Goal: Task Accomplishment & Management: Manage account settings

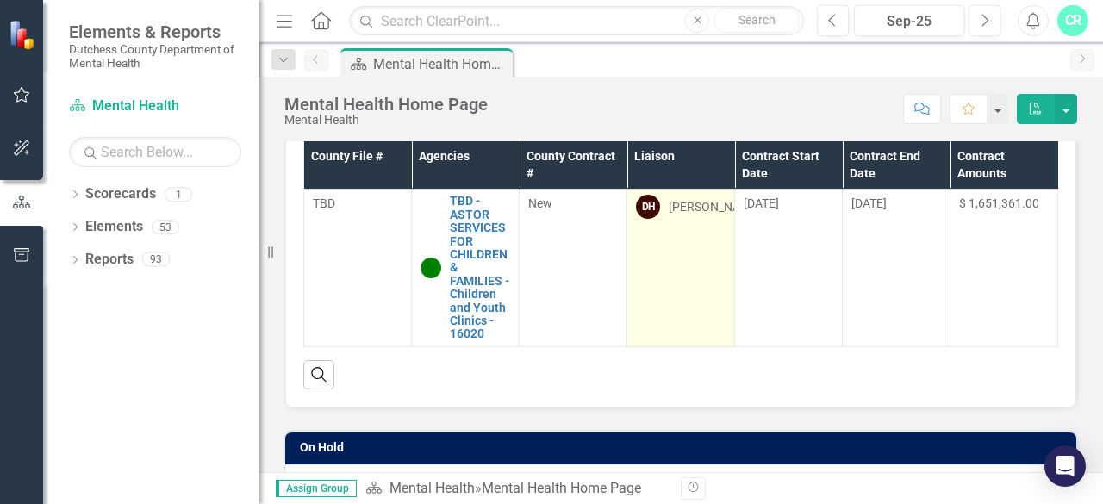
scroll to position [121, 0]
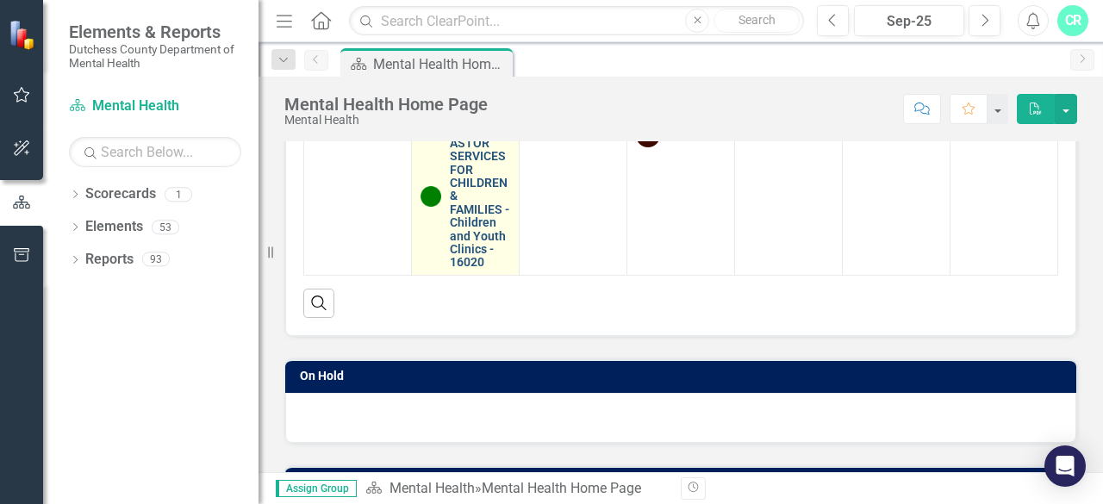
click at [488, 216] on link "TBD - ASTOR SERVICES FOR CHILDREN & FAMILIES - Children and Youth Clinics - 160…" at bounding box center [480, 196] width 60 height 146
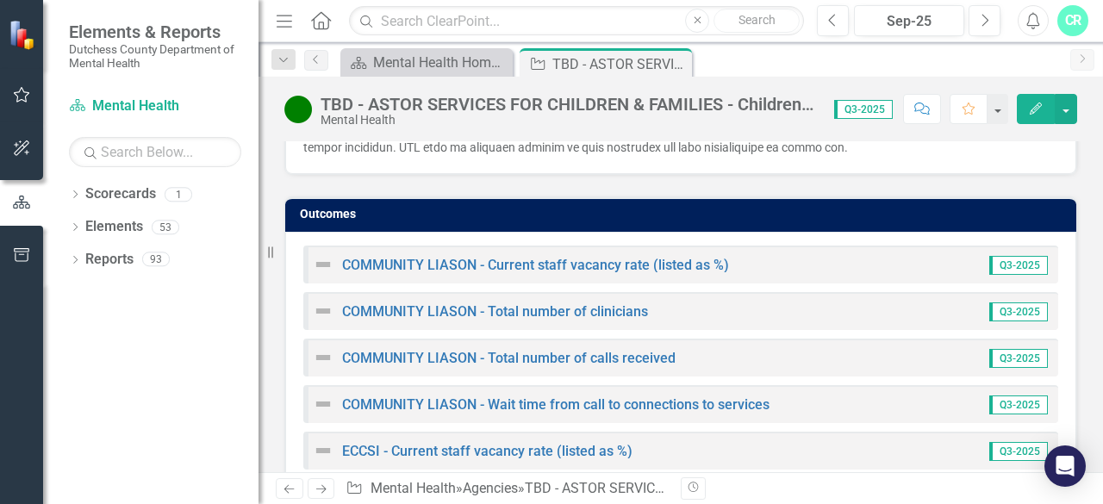
scroll to position [2978, 0]
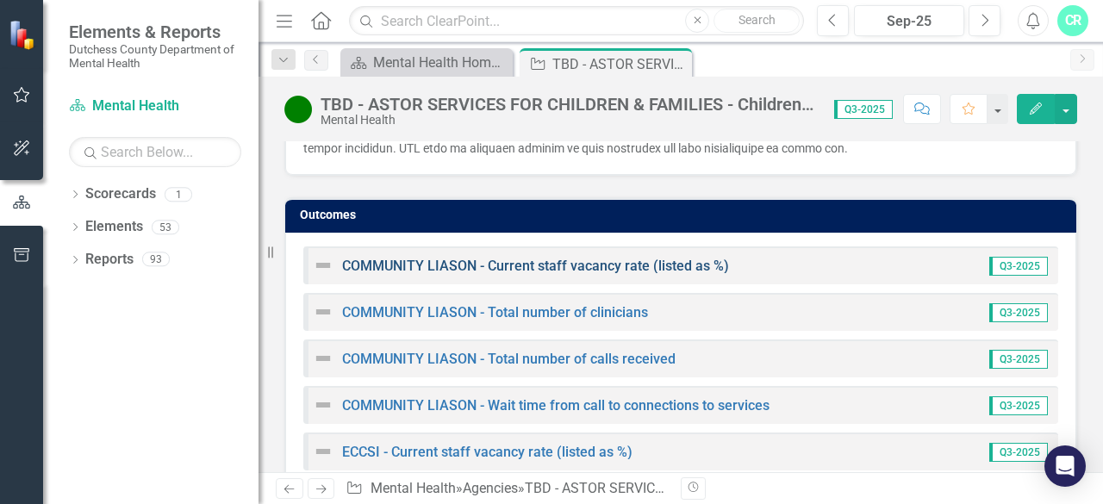
click at [578, 258] on link "COMMUNITY LIASON - Current staff vacancy rate (listed as %)" at bounding box center [535, 266] width 387 height 16
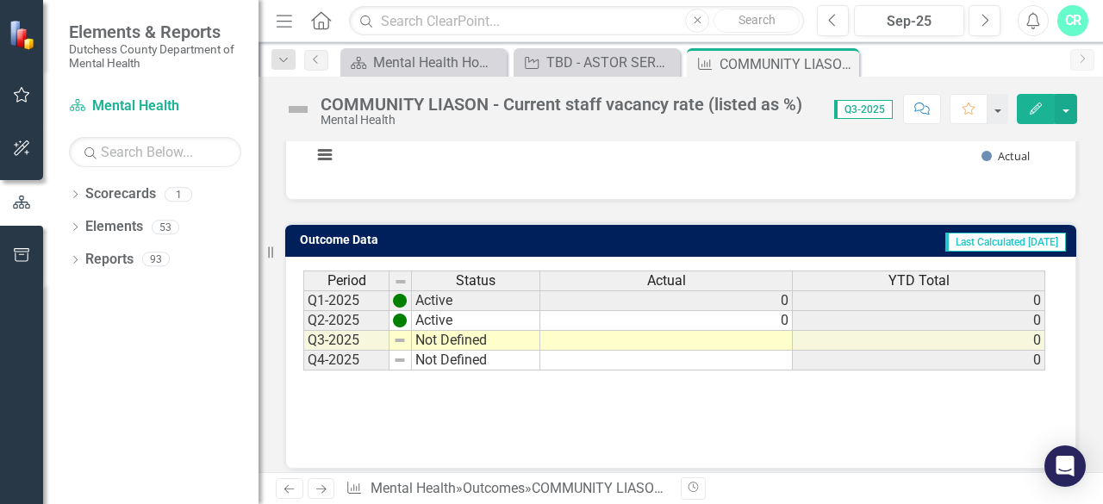
scroll to position [403, 0]
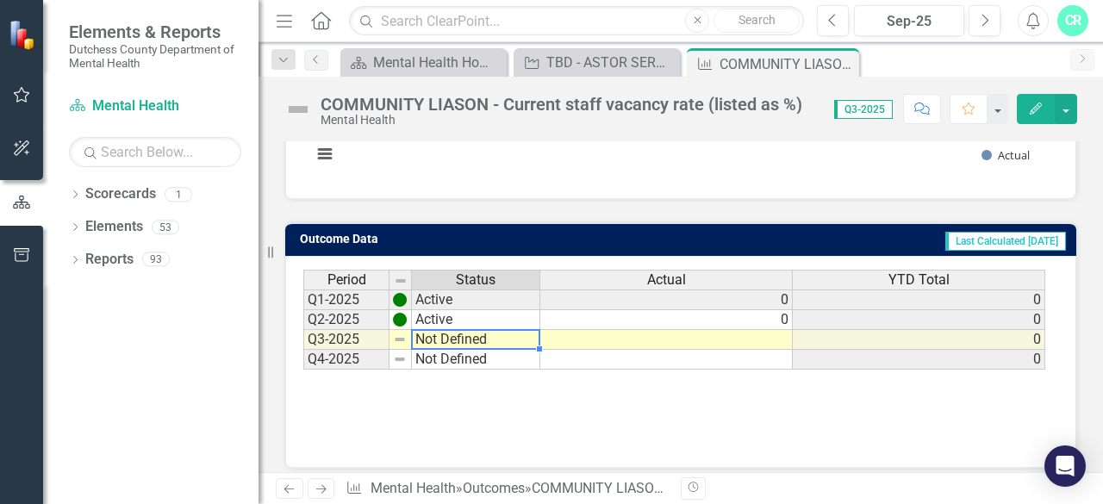
click at [417, 336] on td "Not Defined" at bounding box center [476, 340] width 128 height 20
type textarea "a"
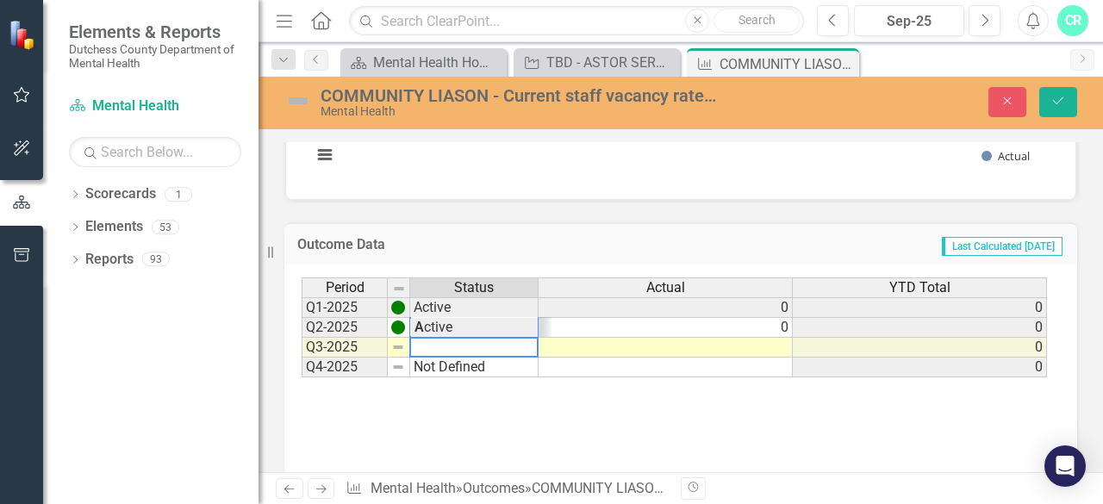
scroll to position [0, 0]
click at [541, 358] on td at bounding box center [665, 368] width 254 height 20
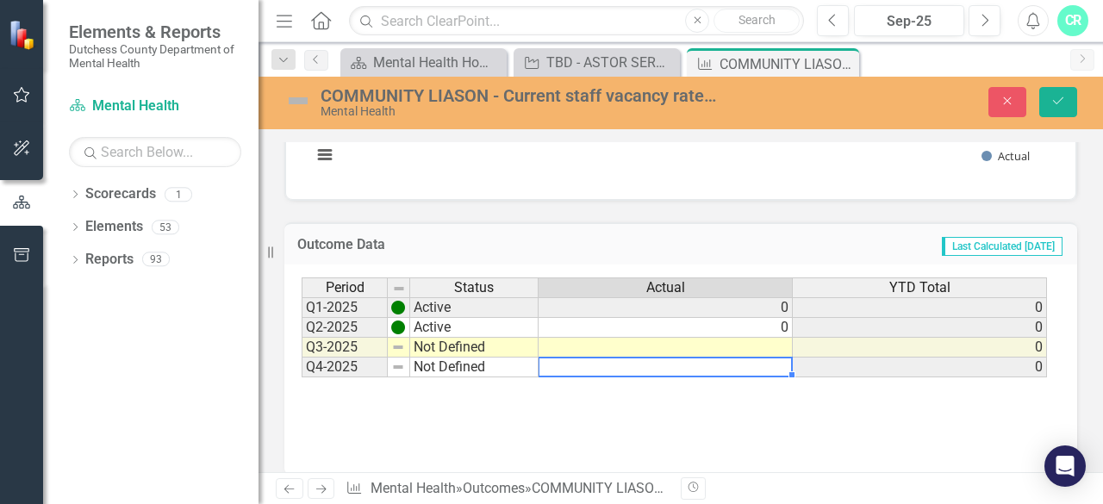
click at [495, 342] on td "Not Defined" at bounding box center [474, 348] width 128 height 20
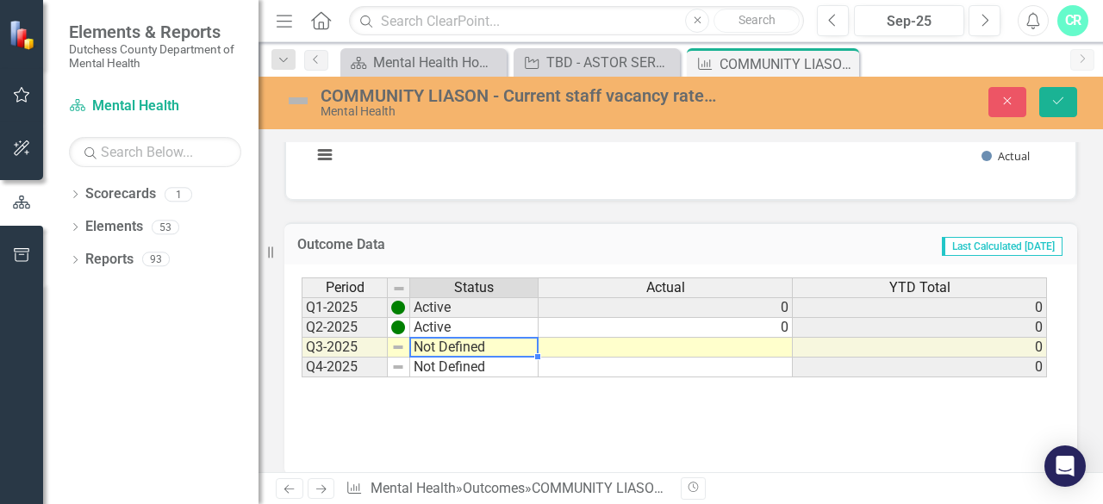
drag, startPoint x: 495, startPoint y: 342, endPoint x: 644, endPoint y: 345, distance: 149.1
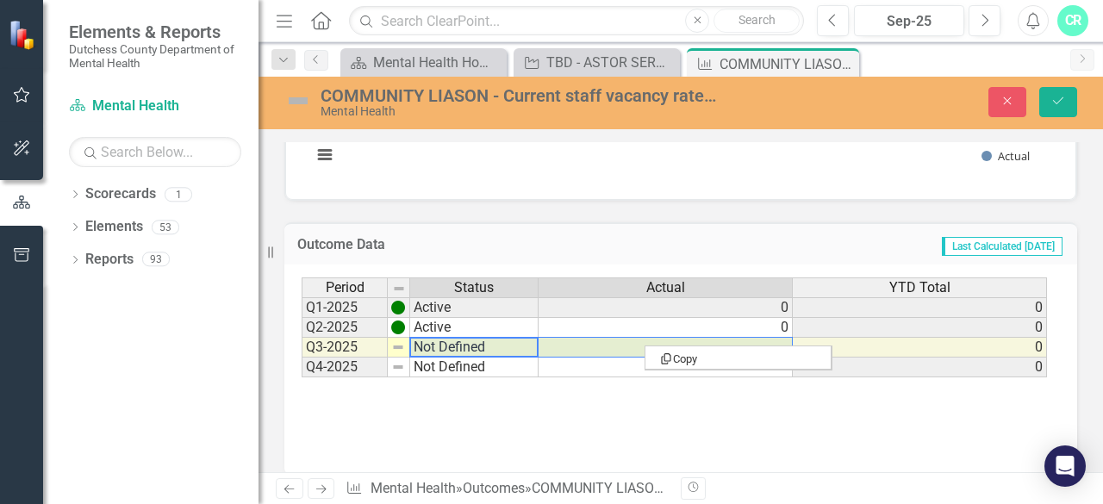
click at [464, 342] on td "Not Defined" at bounding box center [474, 348] width 128 height 20
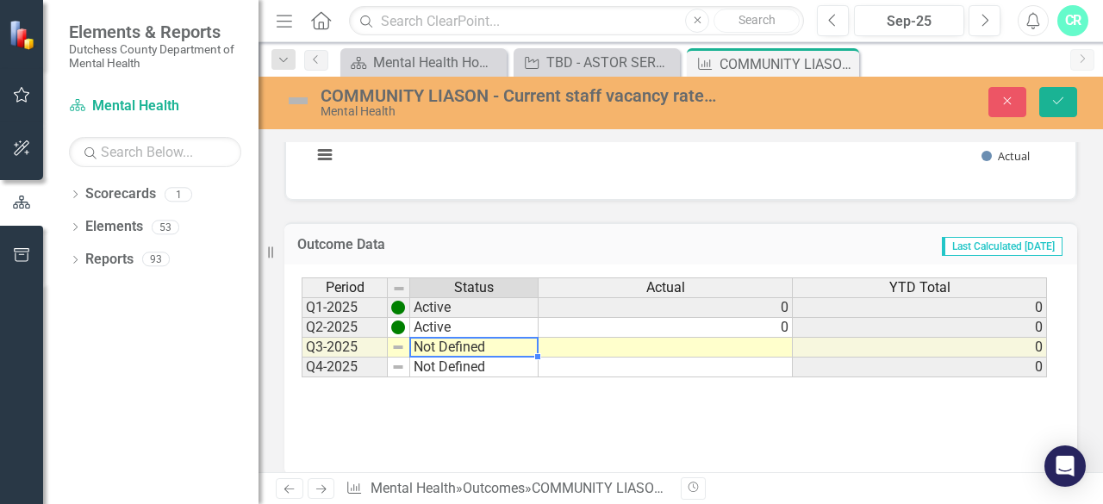
click at [464, 342] on td "Not Defined" at bounding box center [474, 348] width 128 height 20
type textarea "N"
type textarea "Not Defined"
click at [302, 333] on div "Period Status Actual YTD Total Q1-2025 Active 0 0 Q2-2025 Active 0 0 Q3-2025 No…" at bounding box center [302, 327] width 0 height 100
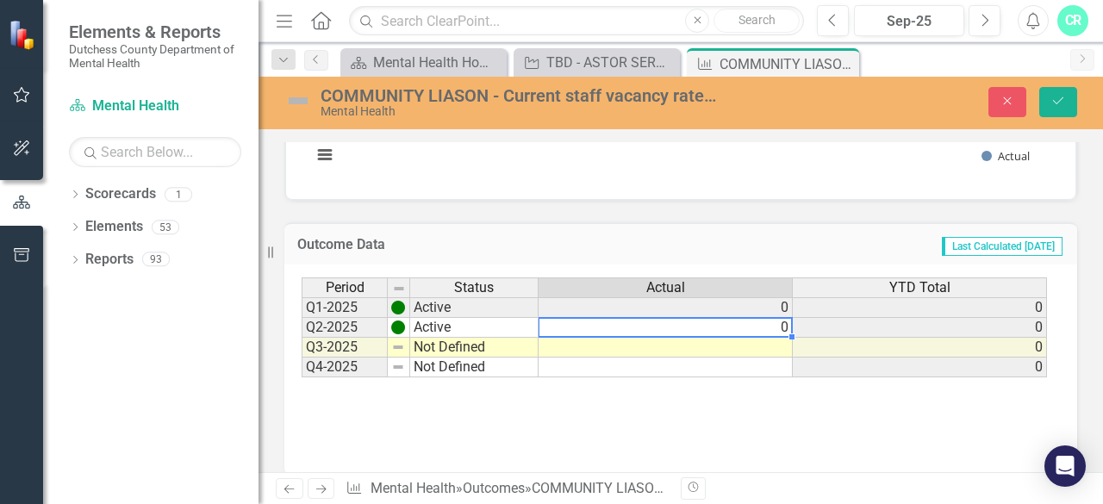
click at [639, 348] on td at bounding box center [665, 348] width 254 height 20
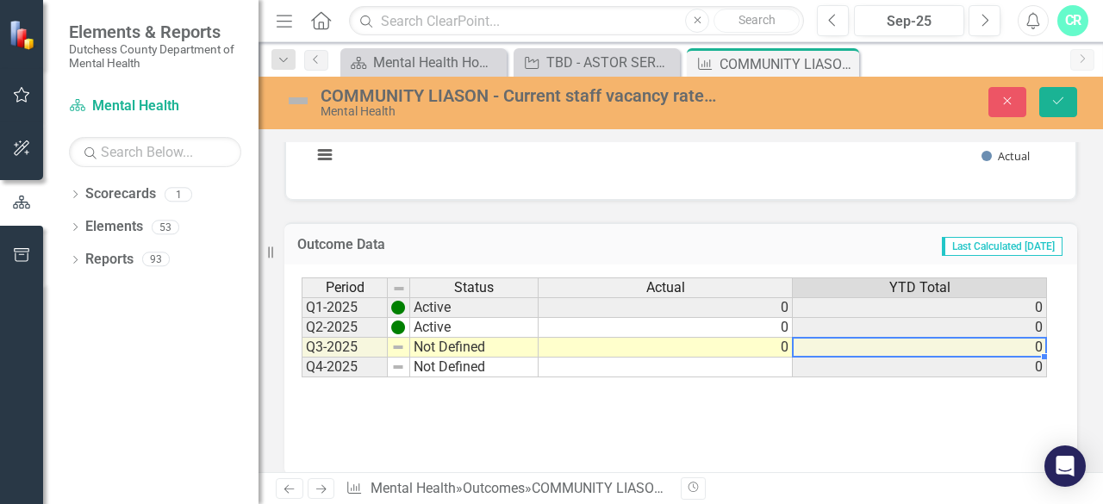
type textarea "0"
click at [482, 338] on td "Not Defined" at bounding box center [474, 348] width 128 height 20
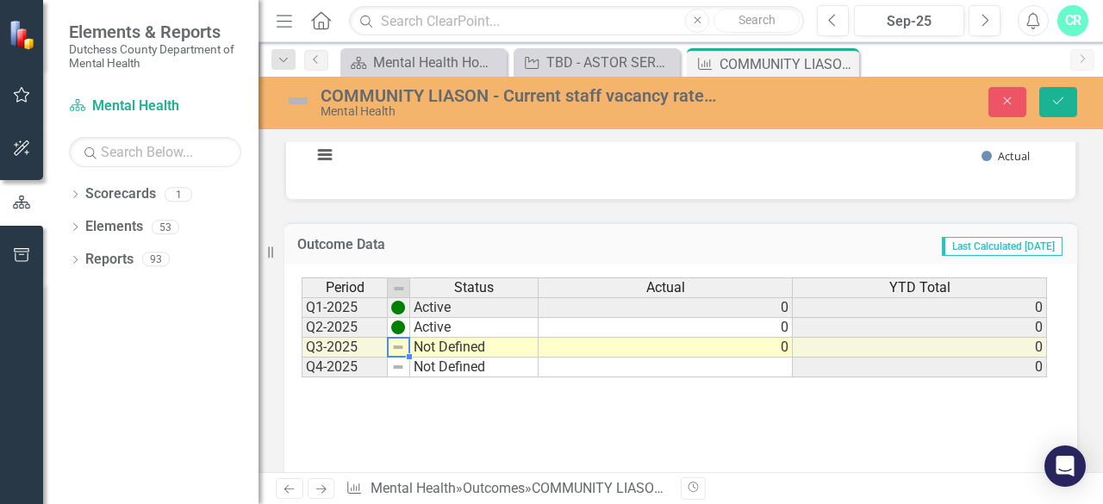
click at [398, 345] on img at bounding box center [398, 347] width 14 height 14
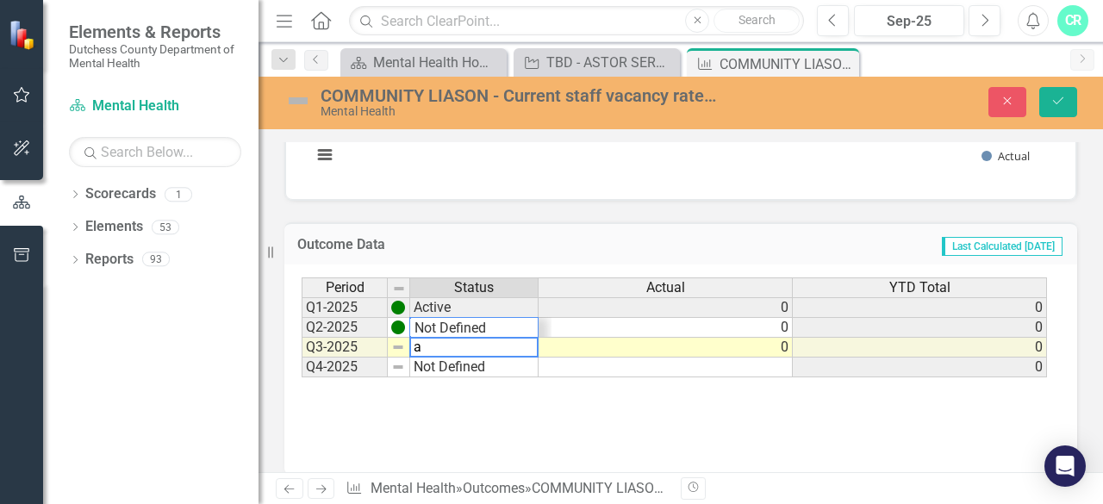
scroll to position [21, 0]
click at [445, 325] on div "Period Status Actual YTD Total Q1-2025 Active 0 0 Q2-2025 Active 0 0 Q3-2025 Ac…" at bounding box center [674, 327] width 745 height 101
type textarea "Active"
click at [528, 393] on div "Period Status Actual YTD Total Q1-2025 Active 0 0 Q2-2025 Active 0 0 Q3-2025 Ac…" at bounding box center [681, 363] width 758 height 172
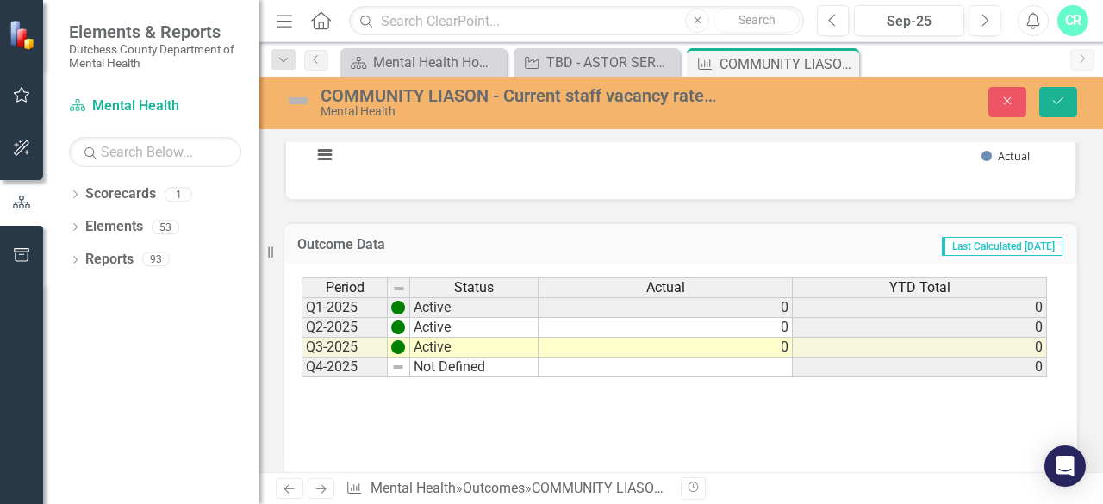
scroll to position [419, 0]
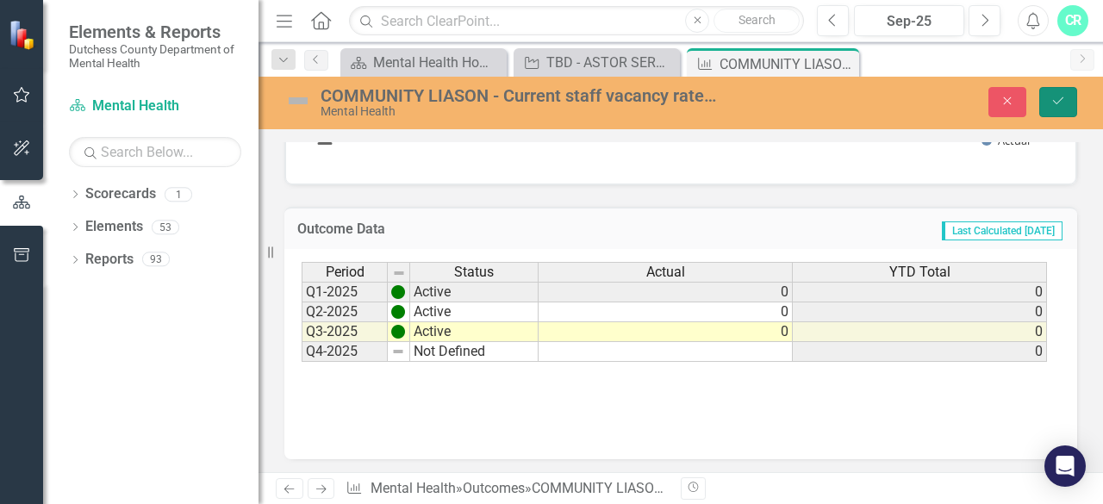
click at [1056, 111] on button "Save" at bounding box center [1058, 102] width 38 height 30
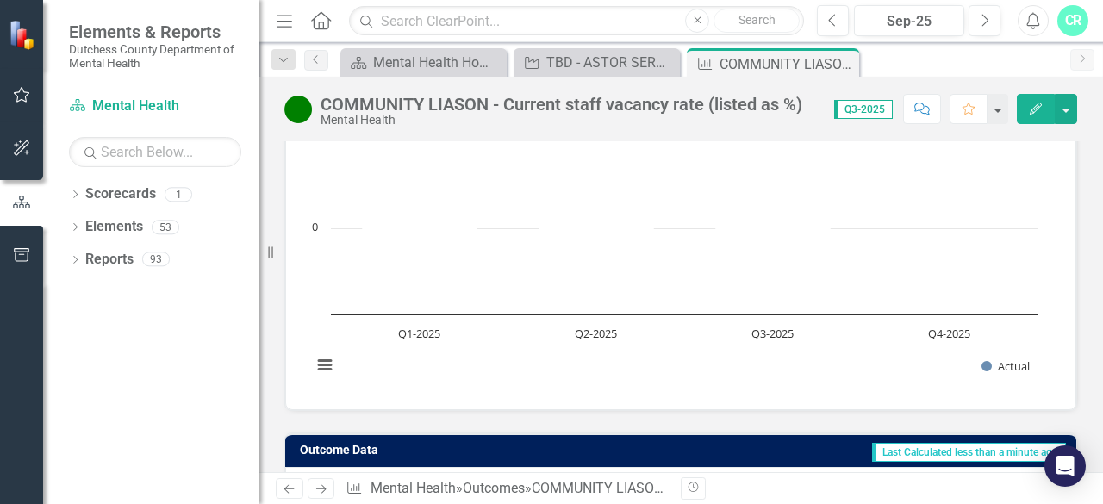
scroll to position [191, 0]
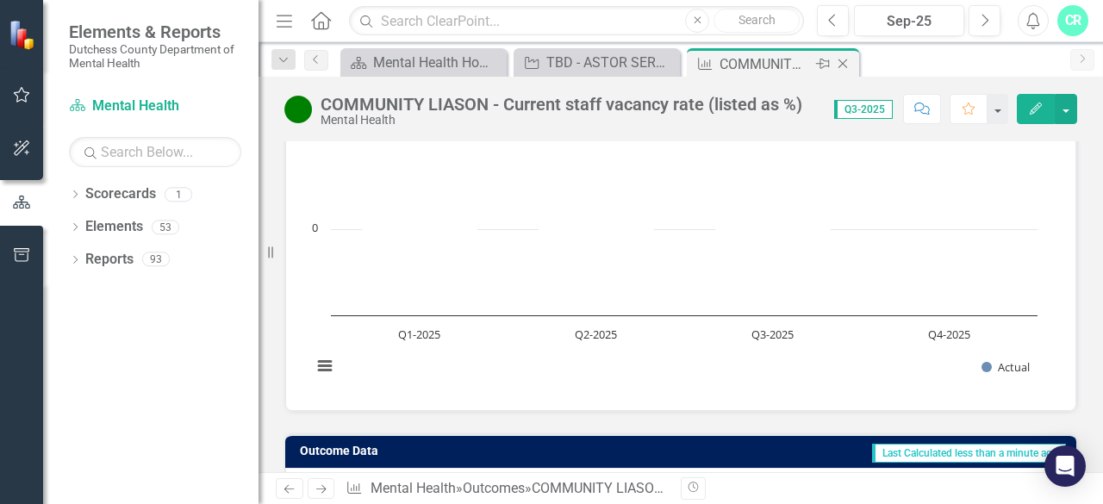
click at [848, 60] on icon "Close" at bounding box center [842, 64] width 17 height 14
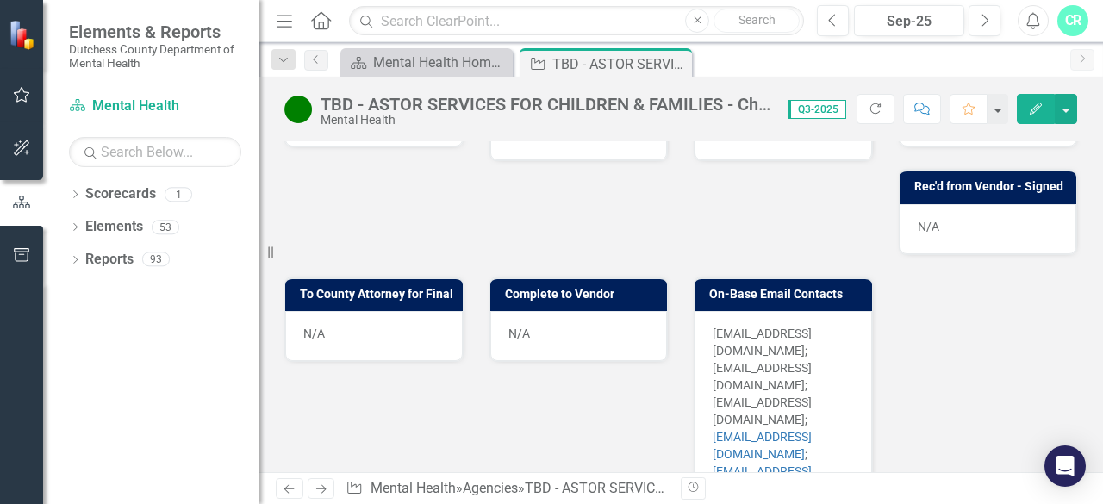
scroll to position [1089, 0]
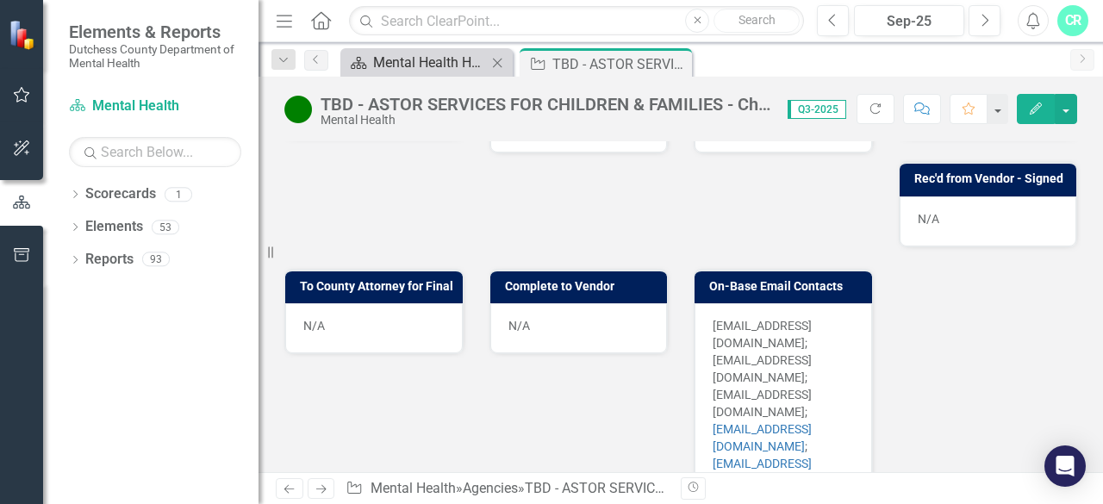
click at [434, 60] on div "Mental Health Home Page" at bounding box center [430, 63] width 114 height 22
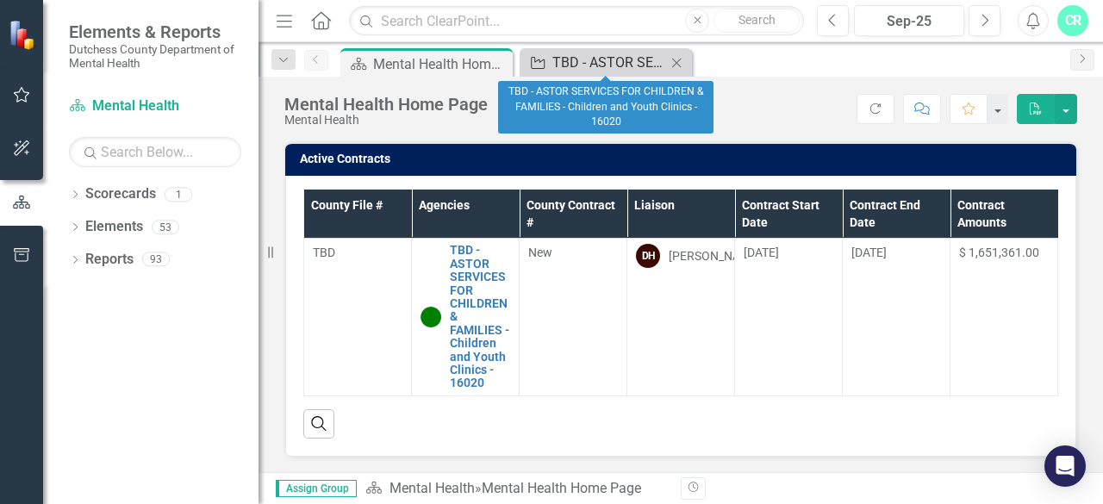
click at [628, 63] on div "TBD - ASTOR SERVICES FOR CHILDREN & FAMILIES - Children and Youth Clinics - 160…" at bounding box center [609, 63] width 114 height 22
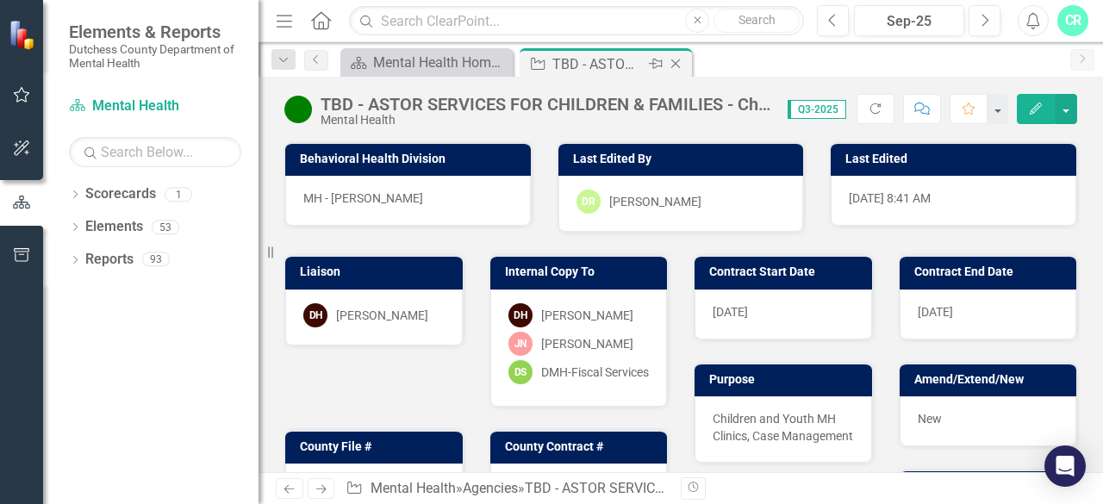
click at [675, 61] on icon "Close" at bounding box center [675, 64] width 17 height 14
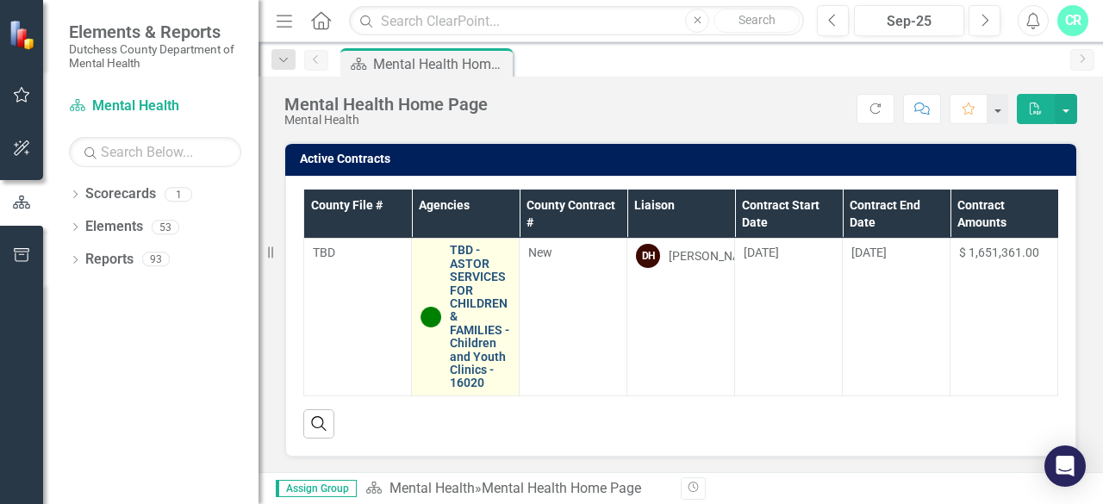
click at [458, 317] on link "TBD - ASTOR SERVICES FOR CHILDREN & FAMILIES - Children and Youth Clinics - 160…" at bounding box center [480, 317] width 60 height 146
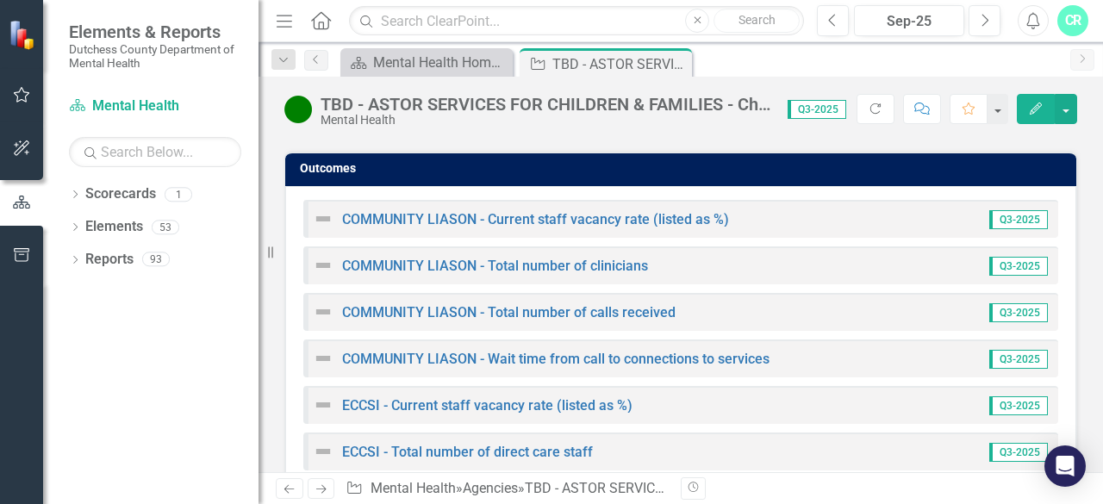
scroll to position [2964, 0]
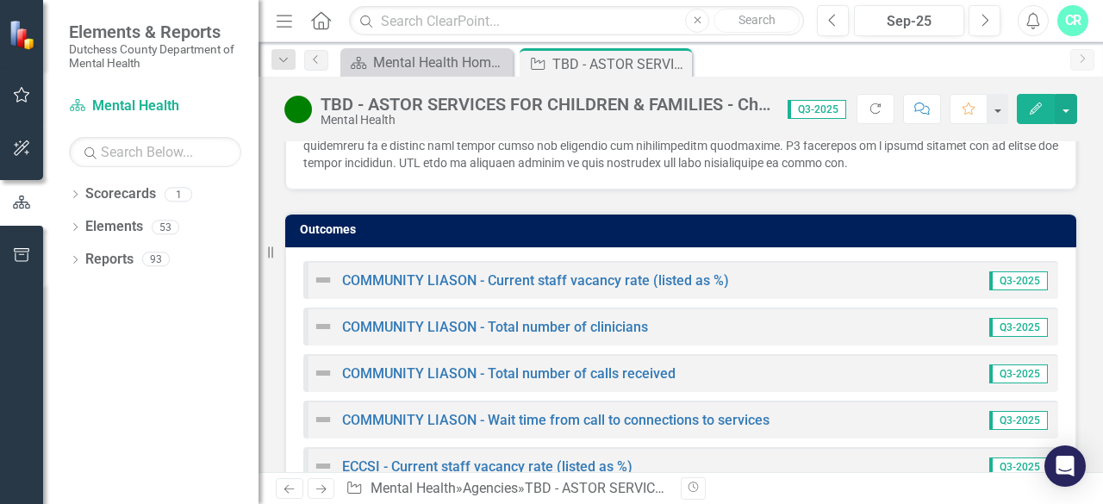
click at [577, 316] on div "COMMUNITY LIASON - Total number of clinicians" at bounding box center [480, 326] width 335 height 21
click at [562, 319] on link "COMMUNITY LIASON - Total number of clinicians" at bounding box center [495, 327] width 306 height 16
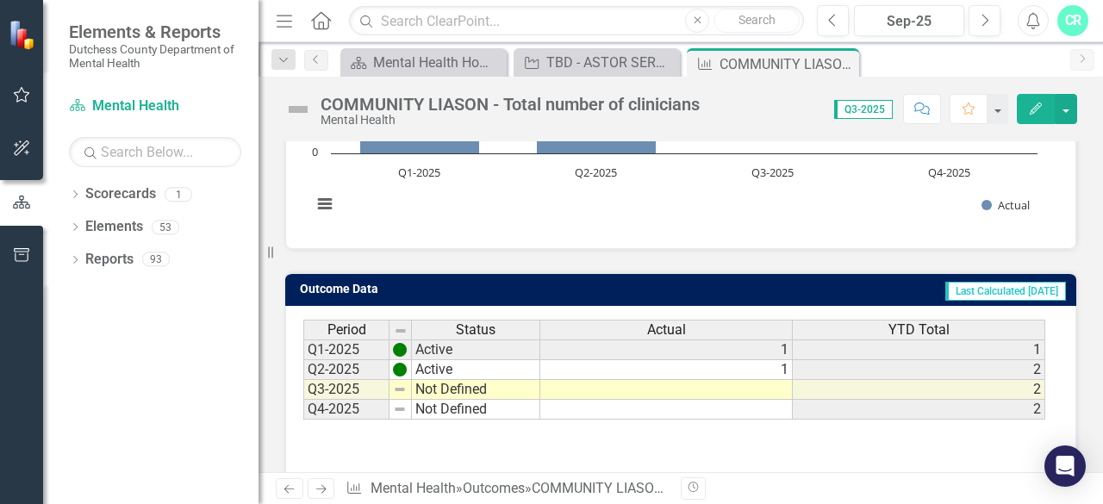
scroll to position [412, 0]
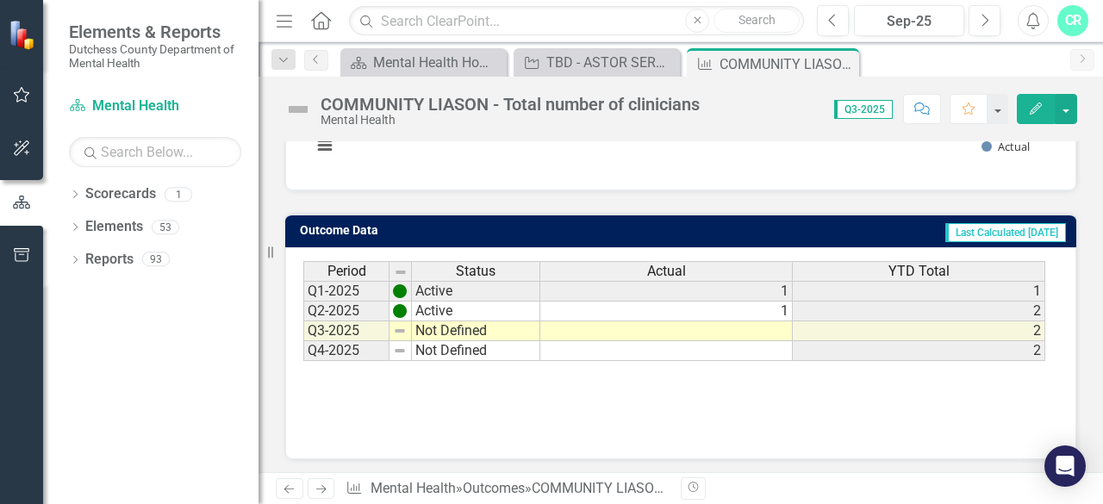
click at [691, 331] on td at bounding box center [666, 331] width 252 height 20
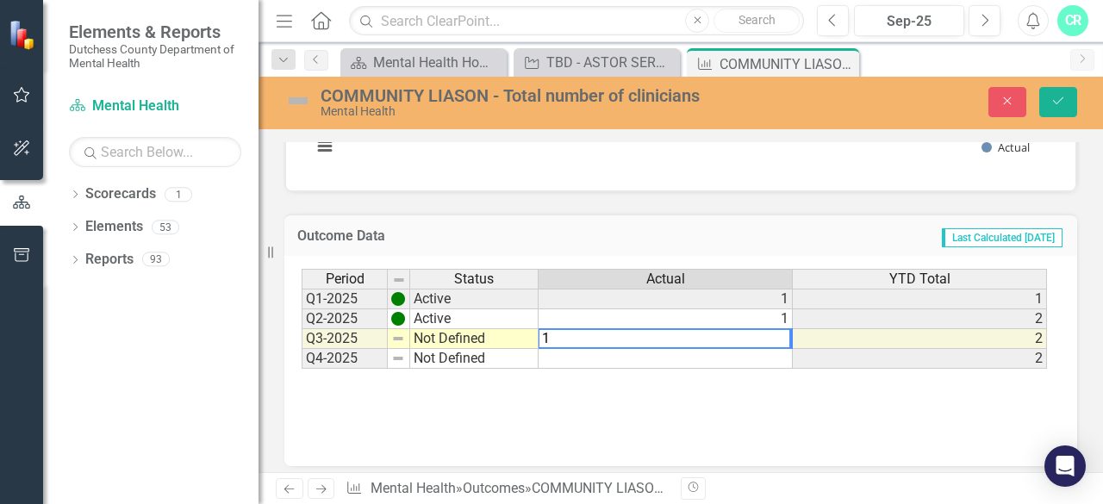
type textarea "1"
click at [439, 336] on td "Not Defined" at bounding box center [474, 339] width 128 height 20
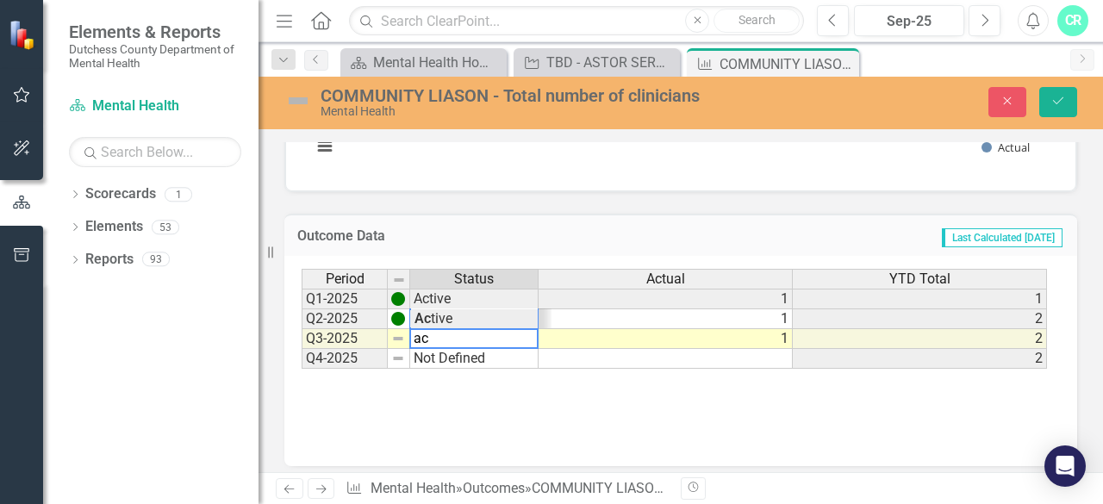
scroll to position [0, 0]
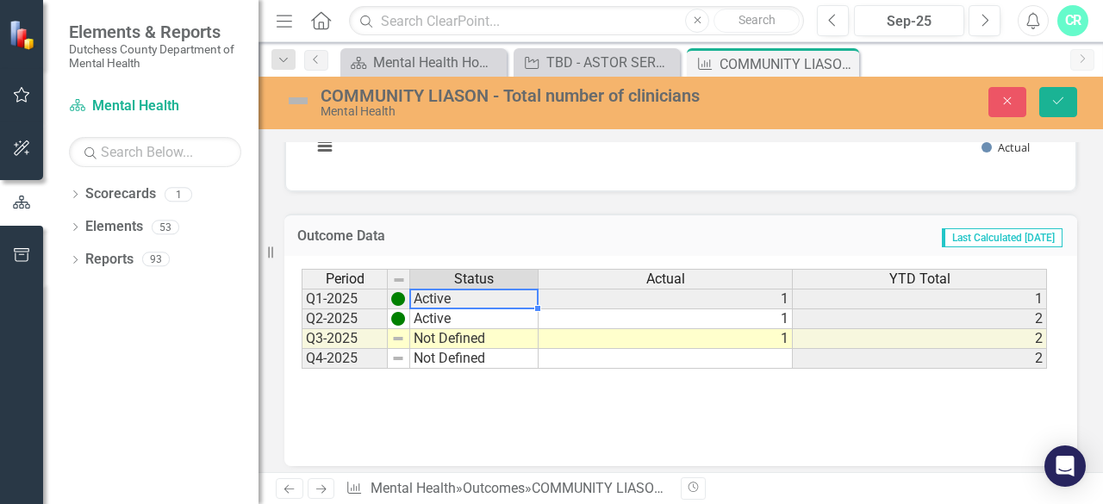
click at [429, 295] on td "Active" at bounding box center [474, 299] width 128 height 21
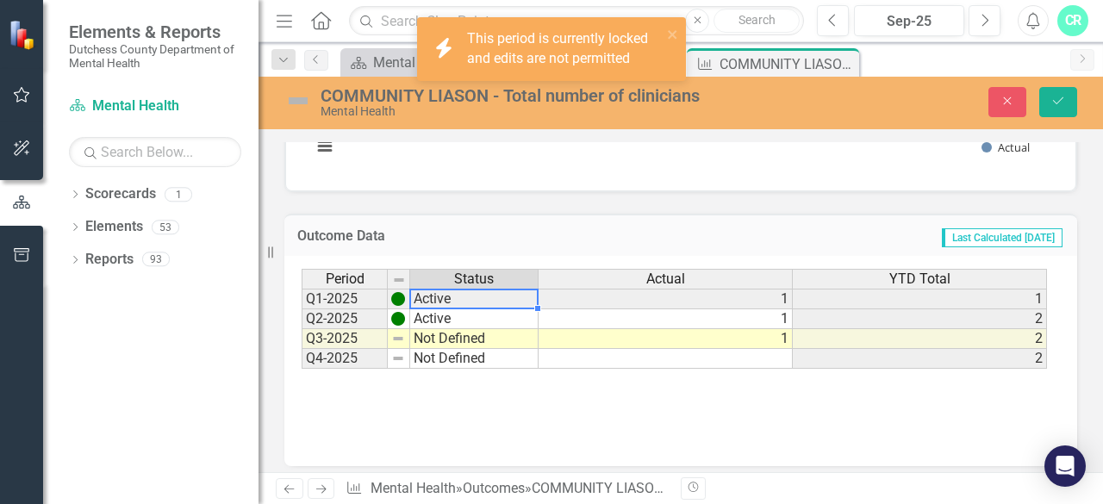
click at [464, 338] on td "Not Defined" at bounding box center [474, 339] width 128 height 20
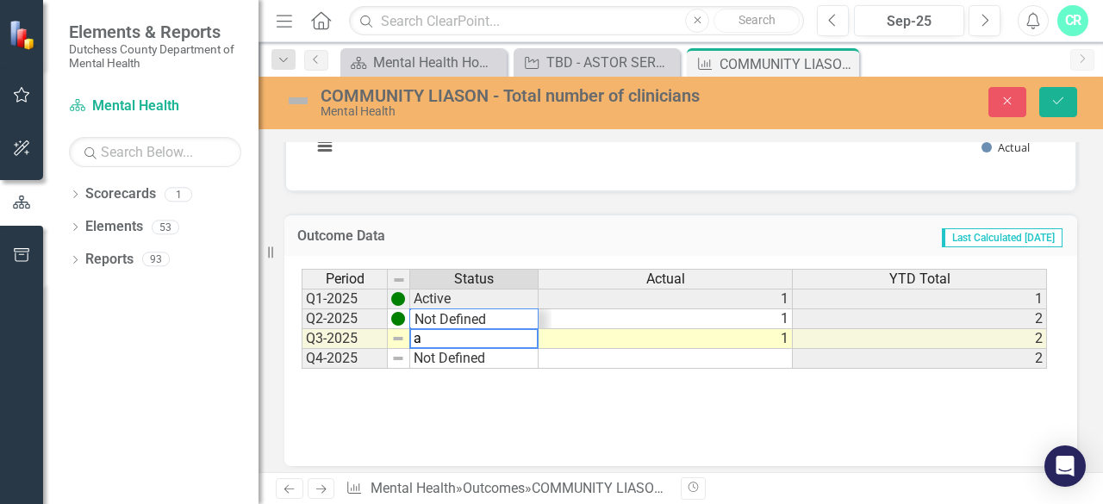
scroll to position [21, 0]
click at [423, 314] on div "Period Status Actual YTD Total Q1-2025 Active 1 1 Q2-2025 Active 1 2 Q3-2025 Ac…" at bounding box center [674, 319] width 745 height 101
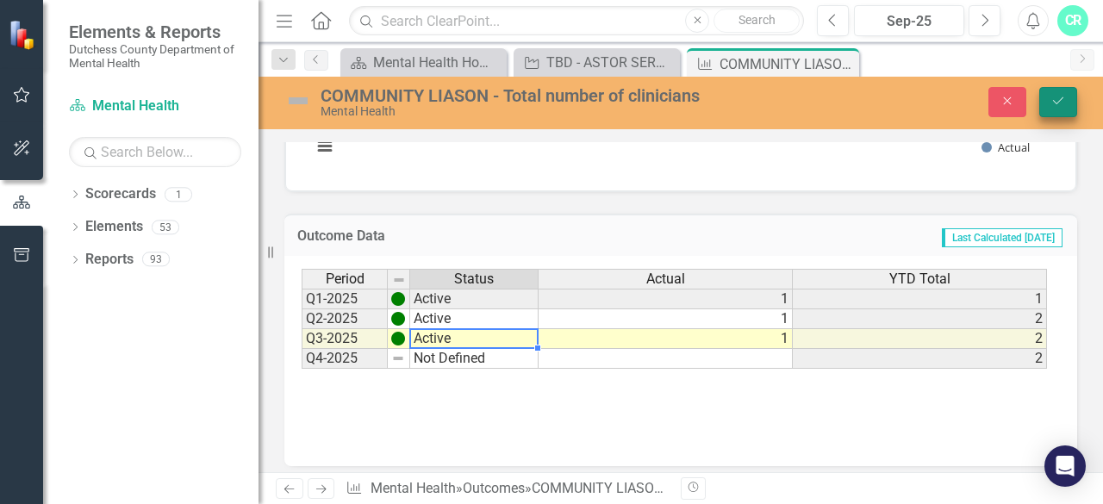
type textarea "Active"
click at [1063, 108] on button "Save" at bounding box center [1058, 102] width 38 height 30
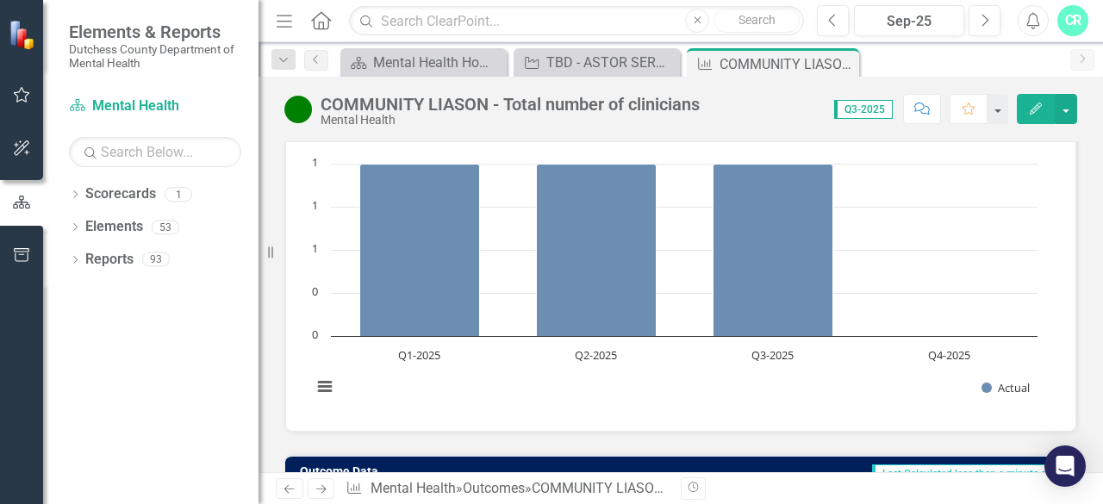
scroll to position [171, 0]
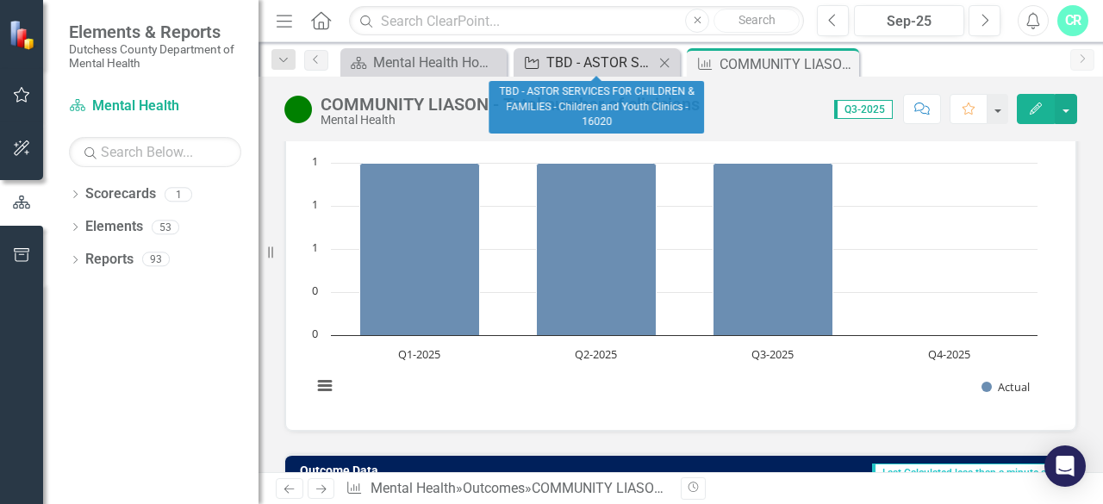
click at [622, 52] on div "TBD - ASTOR SERVICES FOR CHILDREN & FAMILIES - Children and Youth Clinics - 160…" at bounding box center [600, 63] width 108 height 22
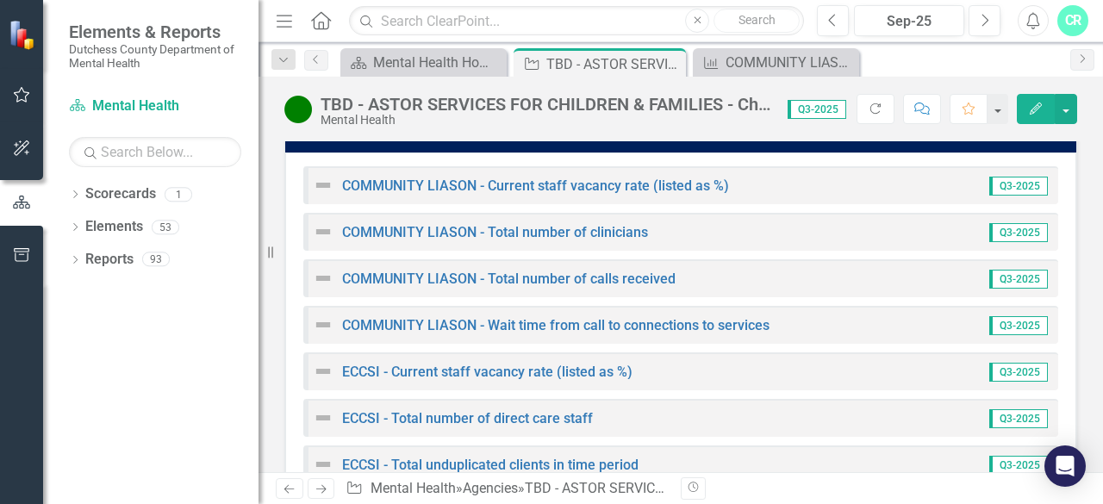
scroll to position [2991, 0]
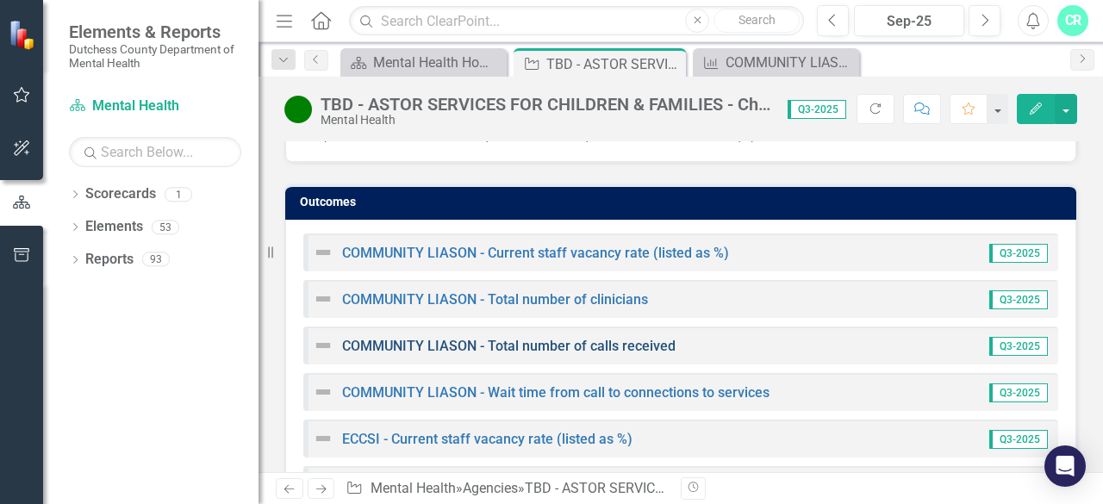
click at [612, 338] on link "COMMUNITY LIASON - Total number of calls received" at bounding box center [508, 346] width 333 height 16
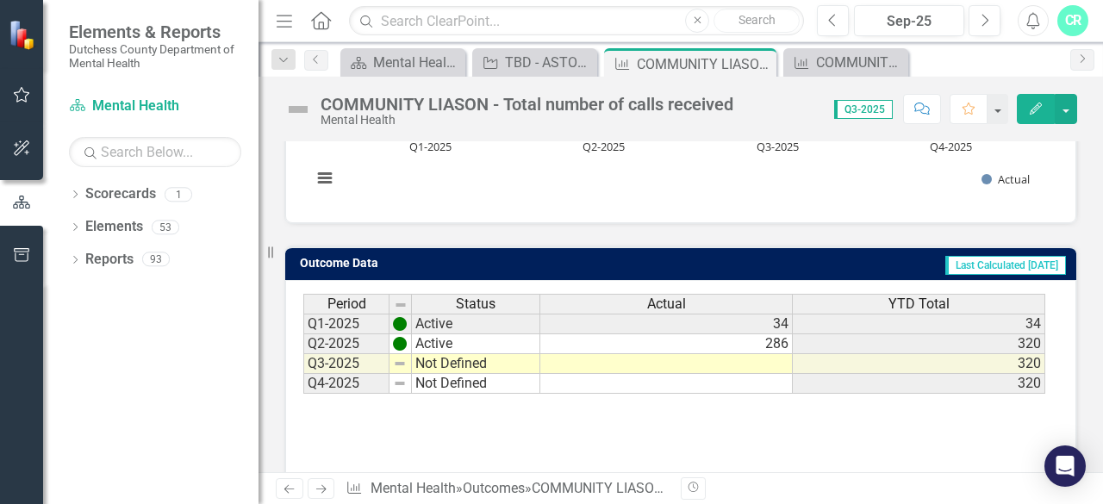
scroll to position [412, 0]
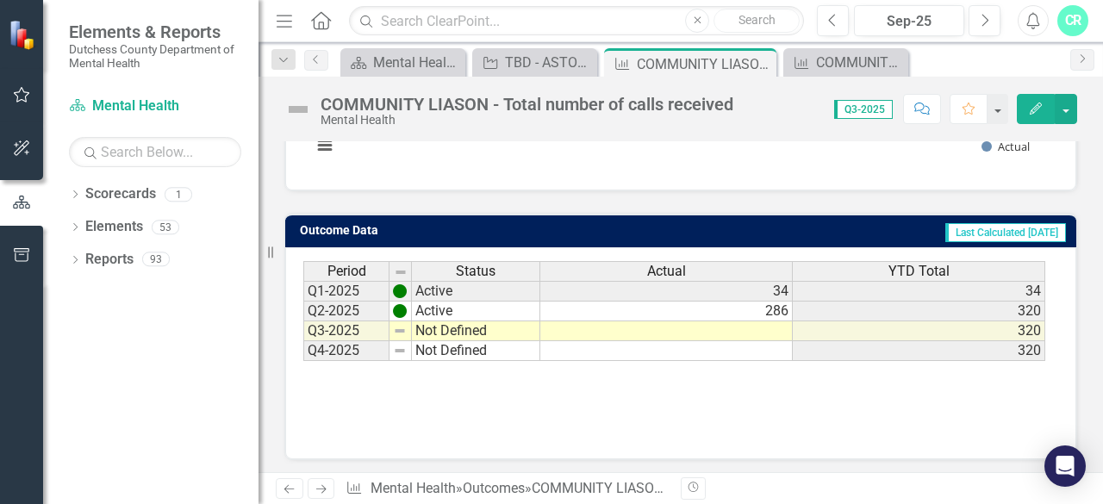
click at [660, 327] on td at bounding box center [666, 331] width 252 height 20
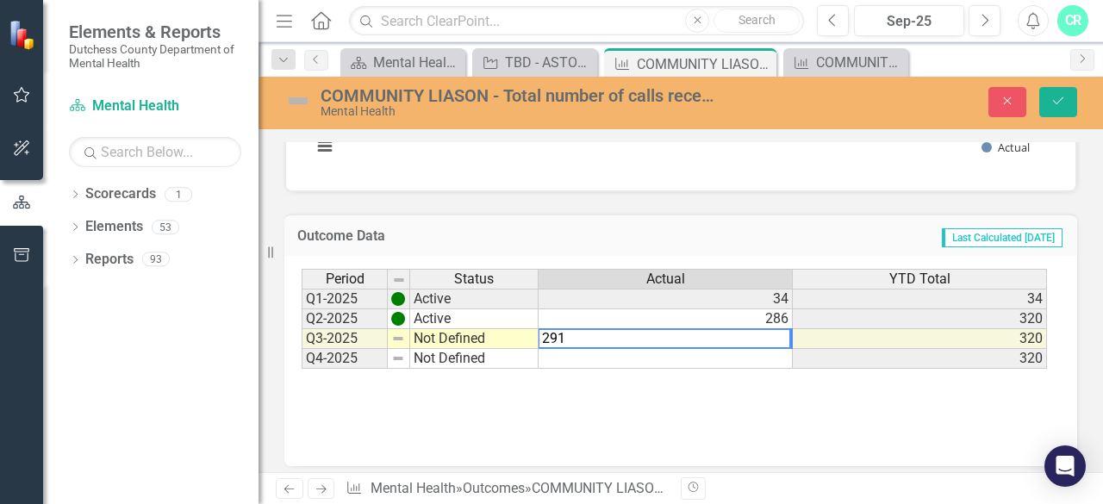
type textarea "291"
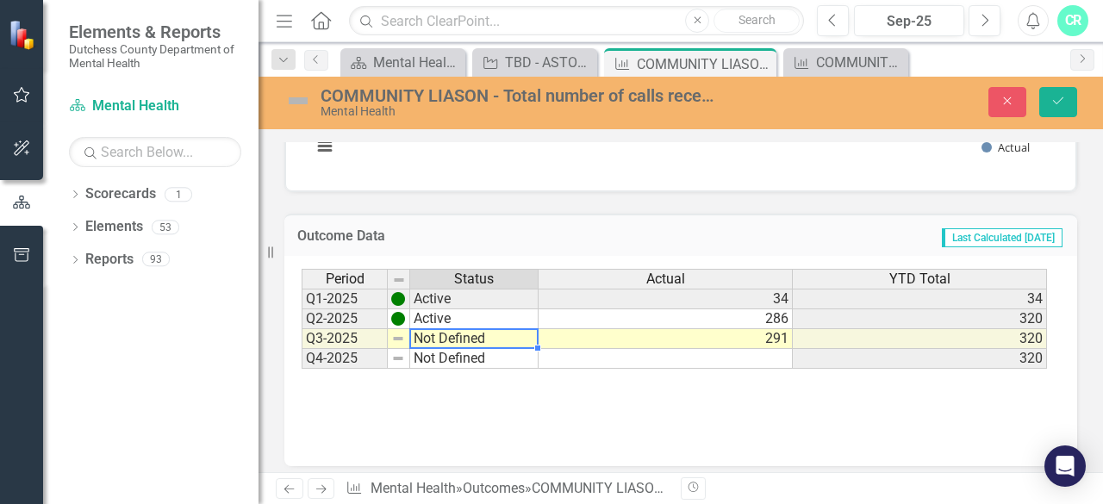
click at [429, 337] on td "Not Defined" at bounding box center [474, 339] width 128 height 20
type textarea "Active"
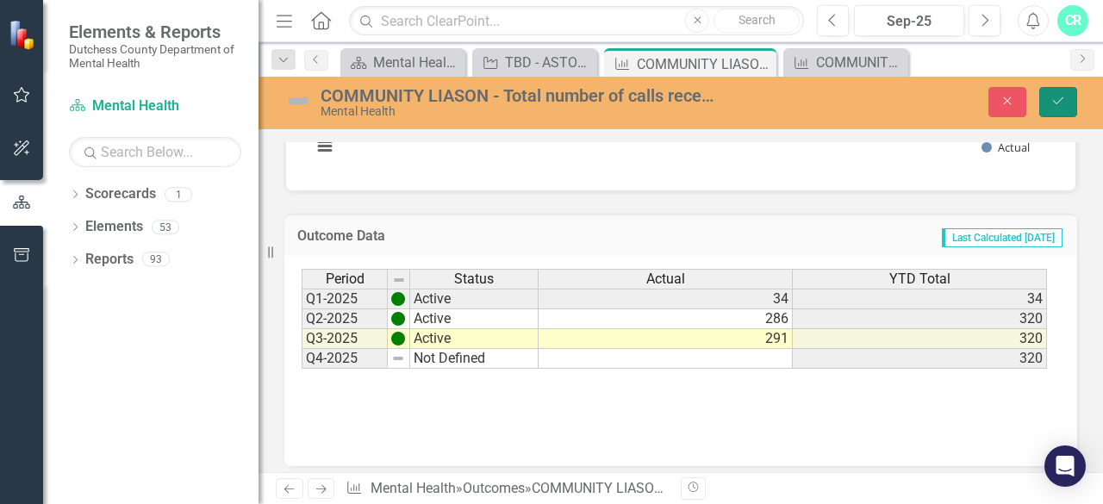
click at [1058, 105] on icon "Save" at bounding box center [1058, 101] width 16 height 12
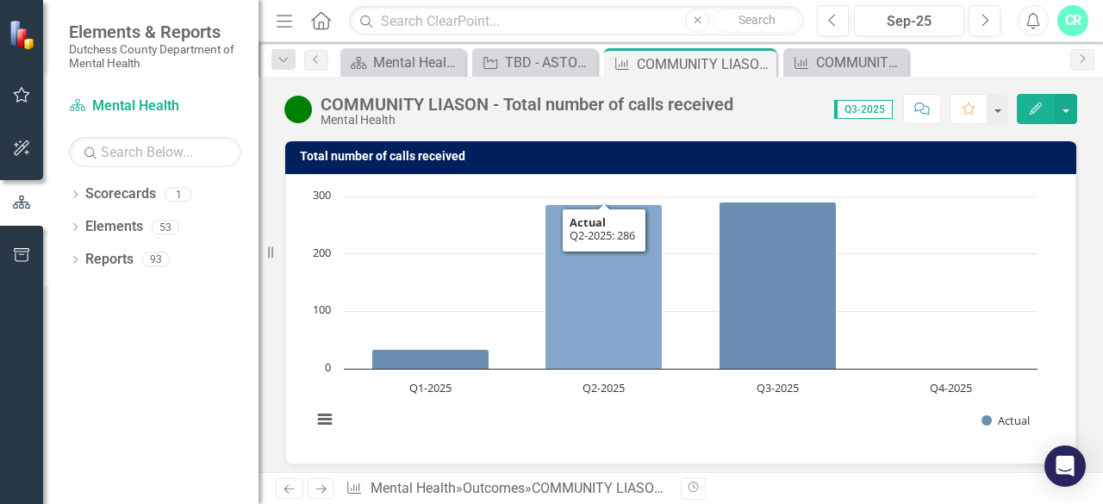
scroll to position [0, 0]
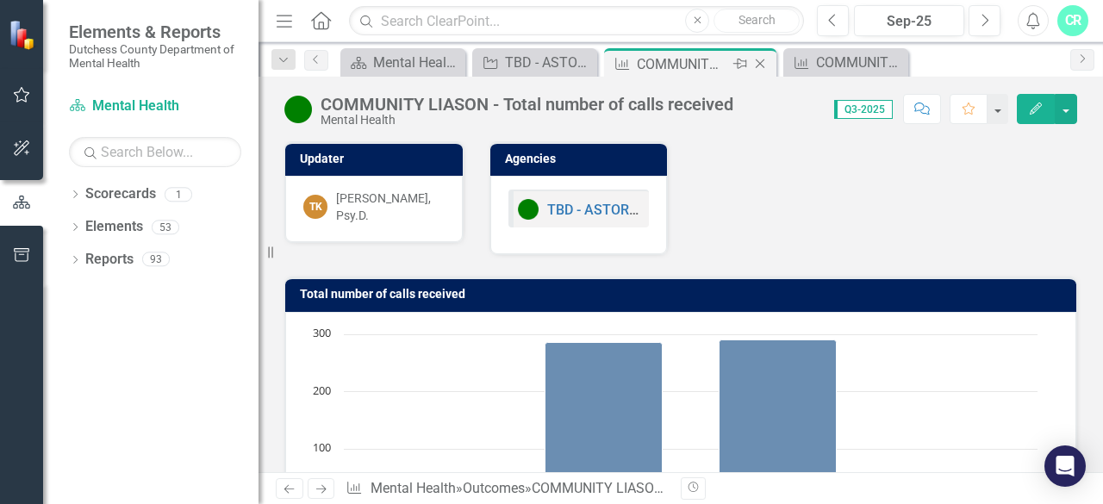
click at [762, 59] on icon at bounding box center [760, 63] width 9 height 9
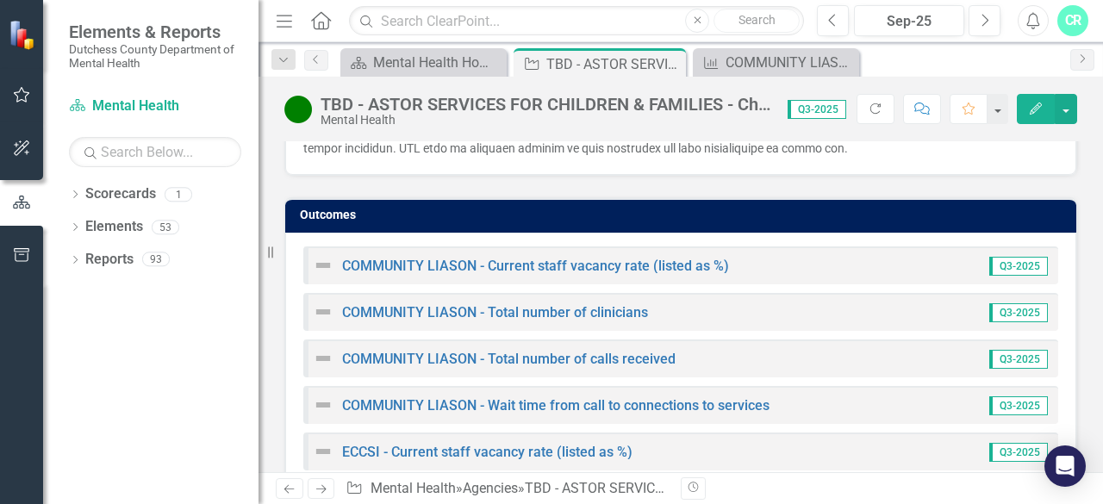
scroll to position [2995, 0]
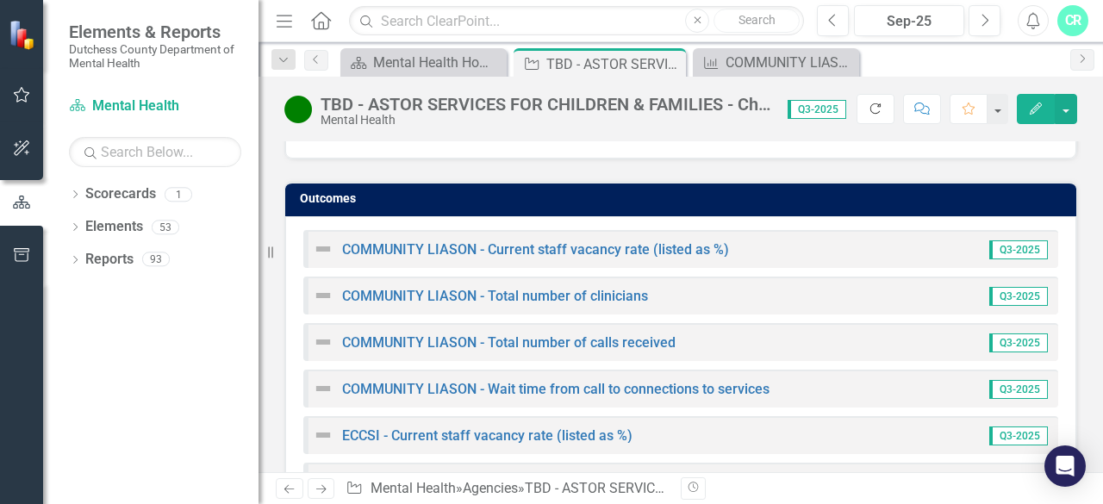
click at [879, 99] on button "Refresh" at bounding box center [875, 109] width 38 height 30
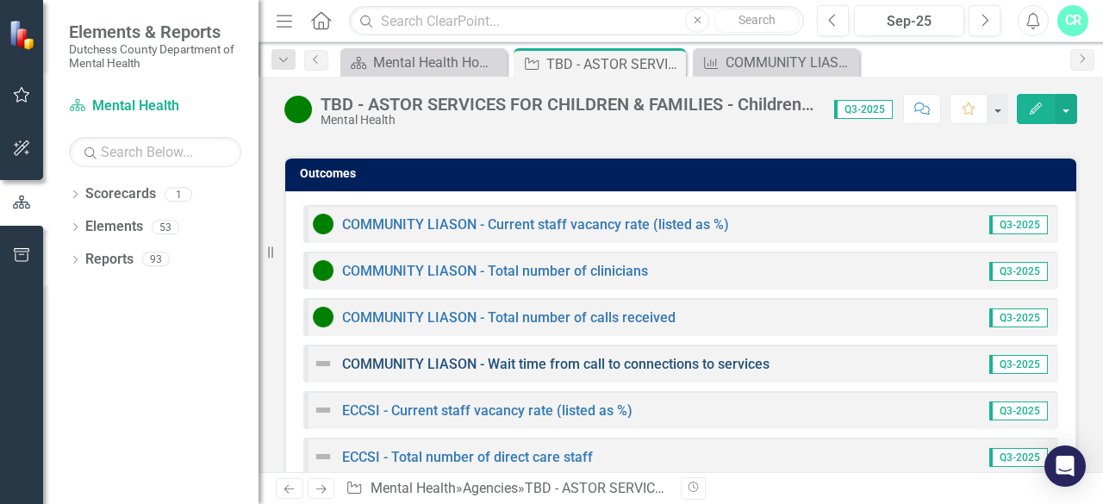
scroll to position [3021, 0]
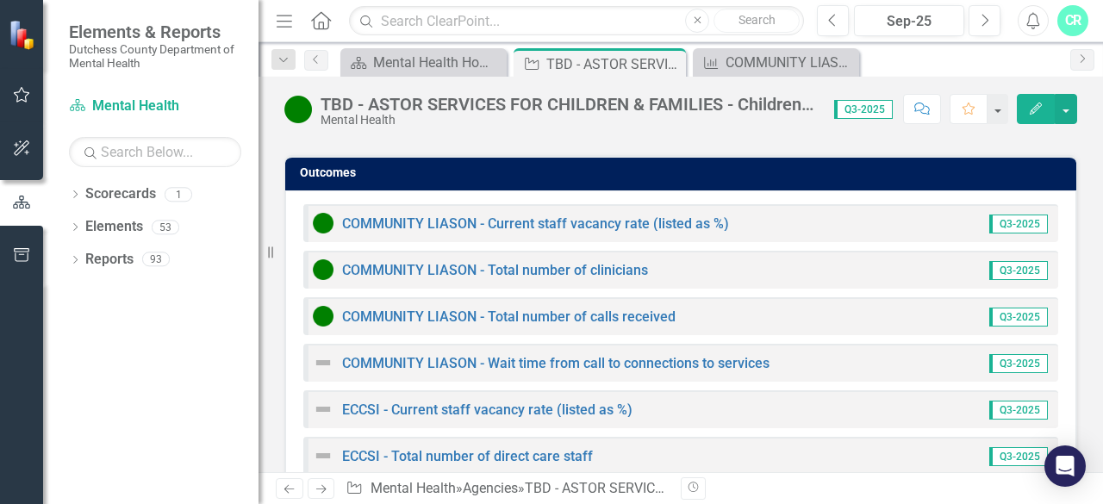
click at [582, 390] on div "ECCSI - Current staff vacancy rate (listed as %) Q3-2025" at bounding box center [680, 409] width 755 height 38
click at [579, 401] on link "ECCSI - Current staff vacancy rate (listed as %)" at bounding box center [487, 409] width 290 height 16
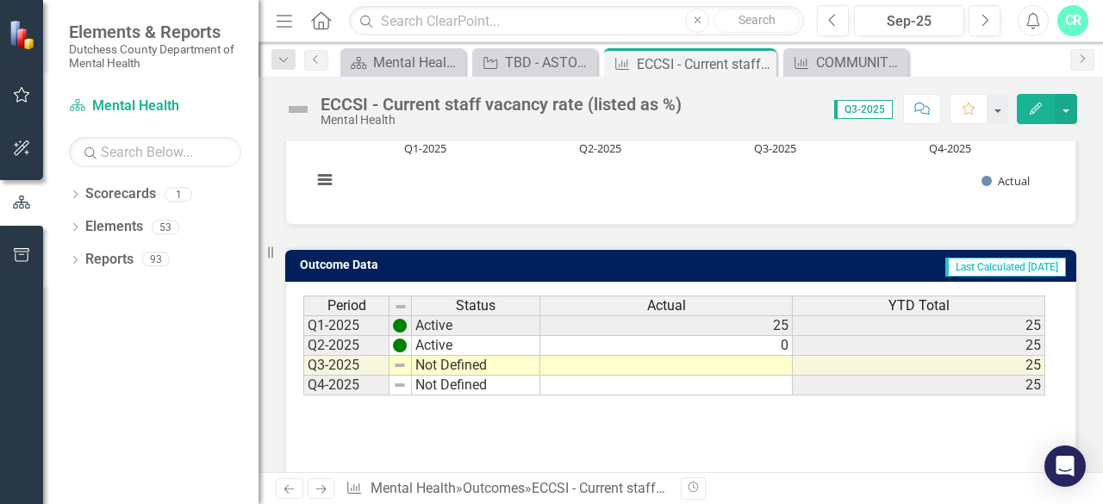
scroll to position [379, 0]
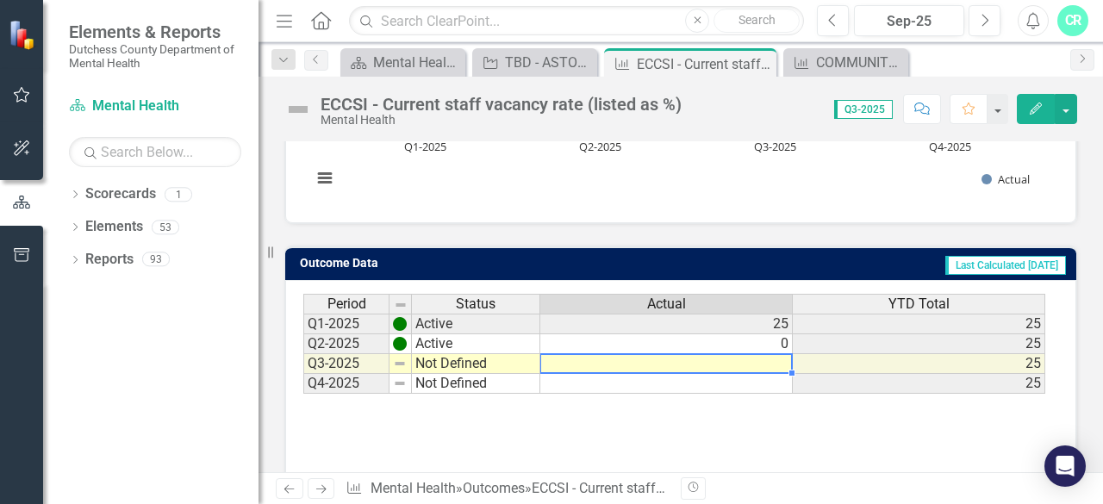
click at [609, 359] on td at bounding box center [666, 364] width 252 height 20
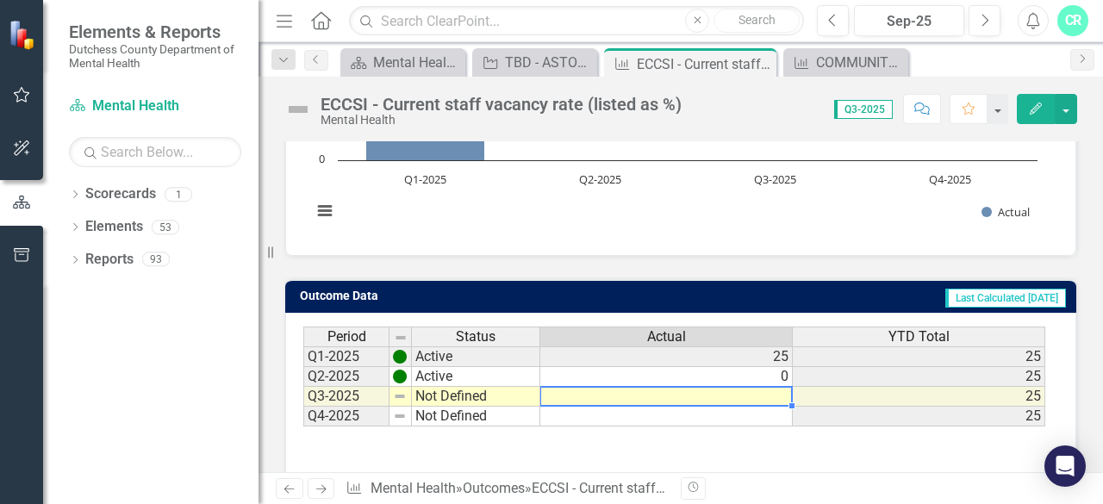
scroll to position [345, 0]
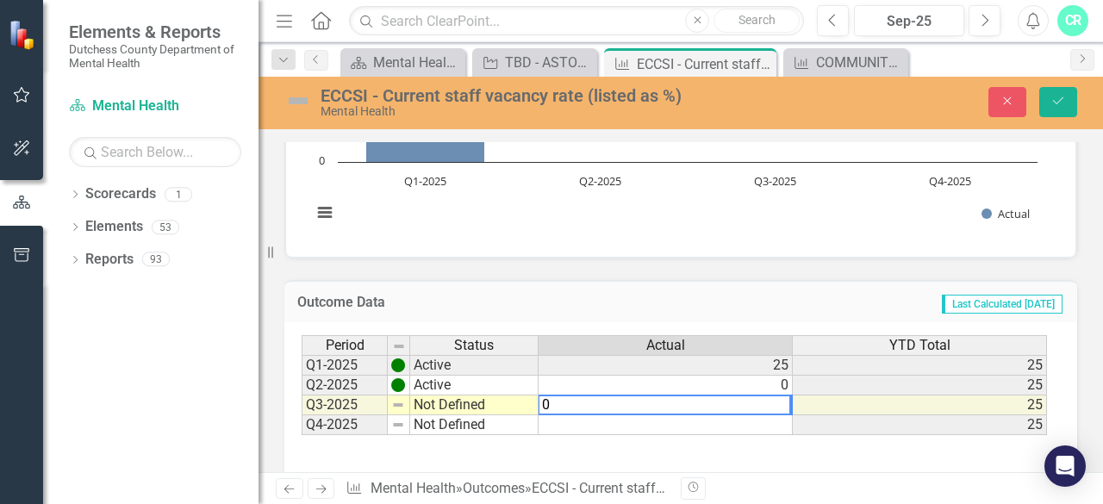
type textarea "0"
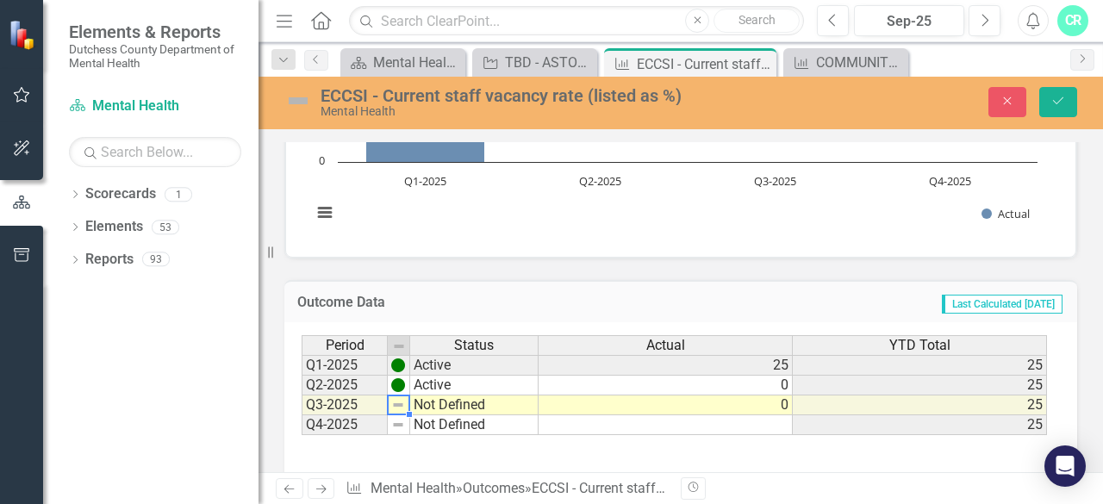
click at [422, 402] on td "Not Defined" at bounding box center [474, 405] width 128 height 20
click at [403, 401] on img at bounding box center [398, 405] width 14 height 14
click at [446, 405] on td "Not Defined" at bounding box center [474, 405] width 128 height 20
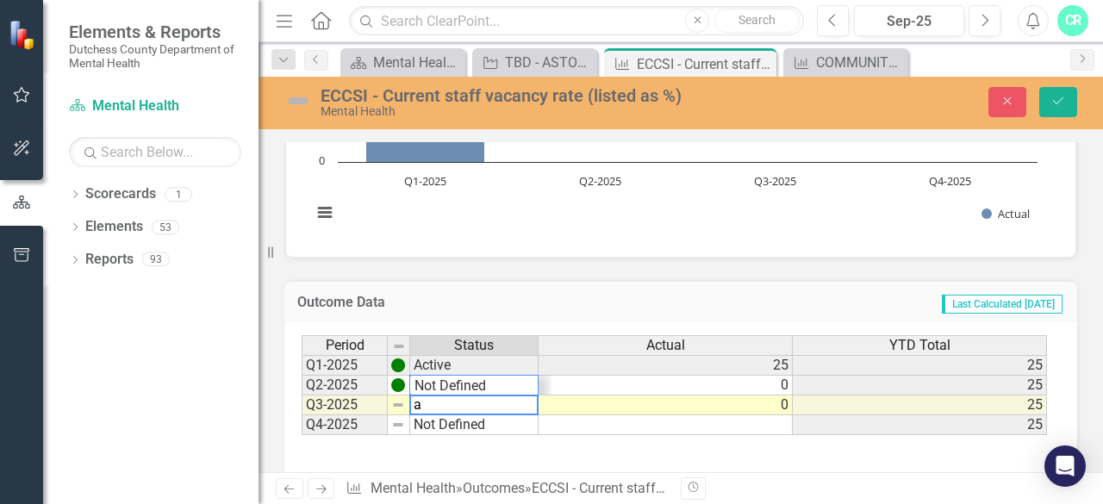
scroll to position [21, 0]
type textarea "Active"
click at [446, 366] on td "Active" at bounding box center [474, 365] width 128 height 21
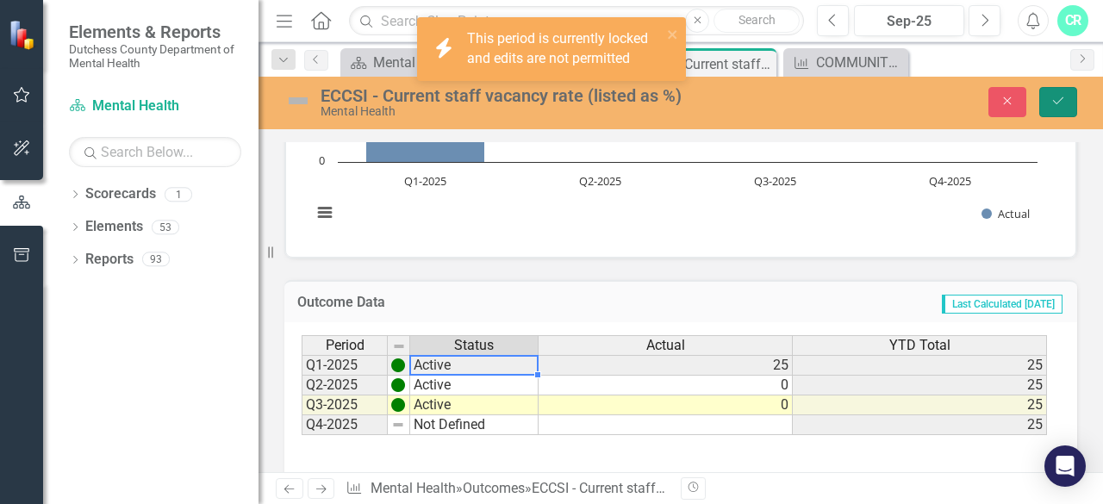
click at [1055, 103] on icon "Save" at bounding box center [1058, 101] width 16 height 12
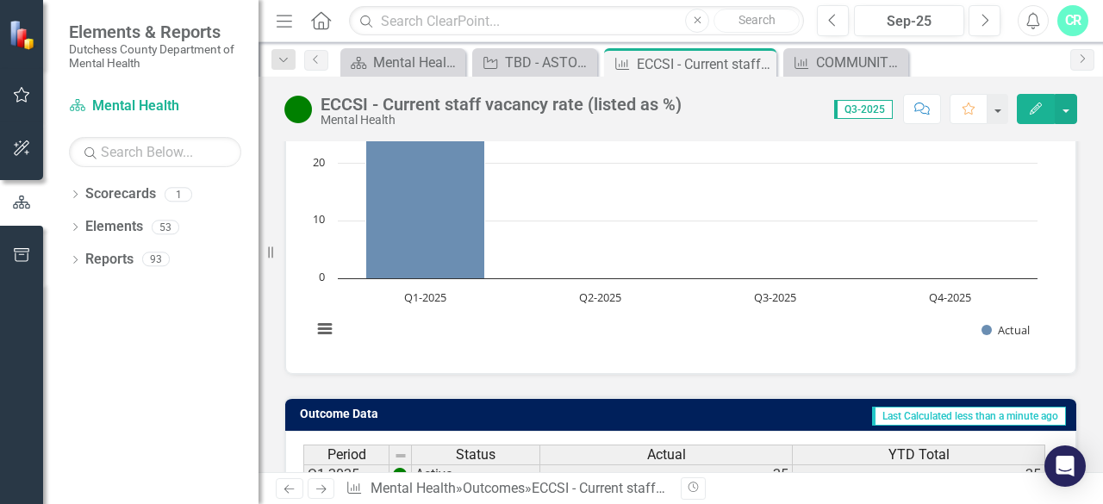
scroll to position [224, 0]
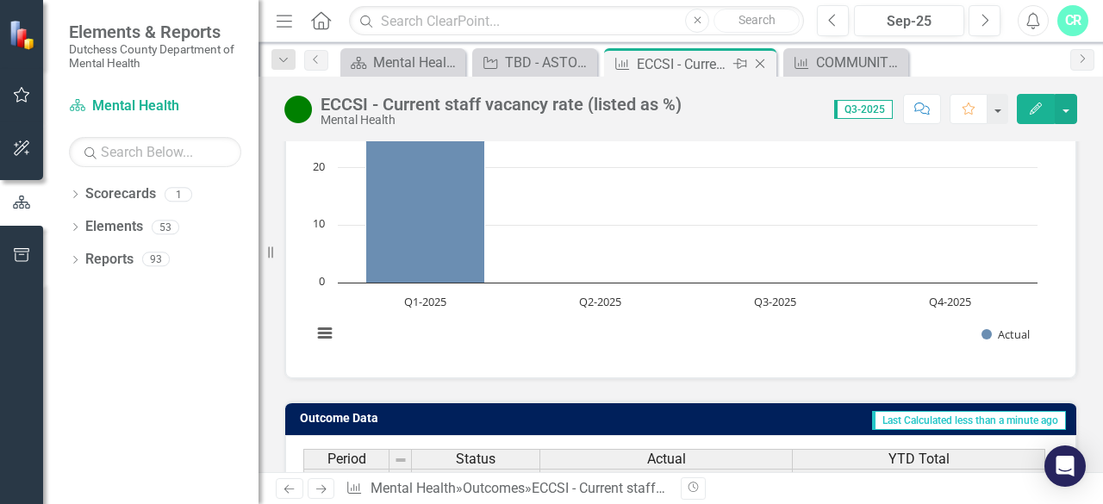
click at [762, 66] on icon at bounding box center [760, 63] width 9 height 9
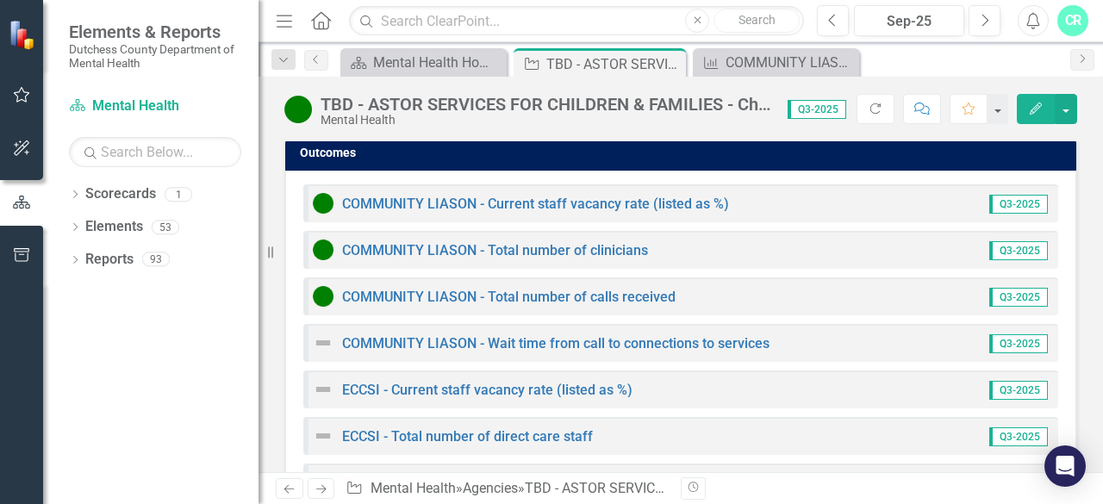
scroll to position [3029, 0]
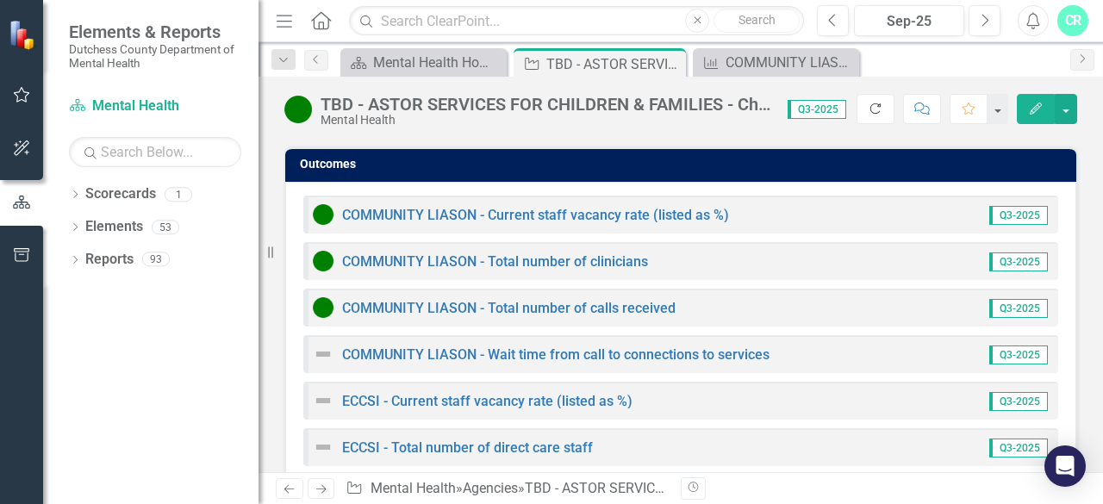
click at [878, 111] on icon "Refresh" at bounding box center [876, 109] width 16 height 12
click at [552, 439] on link "ECCSI - Total number of direct care staff" at bounding box center [467, 447] width 251 height 16
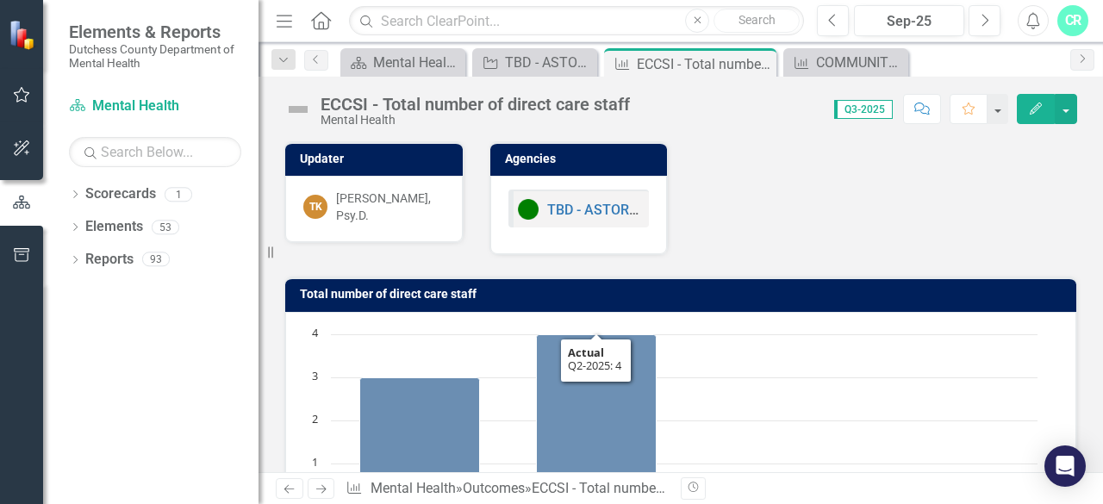
scroll to position [412, 0]
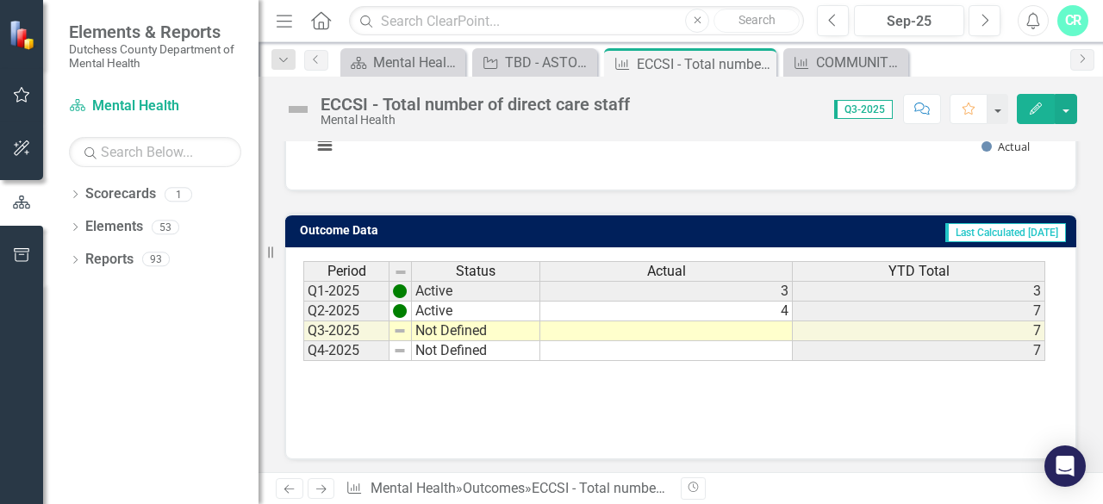
click at [600, 330] on td at bounding box center [666, 331] width 252 height 20
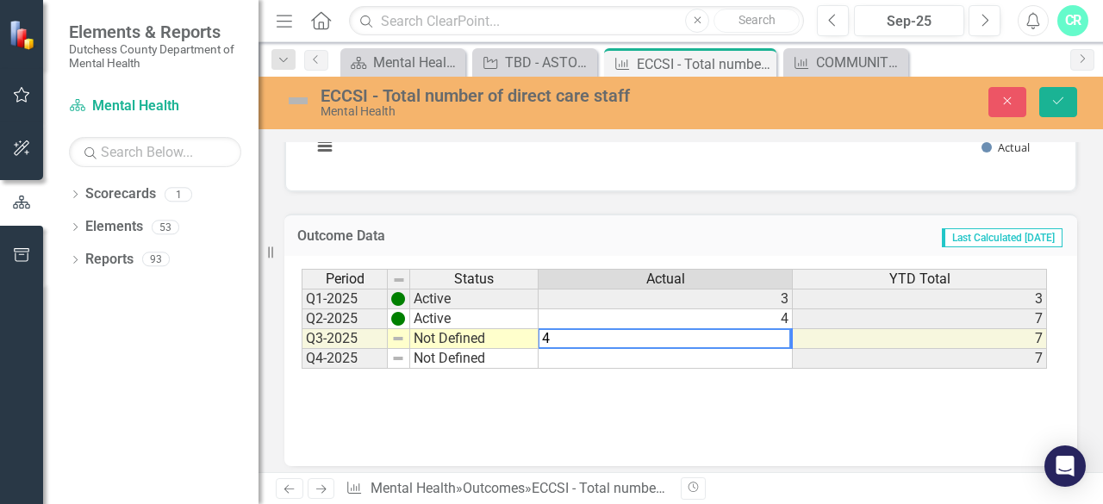
type textarea "4"
click at [495, 330] on td "Not Defined" at bounding box center [474, 339] width 128 height 20
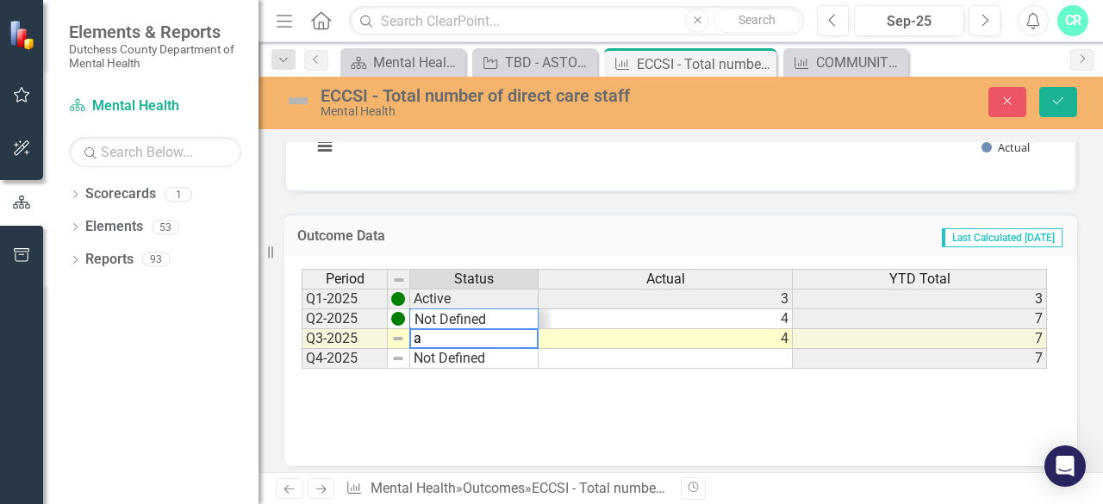
scroll to position [21, 0]
click at [490, 314] on div "Period Status Actual YTD Total Q1-2025 Active 3 3 Q2-2025 Active 4 7 Q3-2025 No…" at bounding box center [674, 319] width 745 height 101
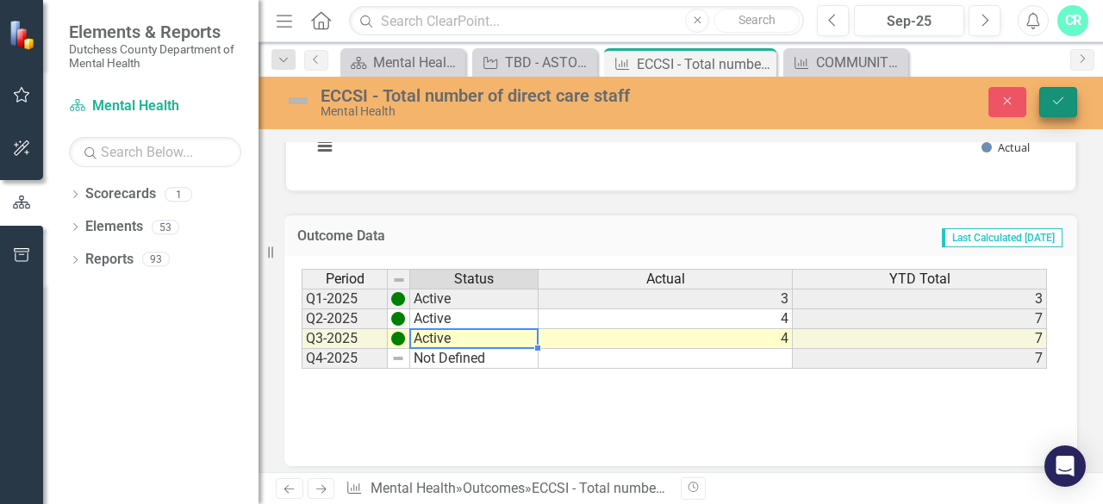
type textarea "Active"
click at [1060, 99] on icon "Save" at bounding box center [1058, 101] width 16 height 12
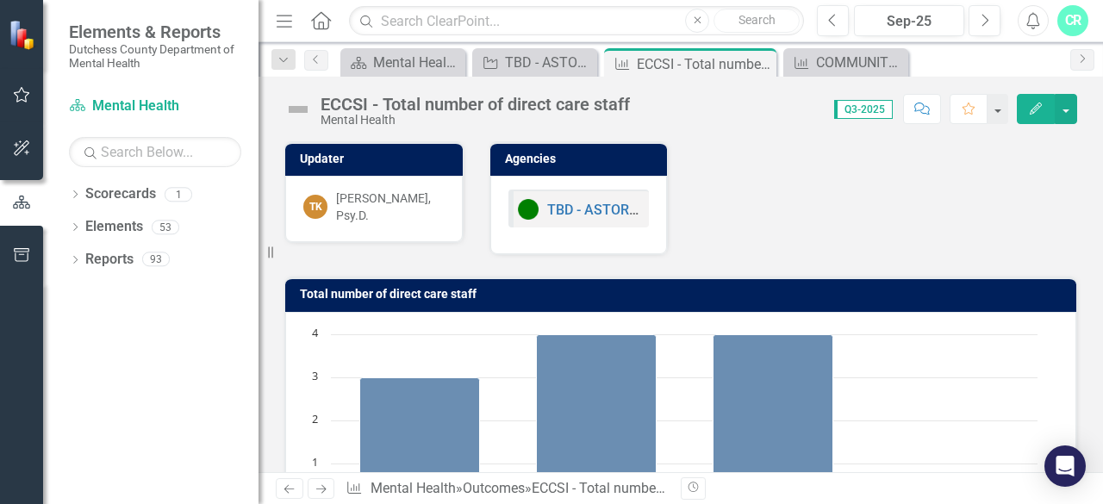
scroll to position [412, 0]
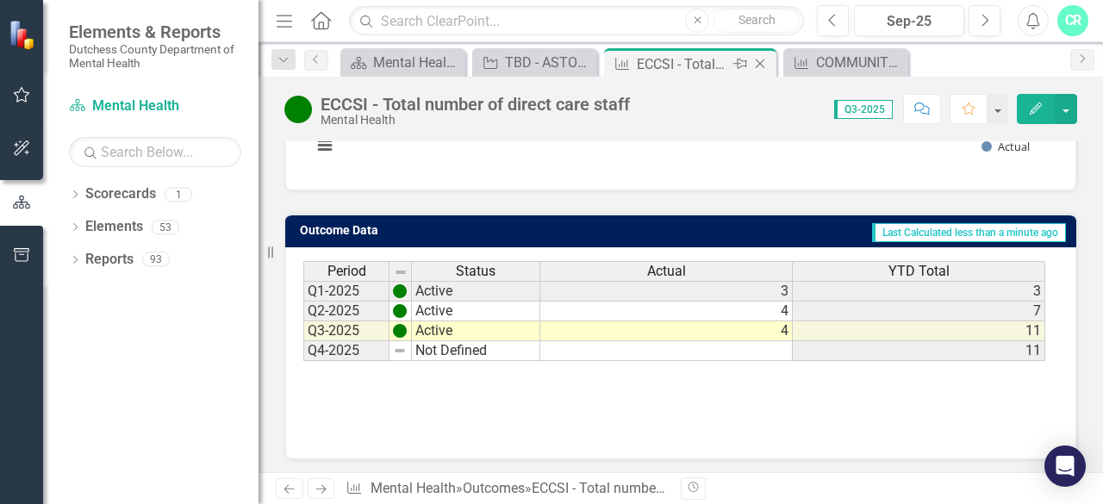
click at [762, 68] on icon "Close" at bounding box center [759, 64] width 17 height 14
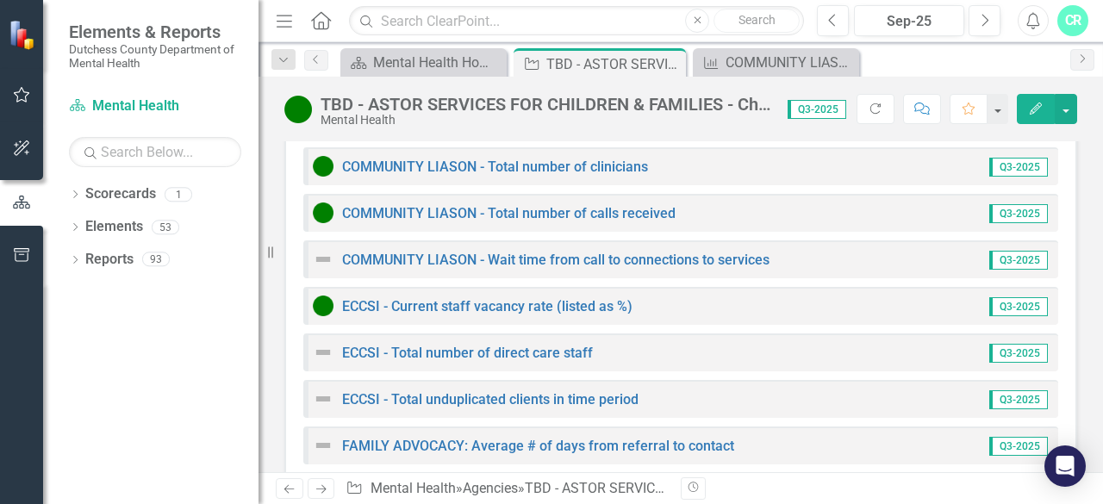
scroll to position [3162, 0]
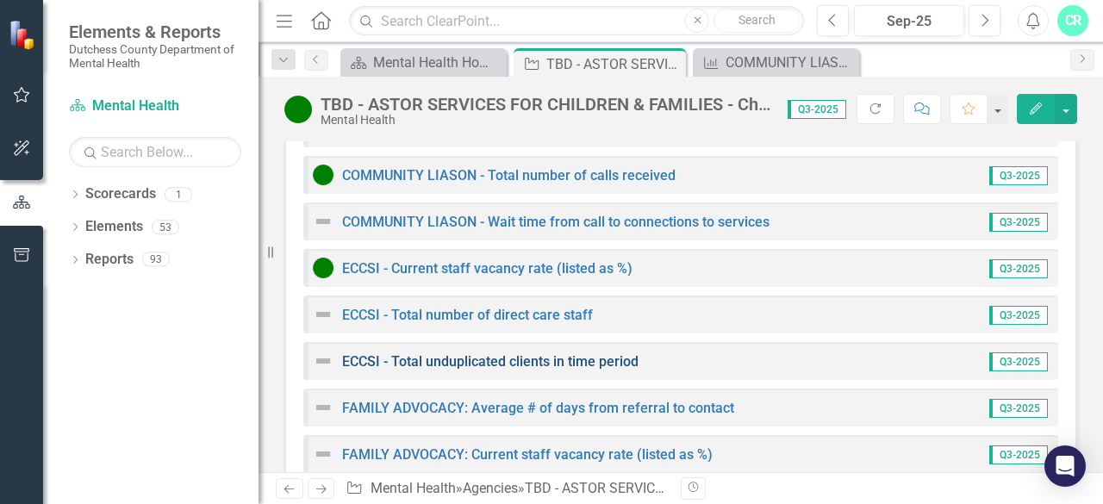
click at [506, 353] on link "ECCSI - Total unduplicated clients in time period" at bounding box center [490, 361] width 296 height 16
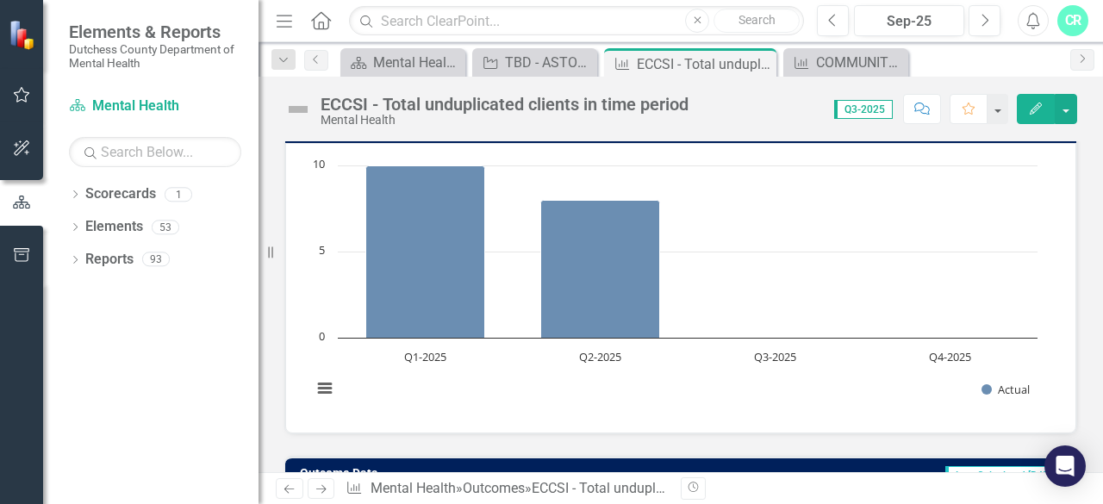
scroll to position [412, 0]
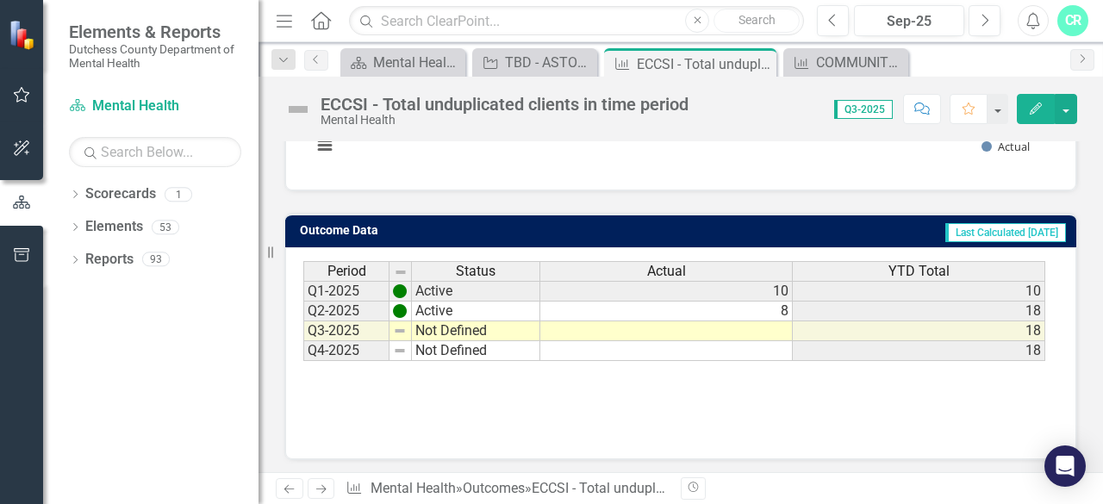
click at [619, 328] on td at bounding box center [666, 331] width 252 height 20
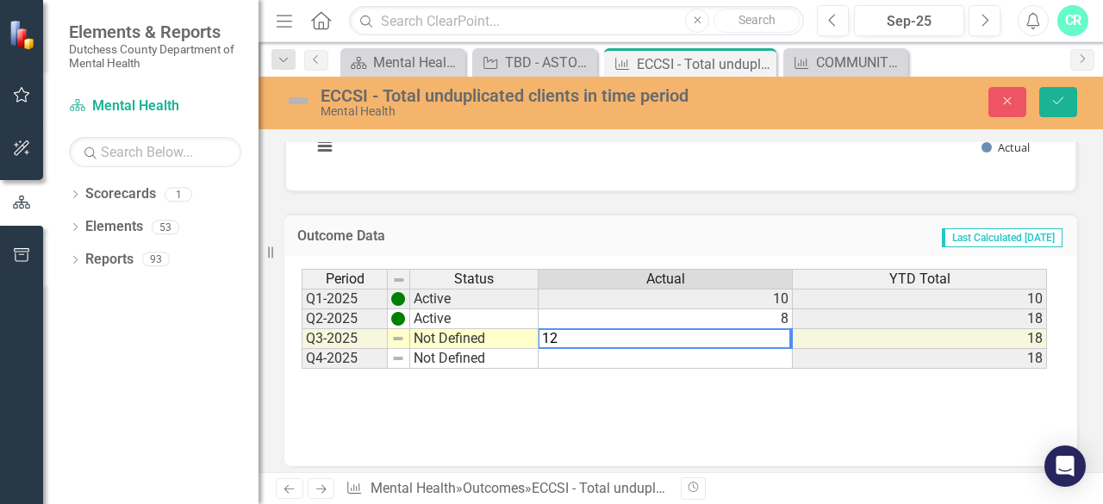
type textarea "12"
click at [493, 336] on td "Not Defined" at bounding box center [474, 339] width 128 height 20
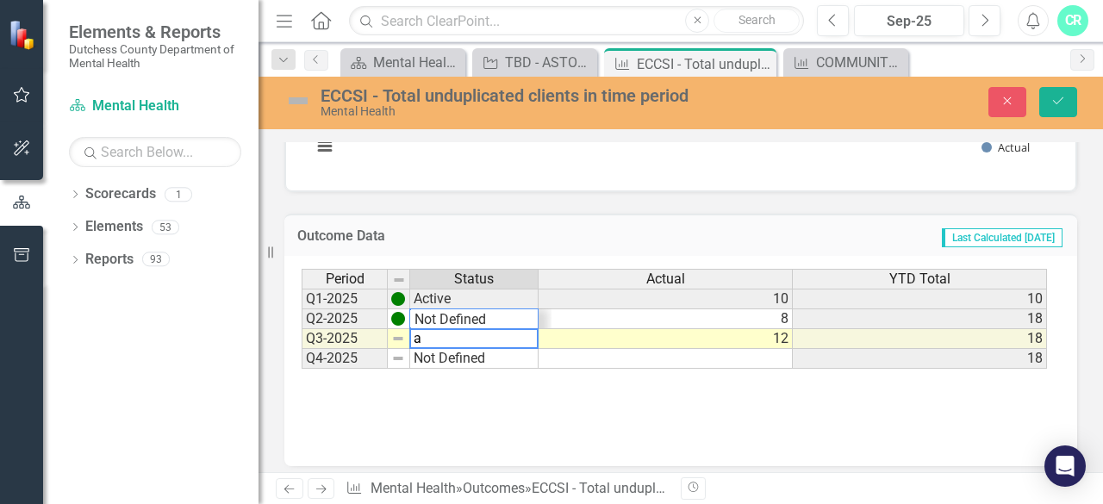
scroll to position [21, 0]
click at [485, 309] on div "Period Status Actual YTD Total Q1-2025 Active 10 10 Q2-2025 Active 8 18 Q3-2025…" at bounding box center [674, 319] width 745 height 101
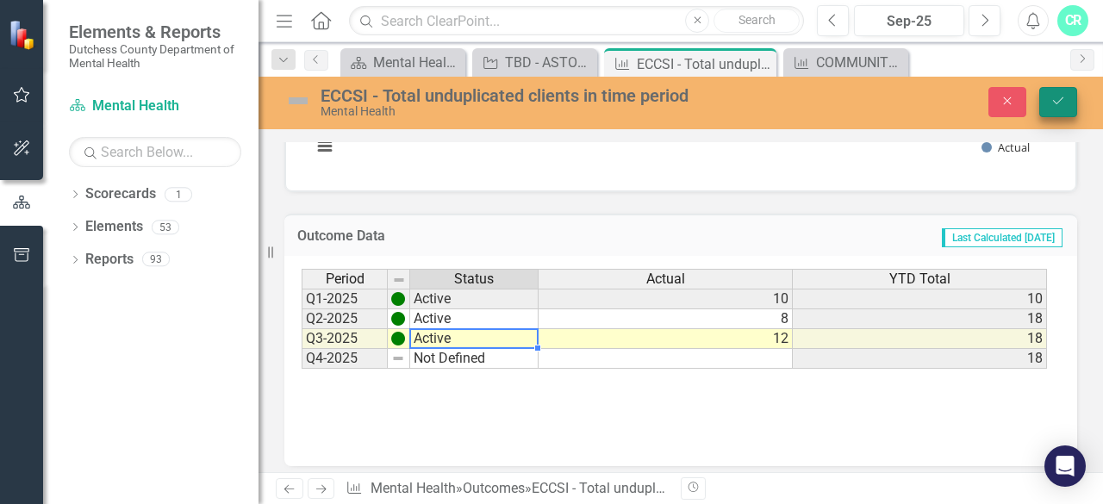
type textarea "Active"
click at [1046, 115] on button "Save" at bounding box center [1058, 102] width 38 height 30
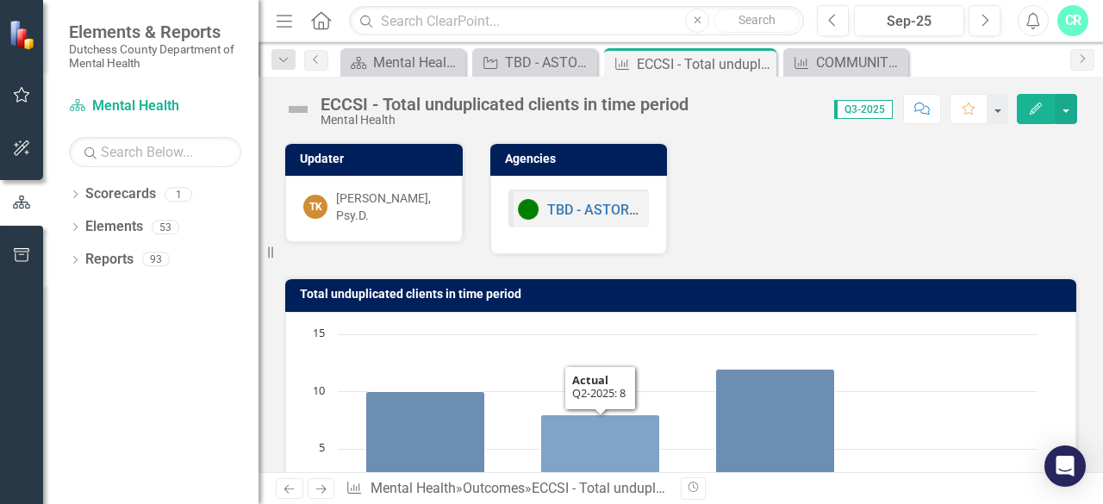
scroll to position [97, 0]
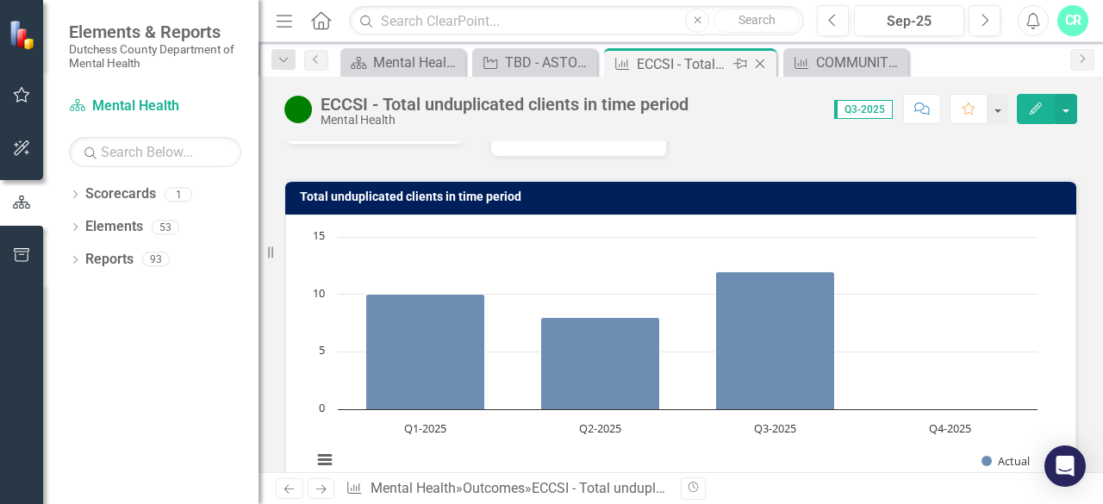
click at [765, 63] on icon "Close" at bounding box center [759, 64] width 17 height 14
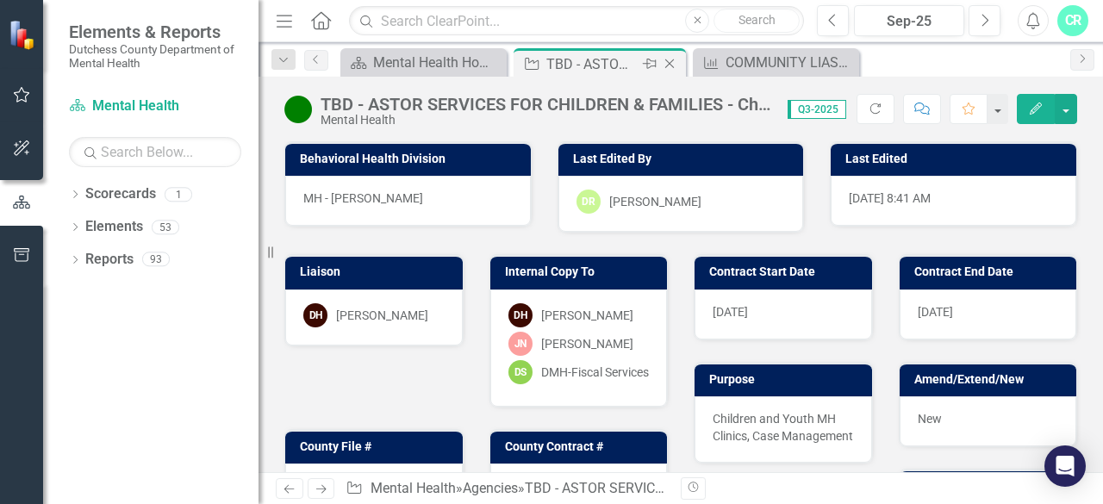
click at [627, 59] on div "TBD - ASTOR SERVICES FOR CHILDREN & FAMILIES - Children and Youth Clinics - 160…" at bounding box center [592, 64] width 92 height 22
click at [883, 109] on icon "Refresh" at bounding box center [876, 109] width 16 height 12
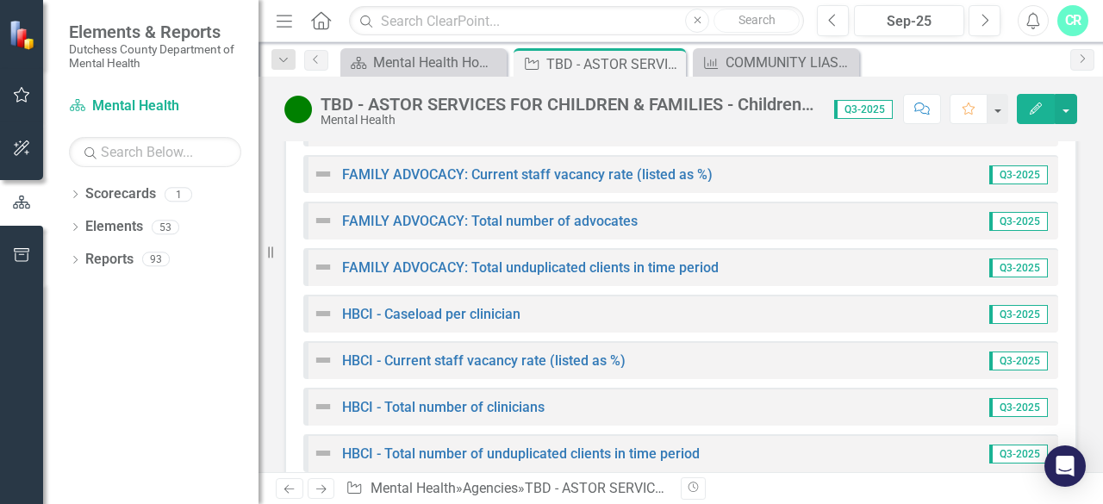
scroll to position [3482, 0]
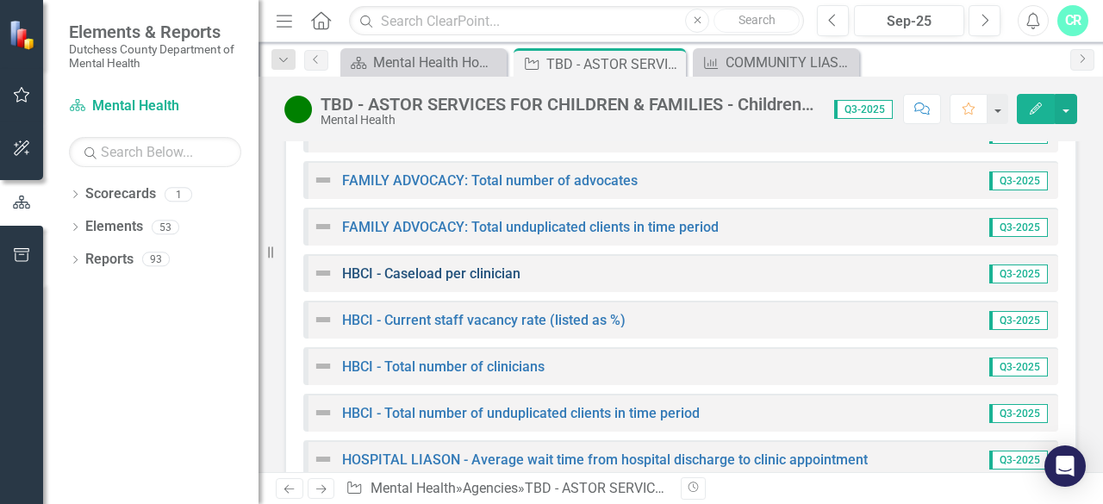
click at [424, 265] on link "HBCI - Caseload per clinician" at bounding box center [431, 273] width 178 height 16
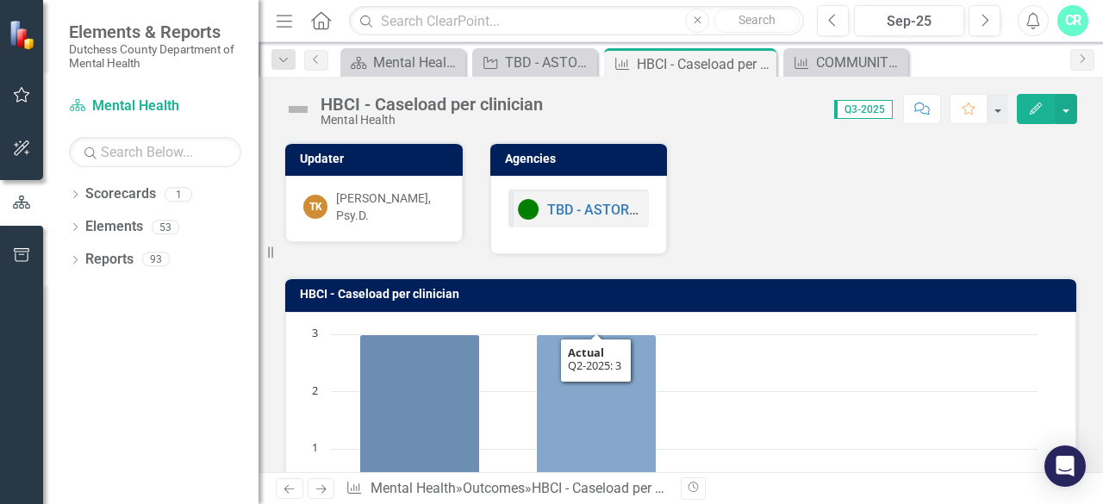
scroll to position [345, 0]
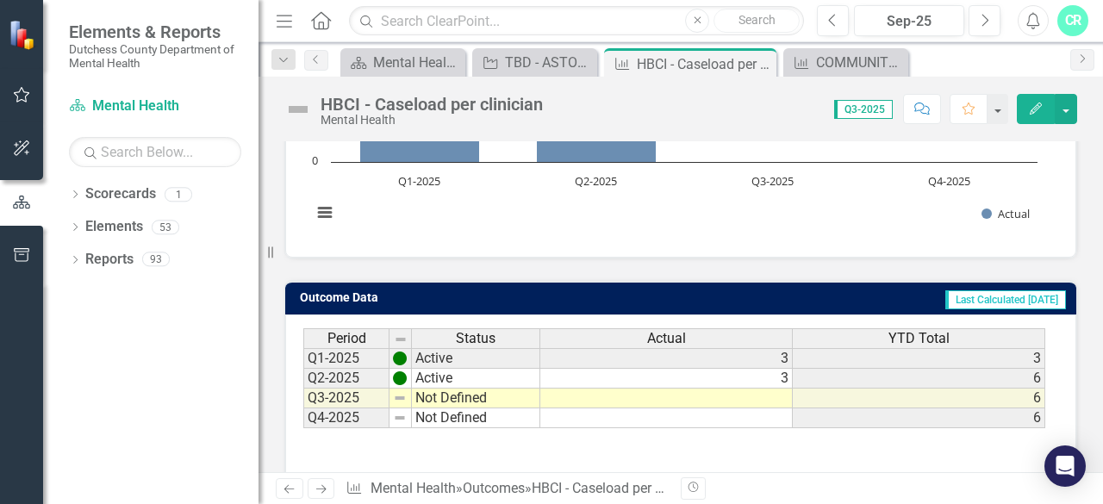
click at [683, 394] on td at bounding box center [666, 399] width 252 height 20
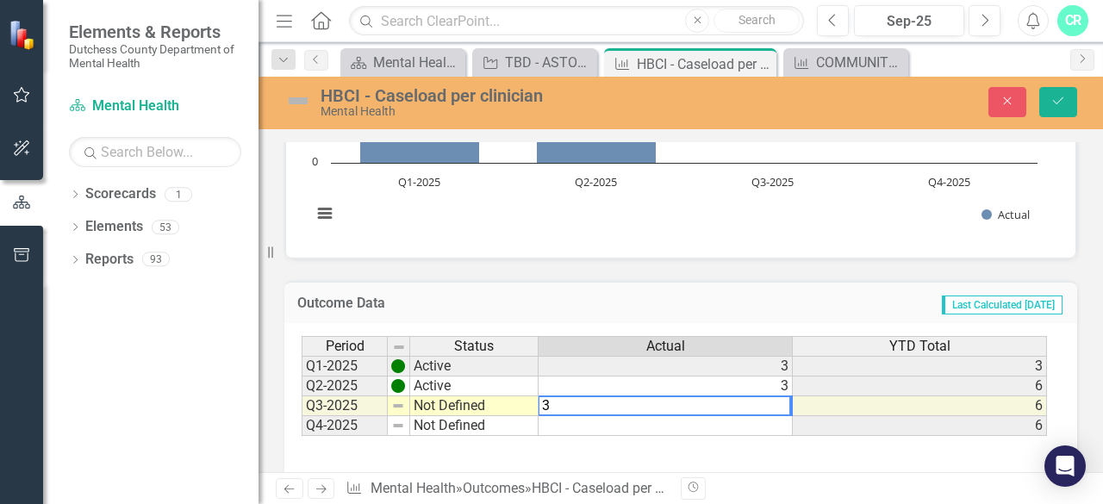
type textarea "3"
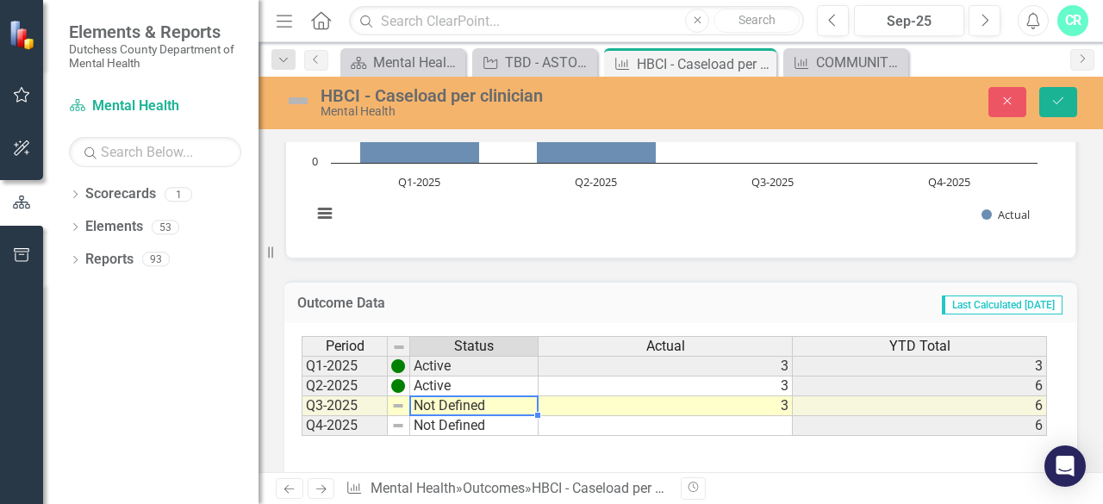
click at [503, 403] on td "Not Defined" at bounding box center [474, 406] width 128 height 20
click at [457, 382] on div "Period Status Actual YTD Total Q1-2025 Active 3 3 Q2-2025 Active 3 6 Q3-2025 No…" at bounding box center [674, 386] width 745 height 101
type textarea "Active"
click at [1051, 100] on icon "Save" at bounding box center [1058, 101] width 16 height 12
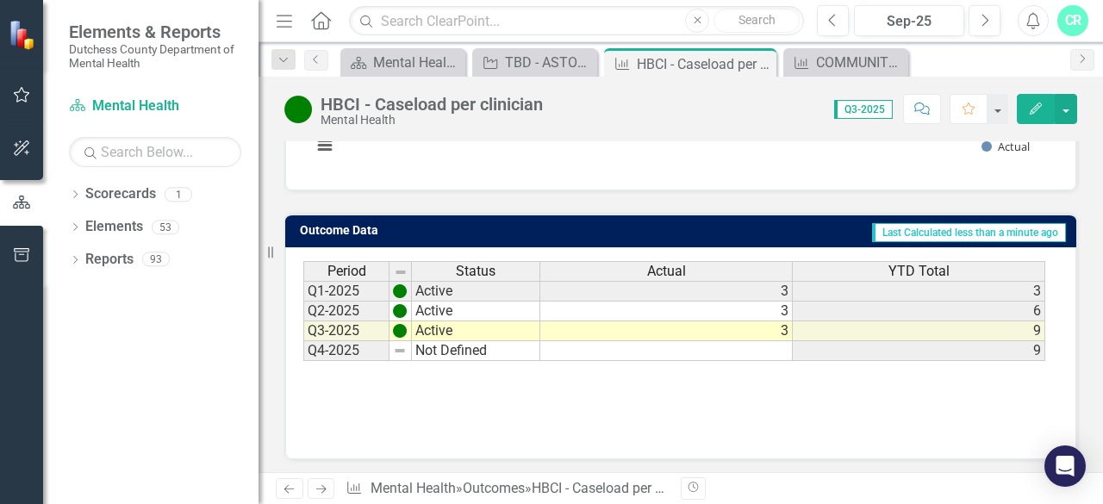
scroll to position [171, 0]
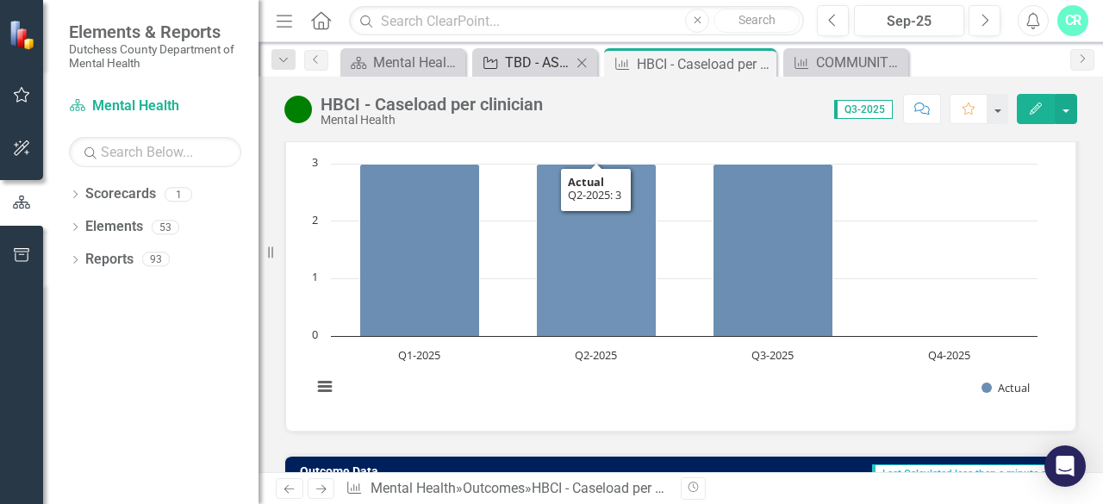
click at [527, 72] on div "TBD - ASTOR SERVICES FOR CHILDREN & FAMILIES - Children and Youth Clinics - 160…" at bounding box center [538, 63] width 66 height 22
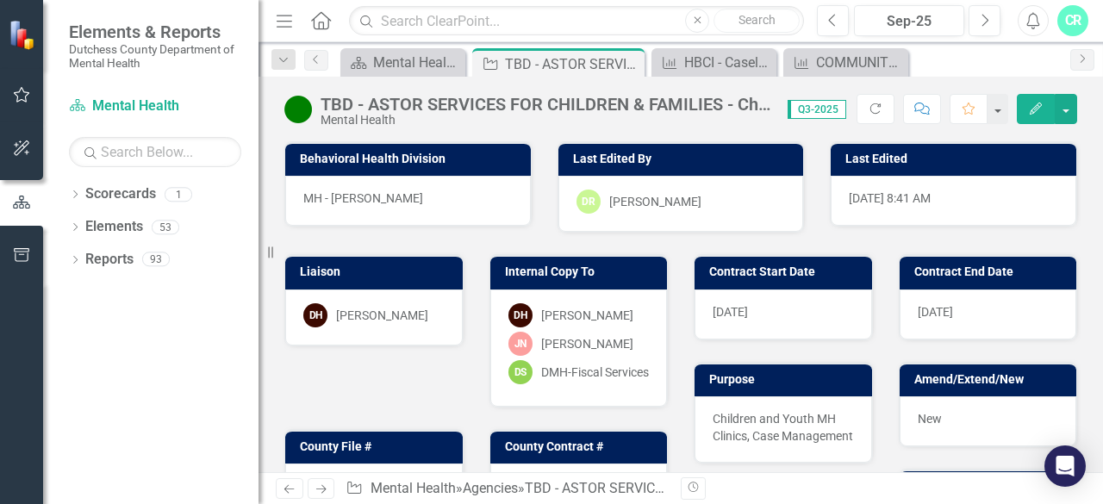
scroll to position [45, 0]
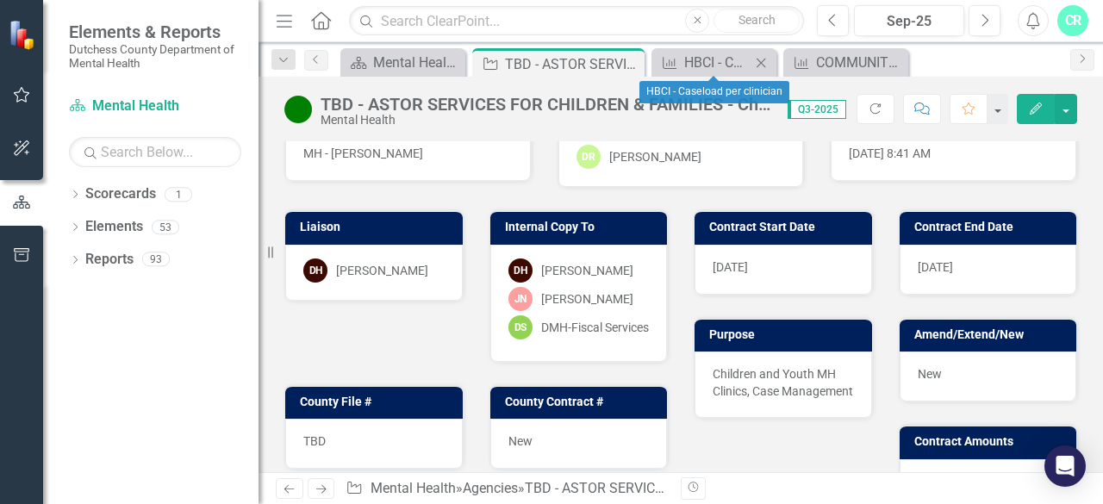
click at [762, 65] on icon "Close" at bounding box center [760, 63] width 17 height 14
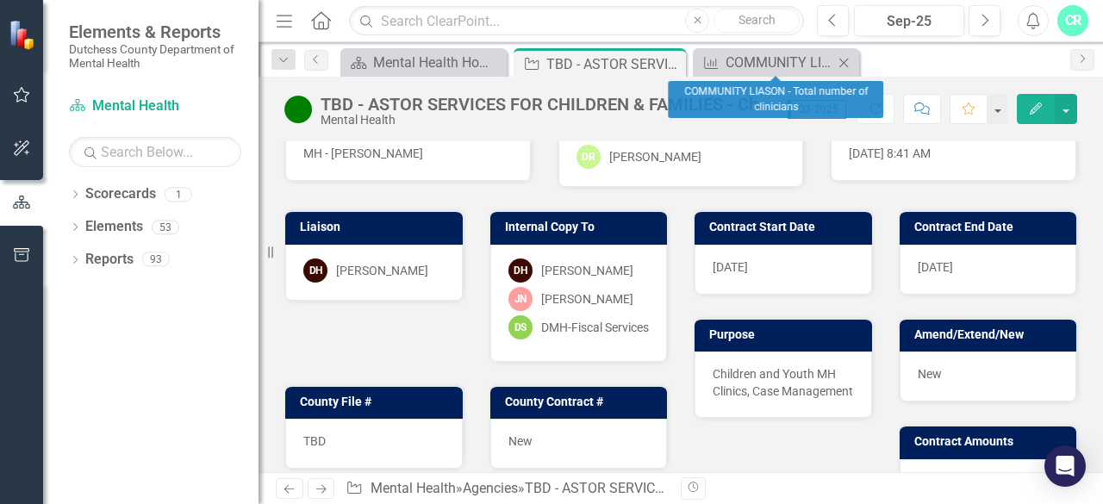
click at [844, 59] on icon "Close" at bounding box center [843, 63] width 17 height 14
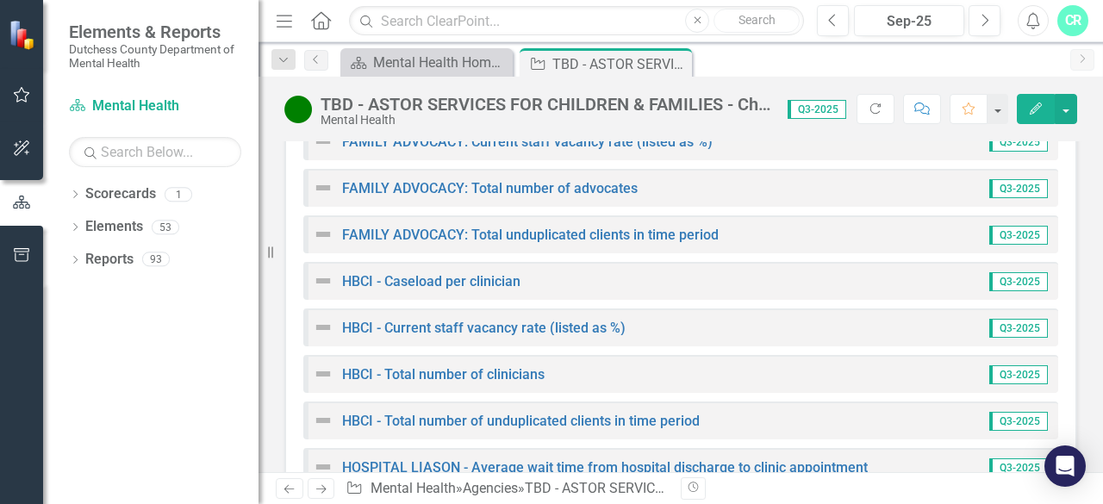
scroll to position [3475, 0]
click at [495, 365] on link "HBCI - Total number of clinicians" at bounding box center [443, 373] width 202 height 16
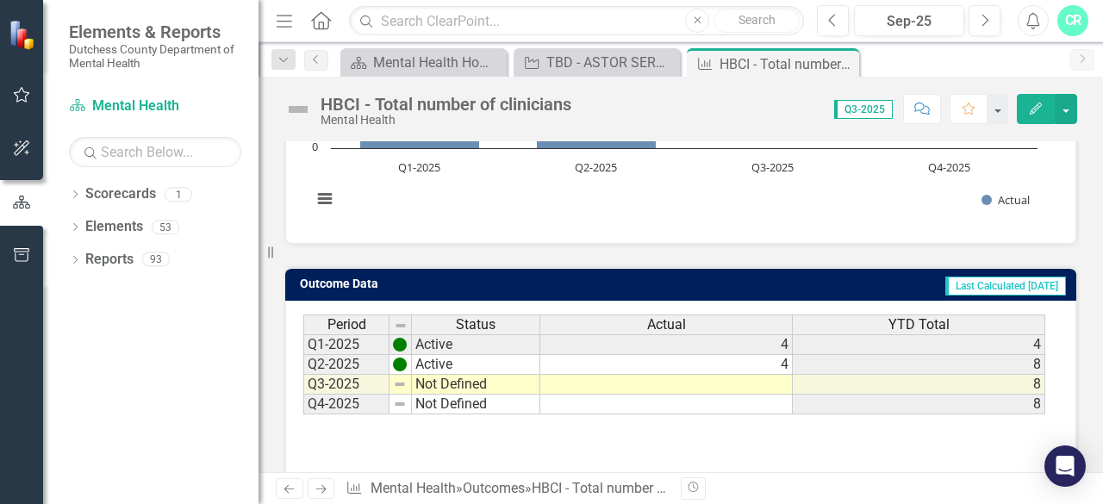
scroll to position [381, 0]
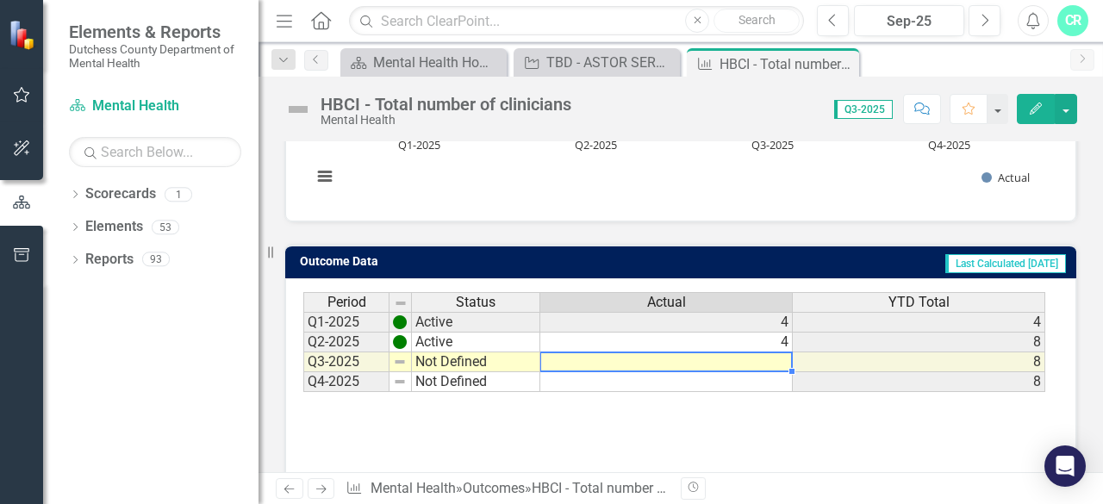
click at [698, 358] on td at bounding box center [666, 362] width 252 height 20
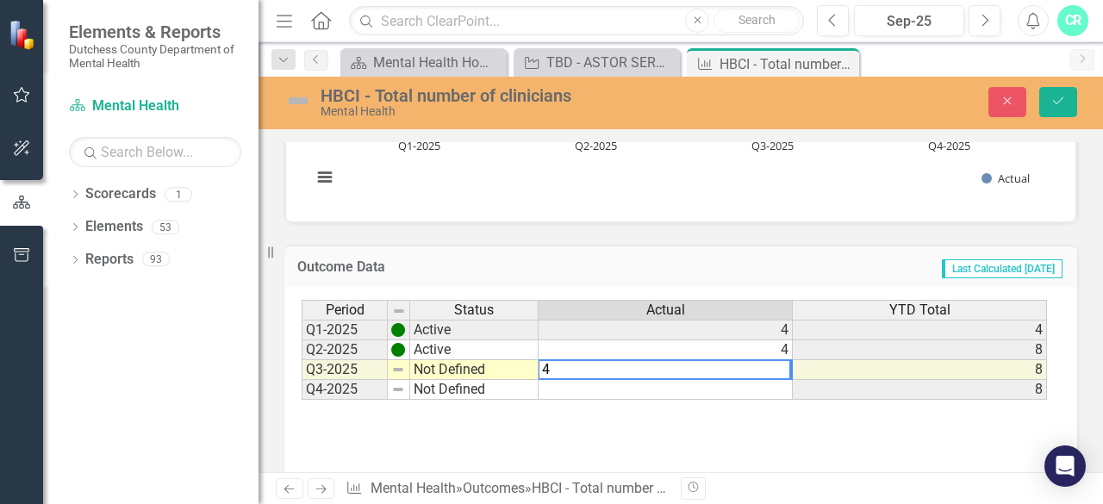
type textarea "4"
click at [491, 370] on td "Not Defined" at bounding box center [474, 370] width 128 height 20
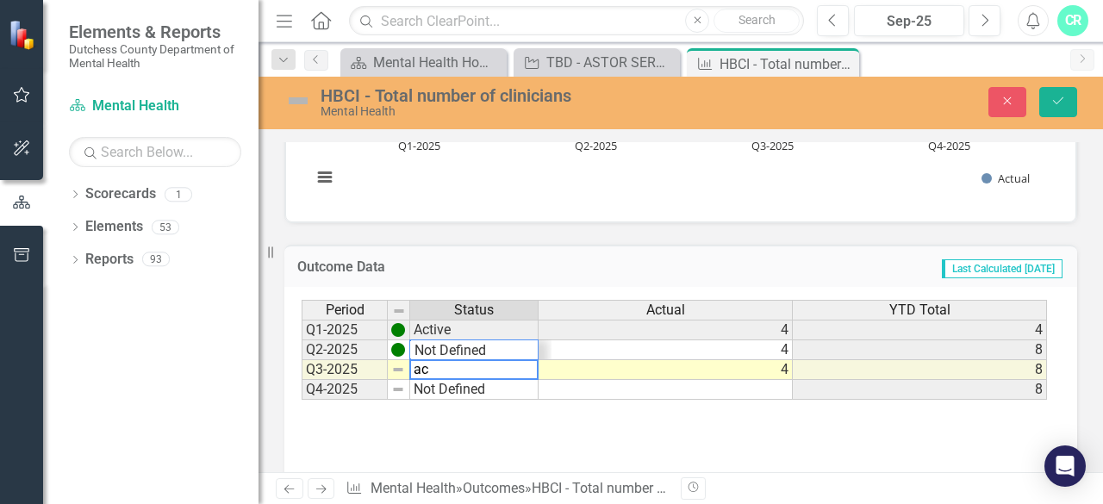
scroll to position [21, 0]
click at [462, 352] on div "Period Status Actual YTD Total Q1-2025 Active 4 4 Q2-2025 Active 4 8 Q3-2025 Ac…" at bounding box center [674, 350] width 745 height 101
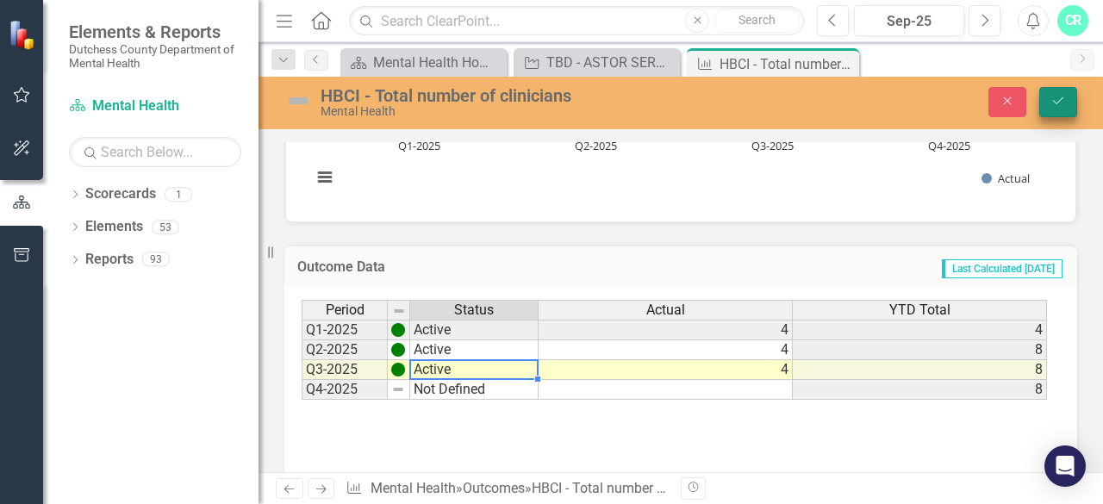
type textarea "Active"
click at [1056, 111] on button "Save" at bounding box center [1058, 102] width 38 height 30
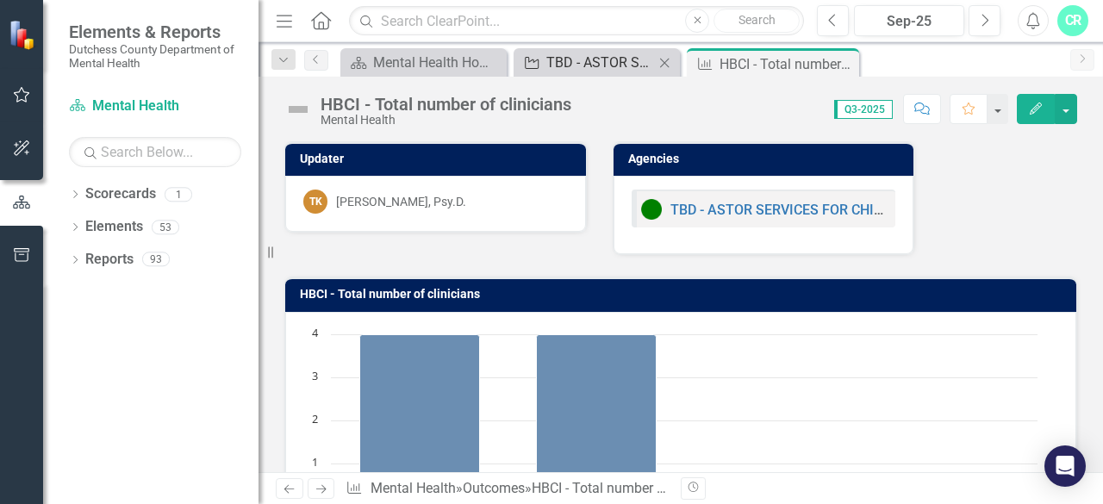
click at [612, 65] on div "TBD - ASTOR SERVICES FOR CHILDREN & FAMILIES - Children and Youth Clinics - 160…" at bounding box center [600, 63] width 108 height 22
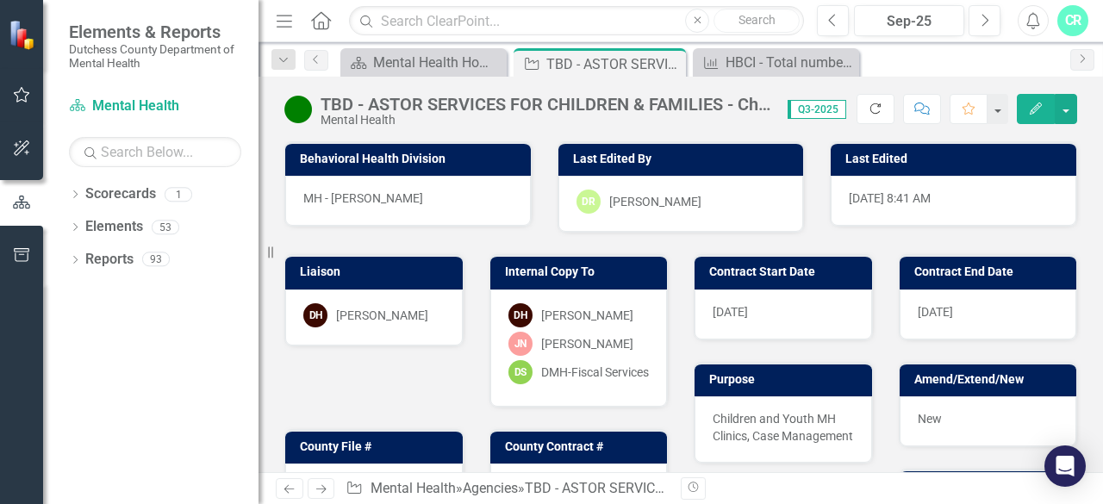
click at [881, 114] on icon "Refresh" at bounding box center [876, 109] width 16 height 12
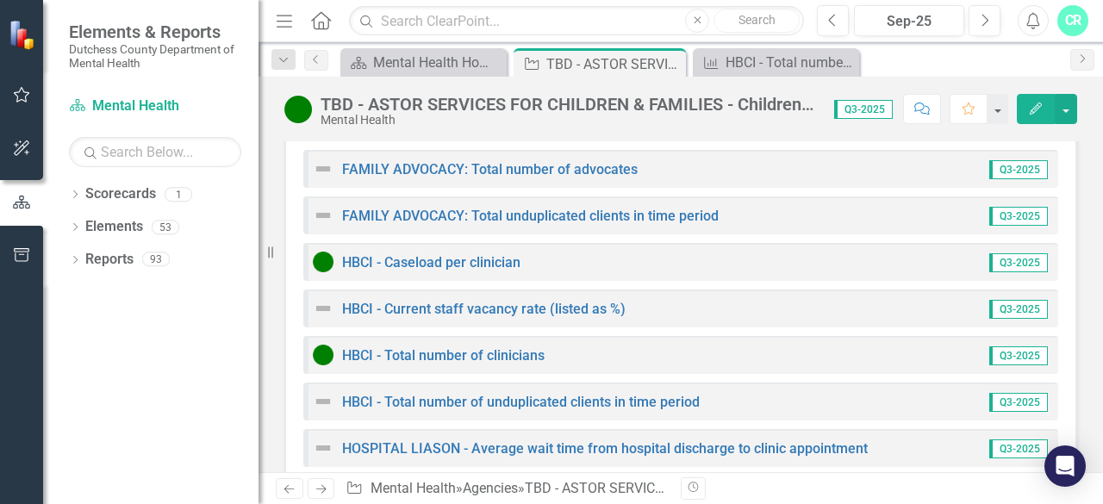
scroll to position [3493, 0]
click at [639, 395] on link "HBCI - Total number of unduplicated clients in time period" at bounding box center [521, 403] width 358 height 16
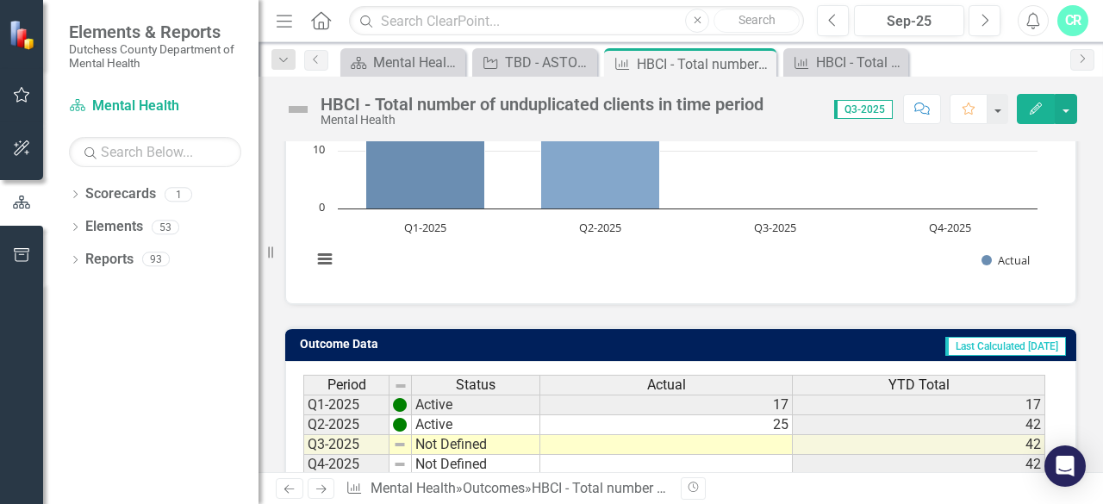
scroll to position [412, 0]
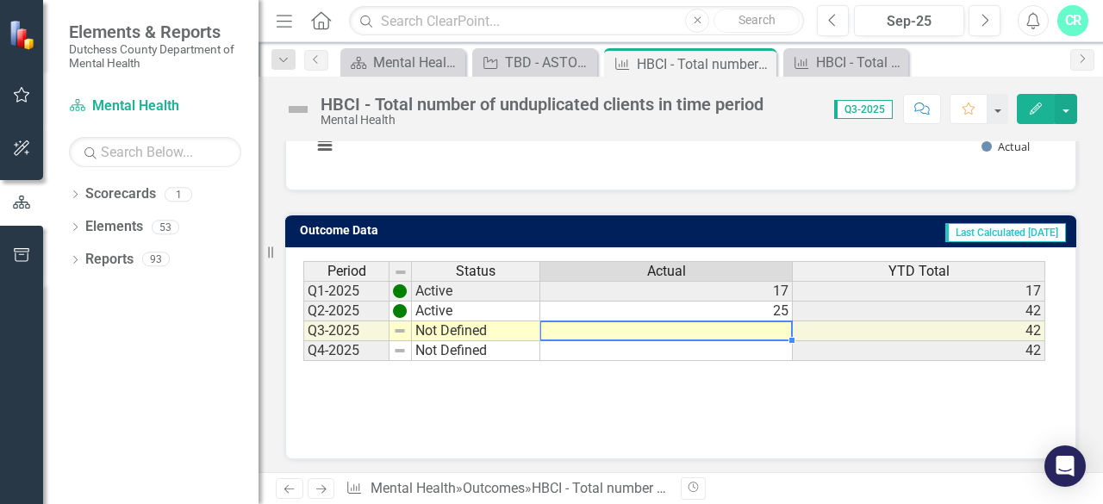
click at [660, 332] on td at bounding box center [666, 331] width 252 height 20
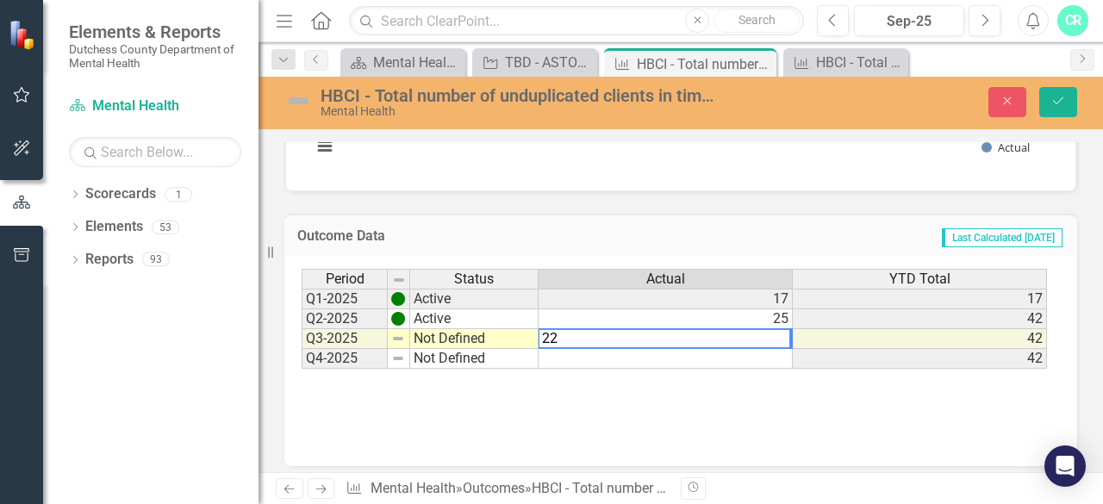
type textarea "22"
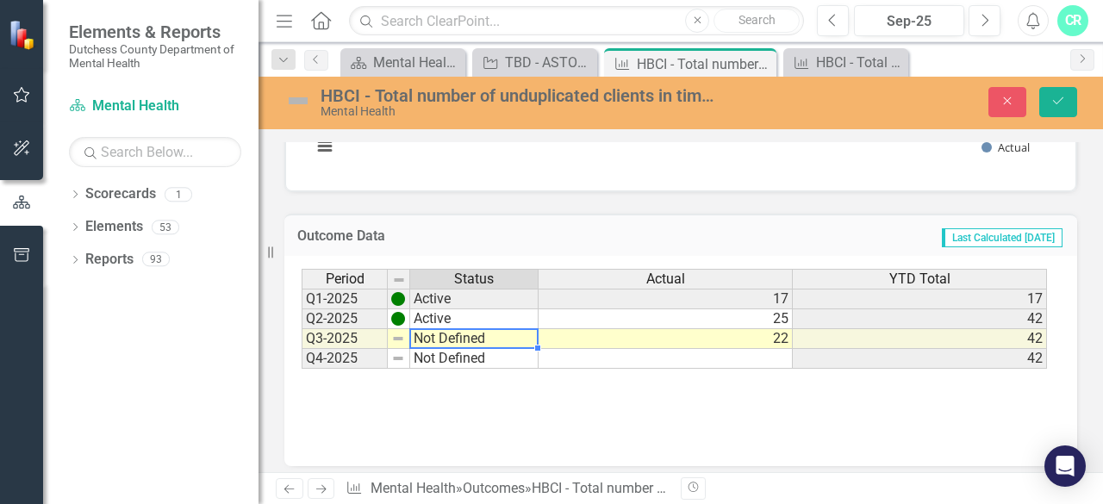
click at [479, 330] on td "Not Defined" at bounding box center [474, 339] width 128 height 20
click at [463, 316] on div "Period Status Actual YTD Total Q1-2025 Active 17 17 Q2-2025 Active 25 42 Q3-202…" at bounding box center [674, 319] width 745 height 101
type textarea "Active"
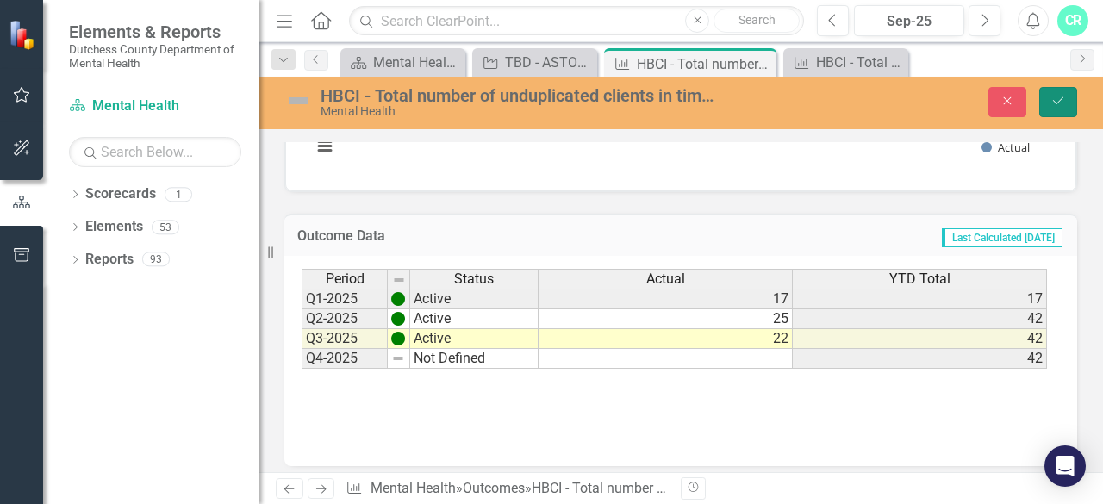
click at [1053, 95] on icon "Save" at bounding box center [1058, 101] width 16 height 12
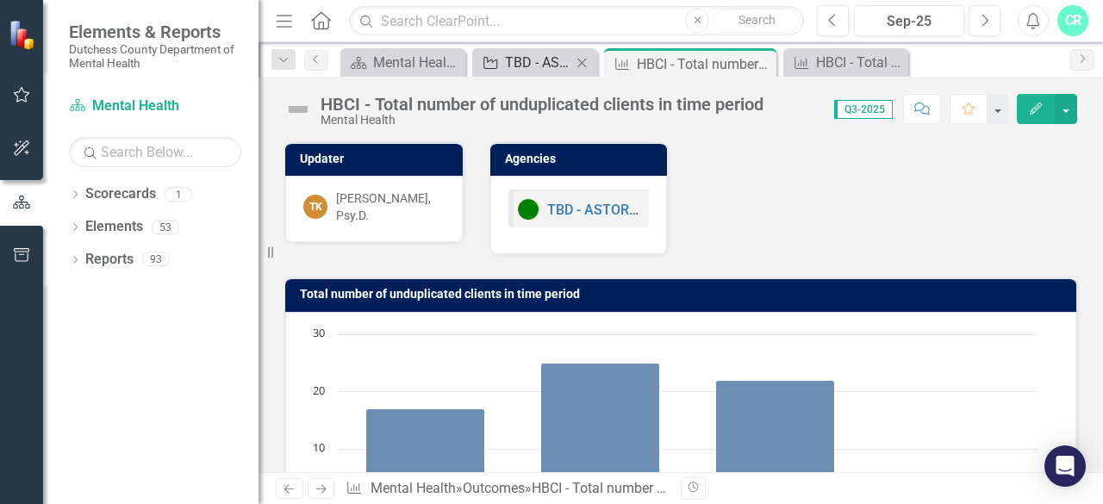
click at [543, 65] on div "TBD - ASTOR SERVICES FOR CHILDREN & FAMILIES - Children and Youth Clinics - 160…" at bounding box center [538, 63] width 66 height 22
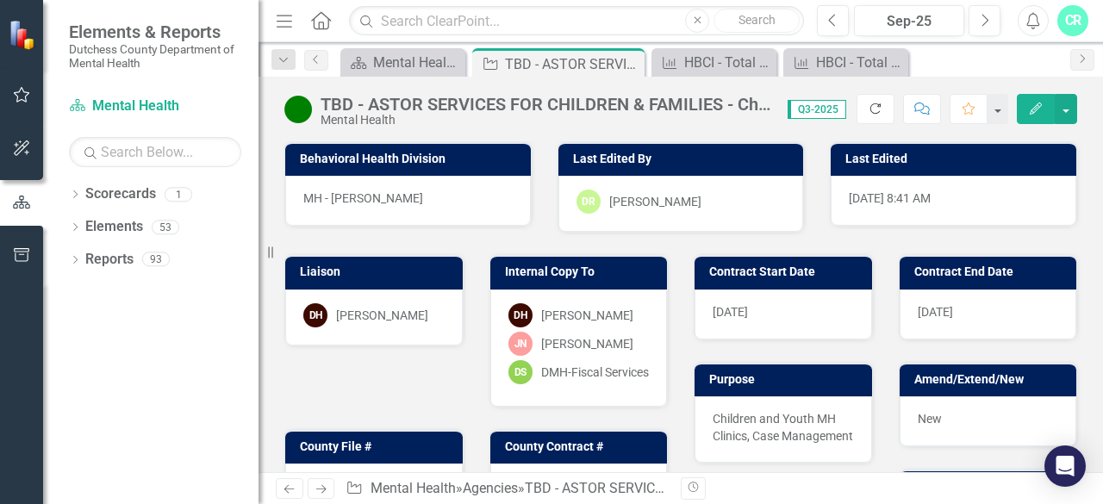
click at [880, 113] on icon "button" at bounding box center [875, 108] width 10 height 10
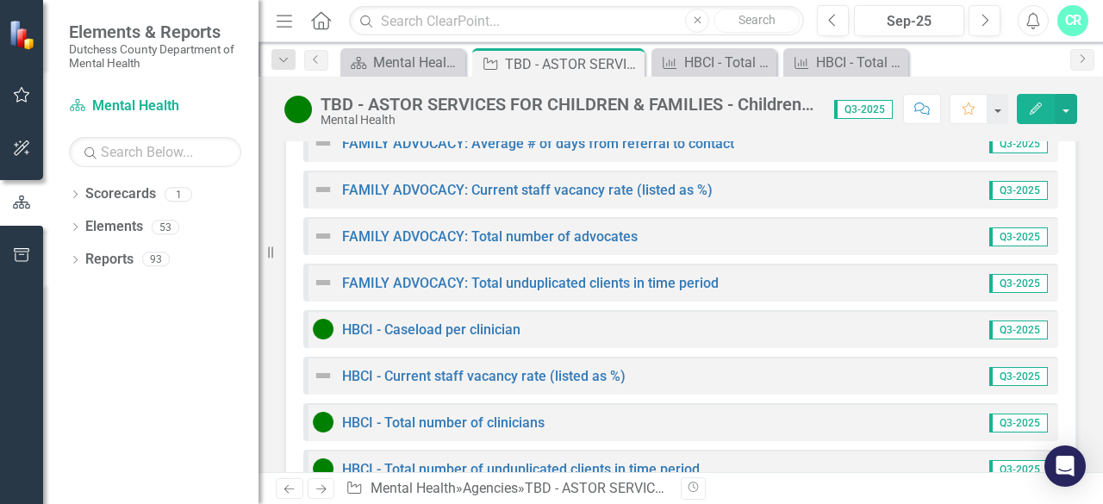
scroll to position [3428, 0]
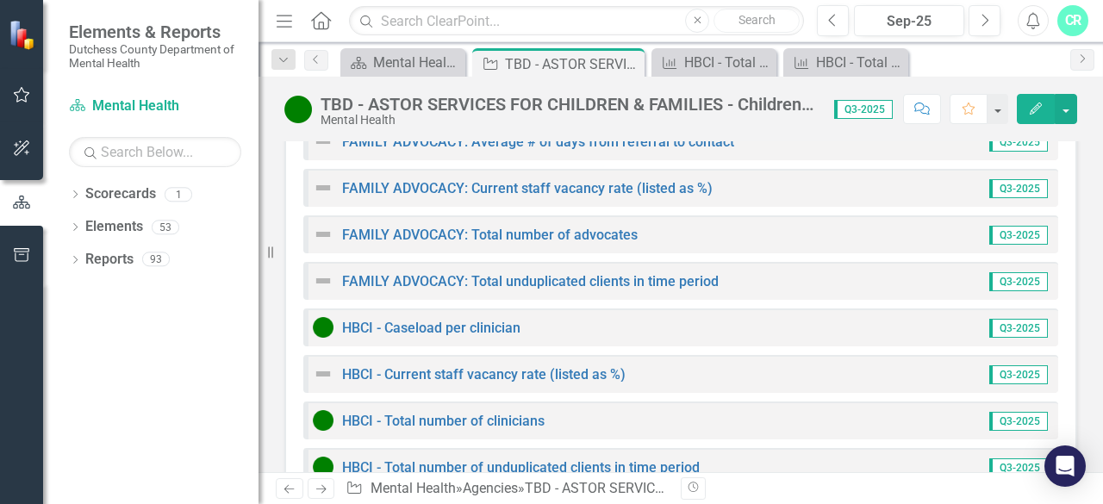
click at [563, 364] on div "HBCI - Current staff vacancy rate (listed as %)" at bounding box center [469, 374] width 313 height 21
click at [573, 366] on link "HBCI - Current staff vacancy rate (listed as %)" at bounding box center [483, 374] width 283 height 16
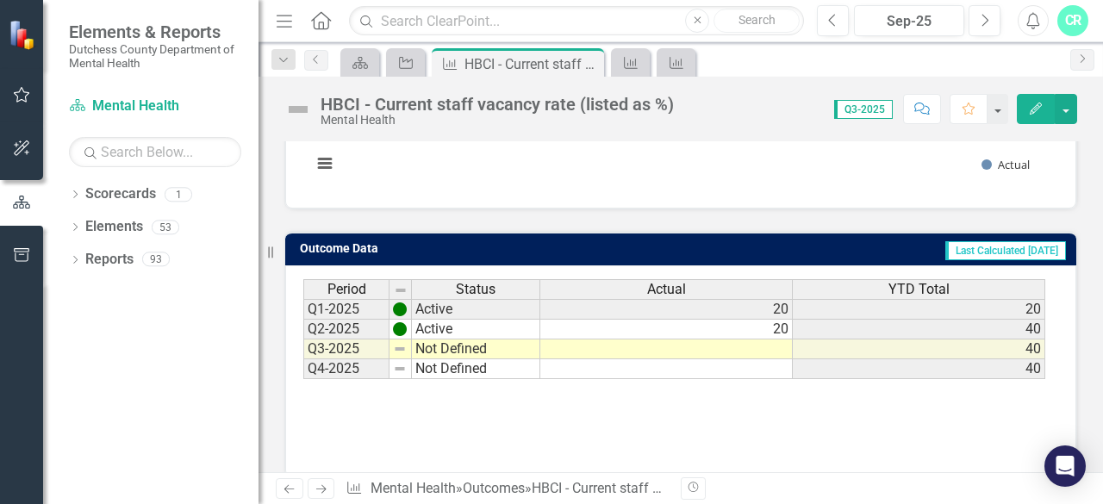
scroll to position [393, 0]
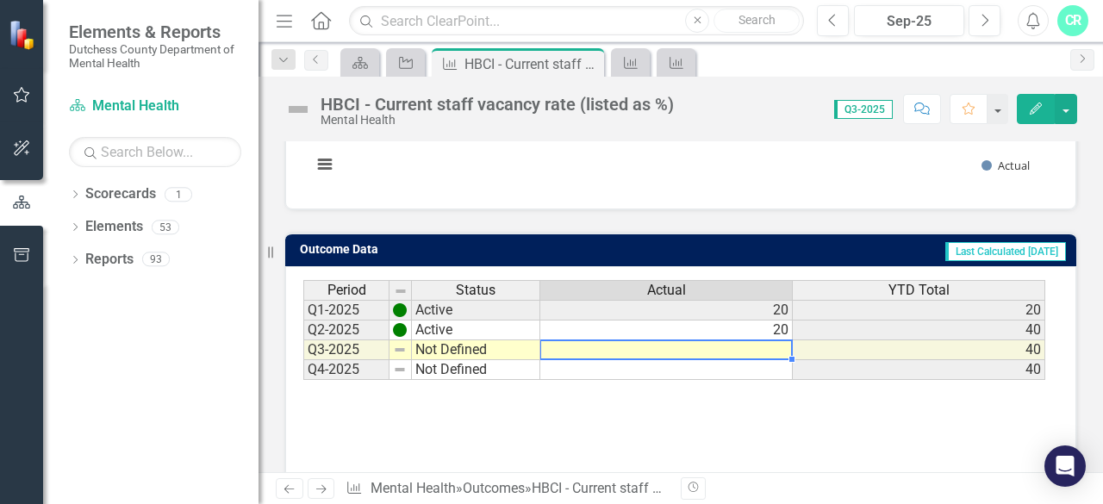
click at [719, 352] on td at bounding box center [666, 350] width 252 height 20
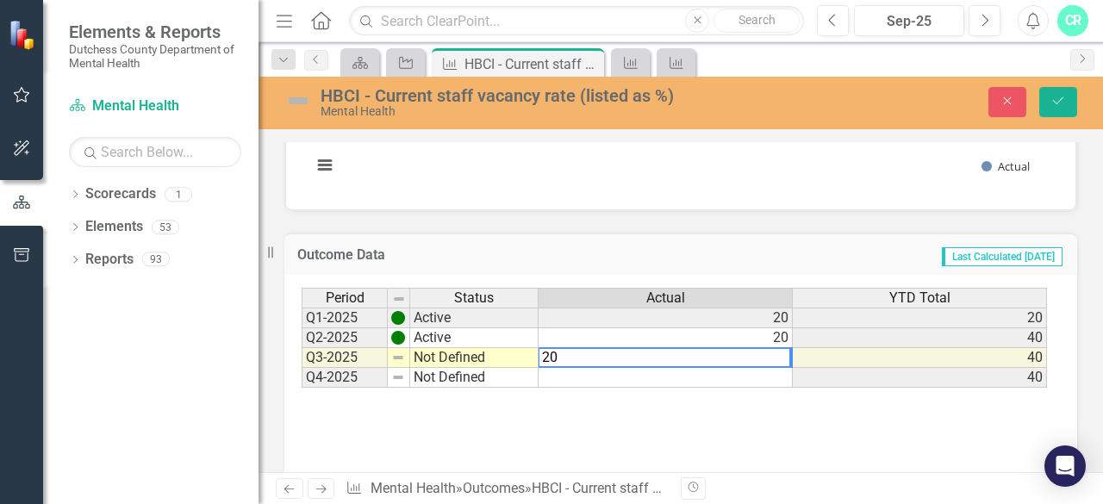
type textarea "20"
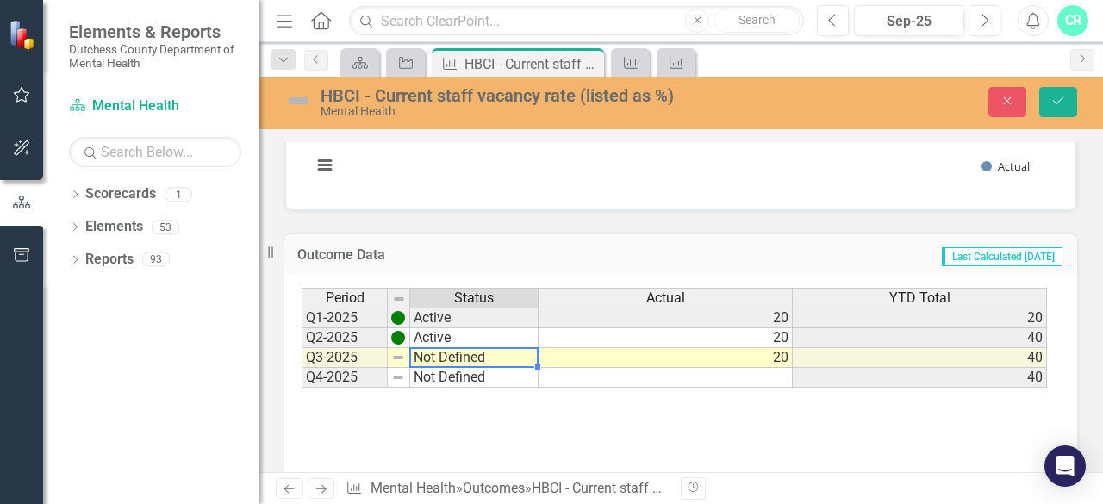
click at [501, 352] on td "Not Defined" at bounding box center [474, 358] width 128 height 20
click at [496, 339] on div "Period Status Actual YTD Total Q1-2025 Active 20 20 Q2-2025 Active 20 40 Q3-202…" at bounding box center [674, 338] width 745 height 101
type textarea "Active"
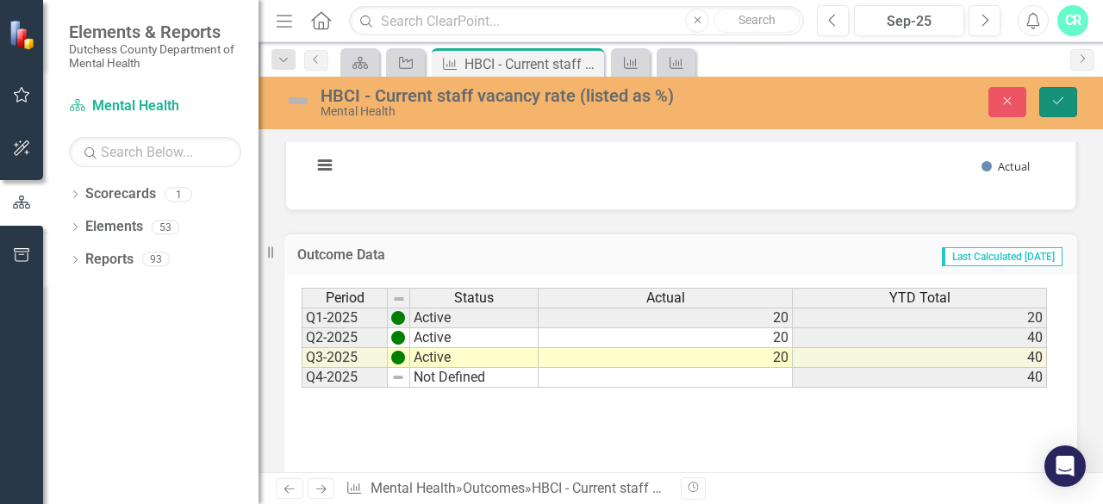
click at [1059, 103] on icon "Save" at bounding box center [1058, 101] width 16 height 12
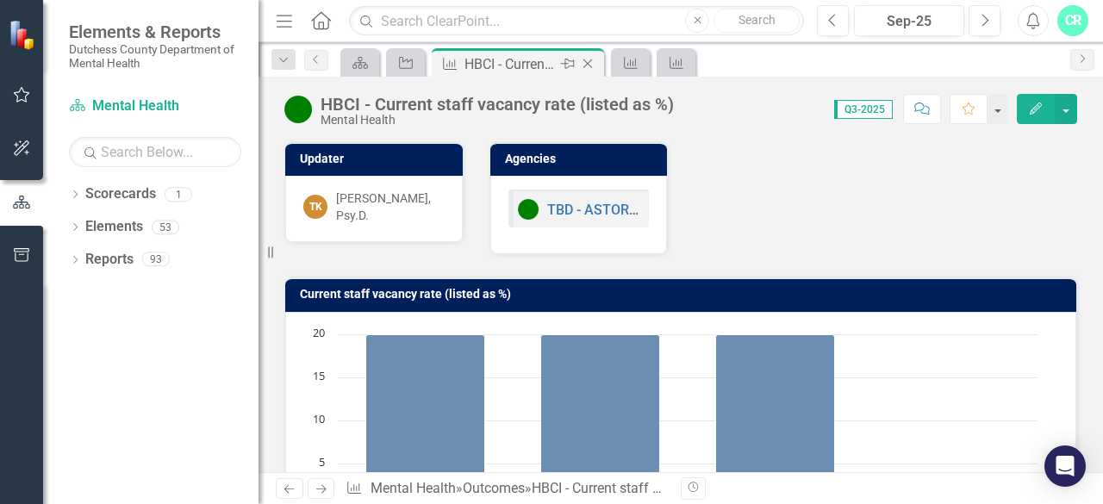
click at [593, 63] on icon "Close" at bounding box center [587, 64] width 17 height 14
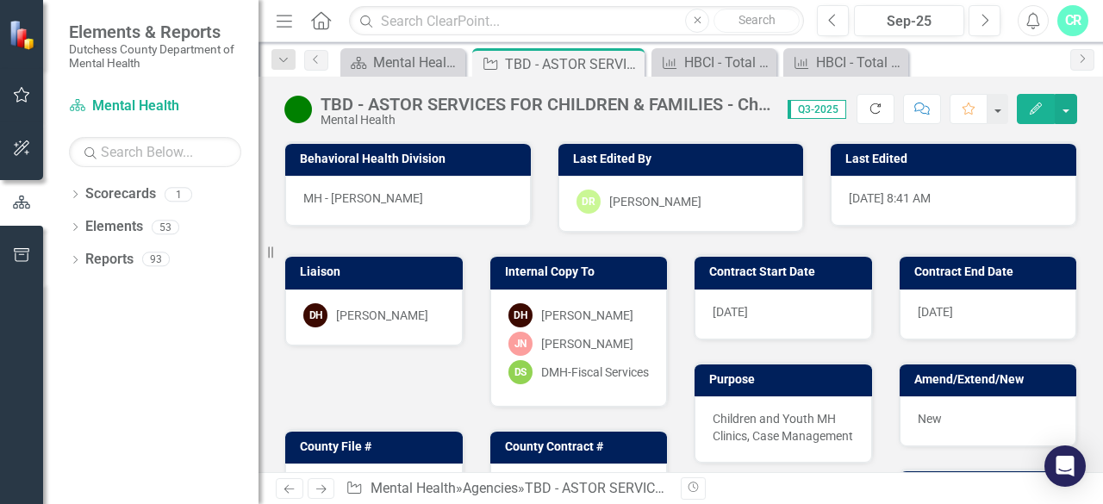
click at [876, 113] on icon "button" at bounding box center [875, 108] width 10 height 10
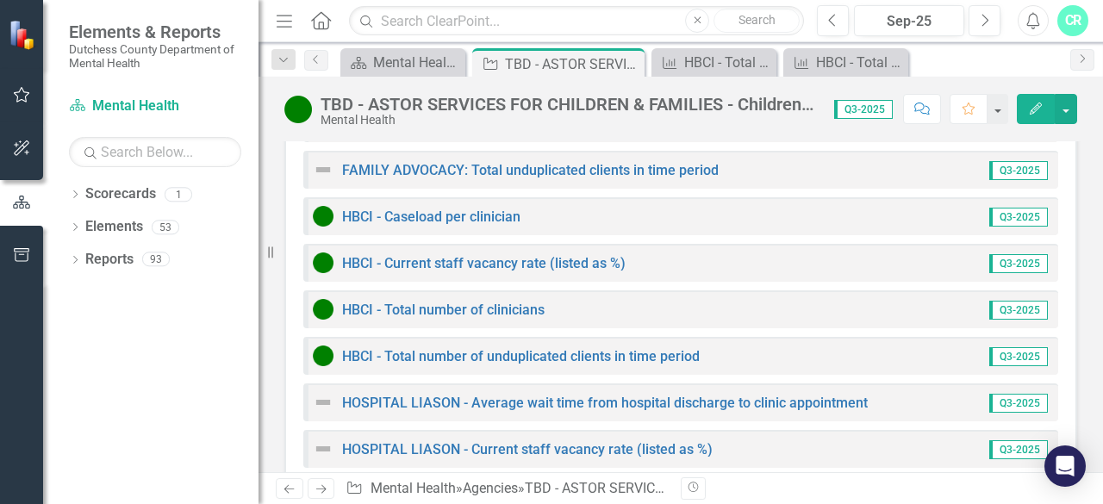
scroll to position [3542, 0]
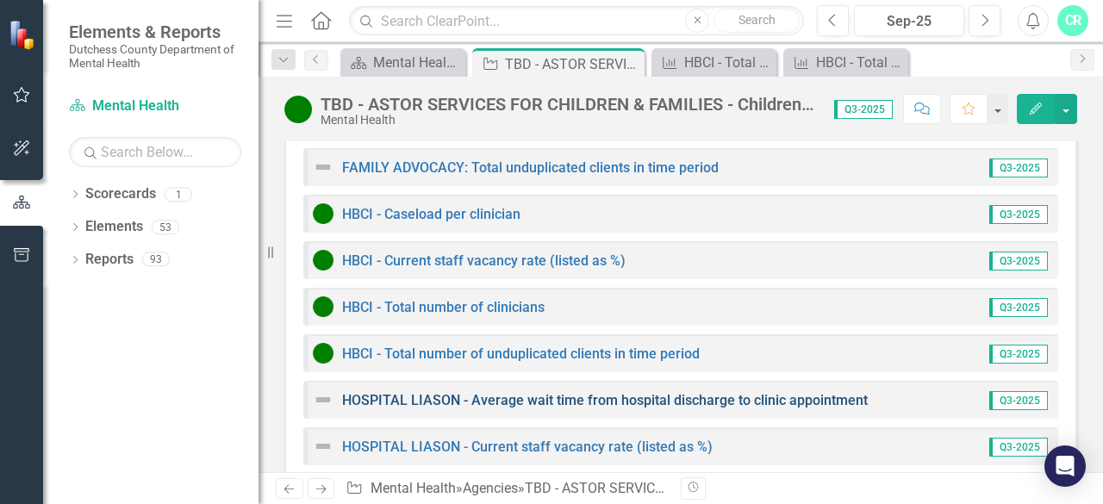
click at [533, 392] on link "HOSPITAL LIASON - Average wait time from hospital discharge to clinic appointme…" at bounding box center [605, 400] width 526 height 16
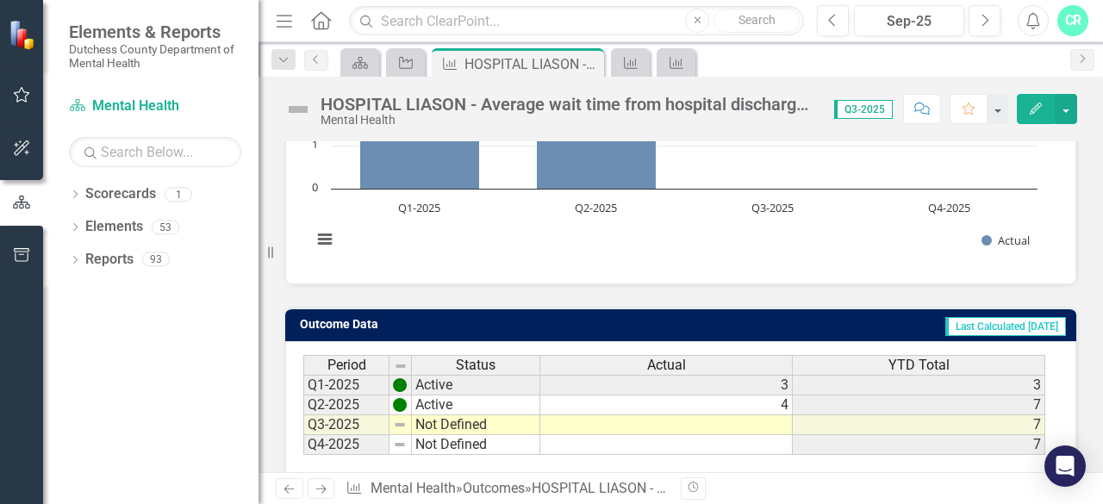
scroll to position [319, 0]
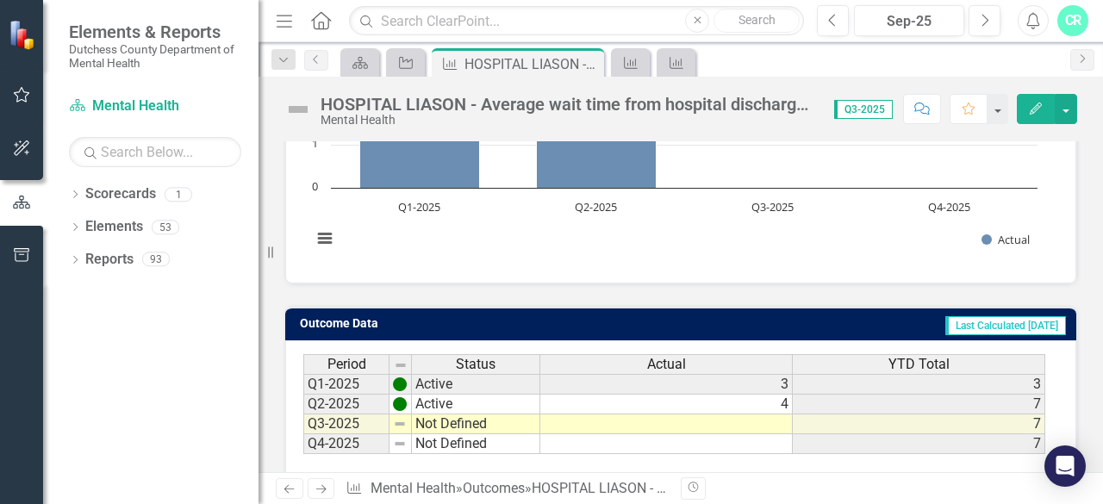
click at [557, 426] on td at bounding box center [666, 424] width 252 height 20
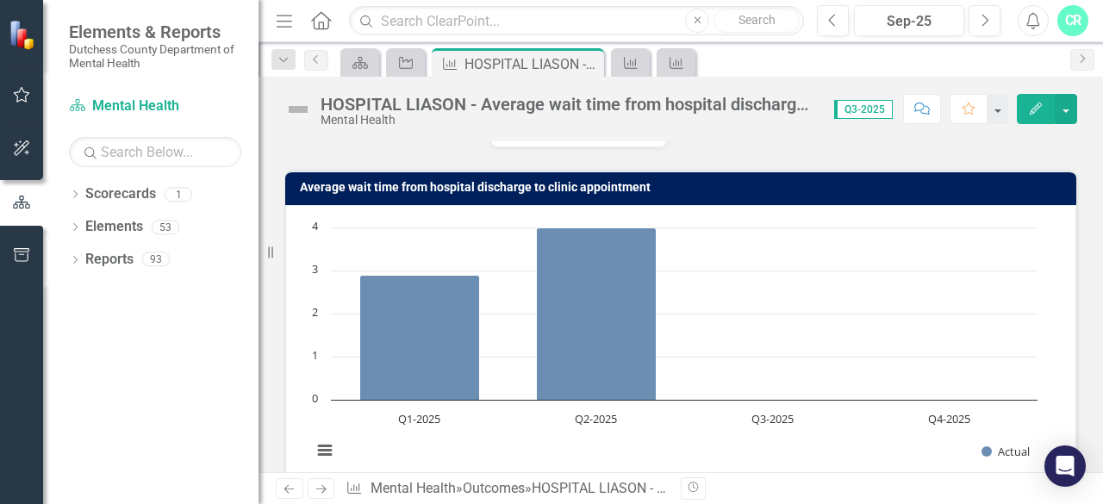
scroll to position [412, 0]
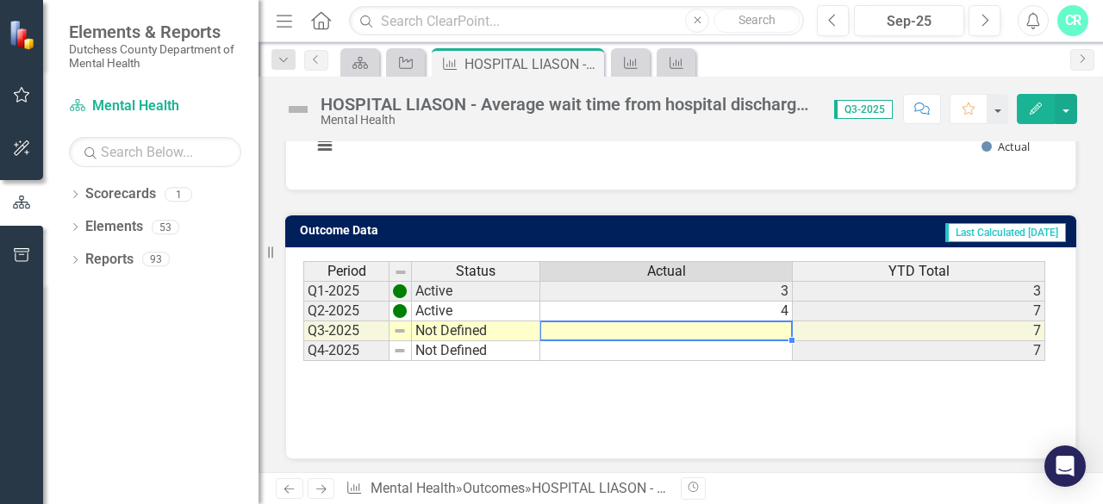
click at [638, 328] on td at bounding box center [666, 331] width 252 height 20
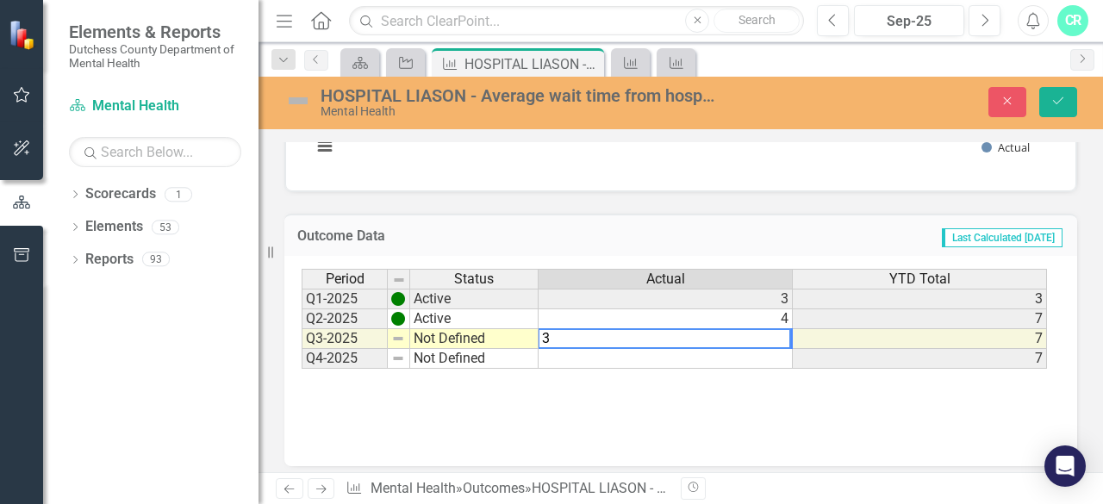
type textarea "3"
click at [432, 335] on td "Not Defined" at bounding box center [474, 339] width 128 height 20
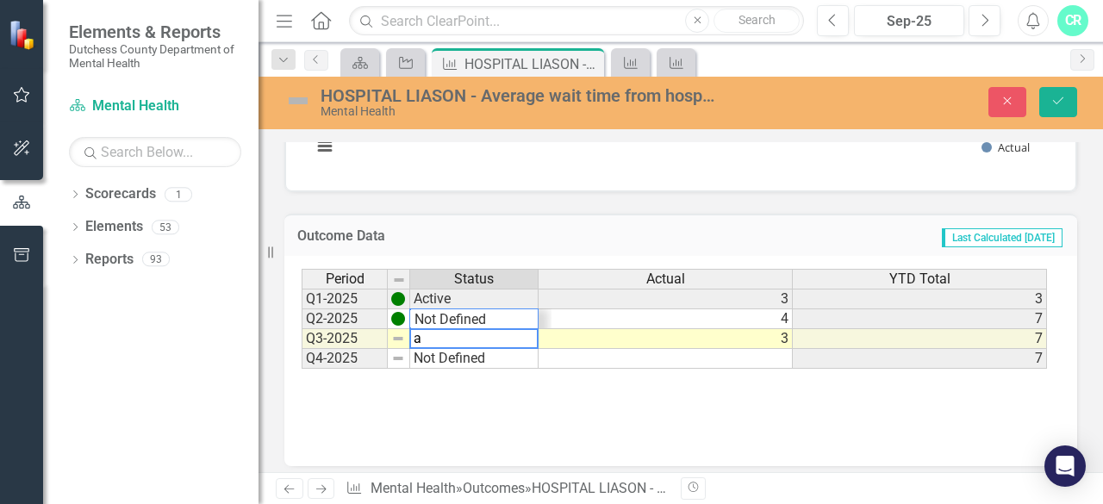
scroll to position [21, 0]
click at [448, 314] on div "Period Status Actual YTD Total Q1-2025 Active 3 3 Q2-2025 Active 4 7 Q3-2025 No…" at bounding box center [674, 319] width 745 height 101
type textarea "Active"
click at [598, 399] on div "Period Status Actual YTD Total Q1-2025 Active 3 3 Q2-2025 Active 4 7 Q3-2025 Ac…" at bounding box center [681, 355] width 758 height 172
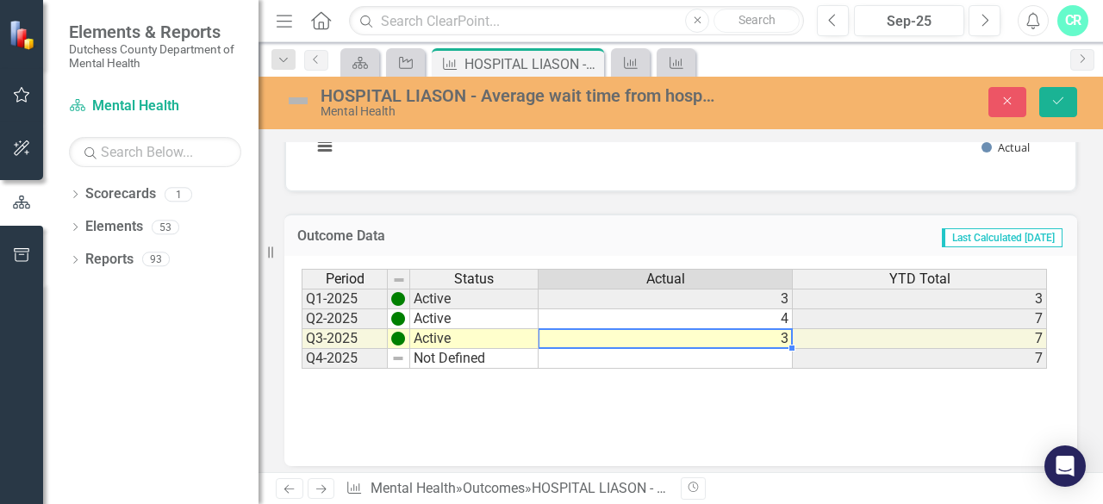
click at [755, 332] on td "3" at bounding box center [665, 339] width 254 height 20
click at [750, 338] on td "3" at bounding box center [665, 339] width 254 height 20
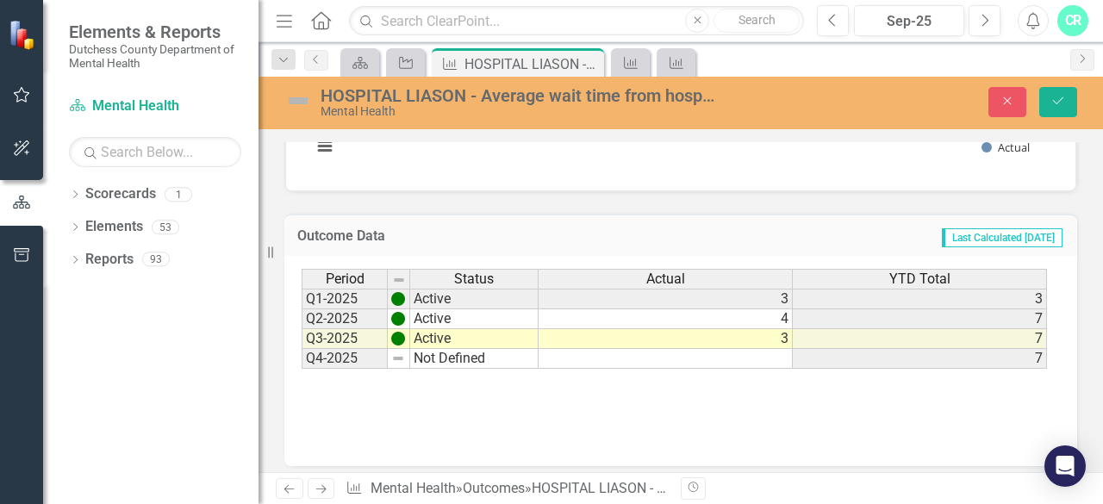
click at [751, 391] on div "Period Status Actual YTD Total Q1-2025 Active 3 3 Q2-2025 Active 4 7 Q3-2025 Ac…" at bounding box center [681, 355] width 758 height 172
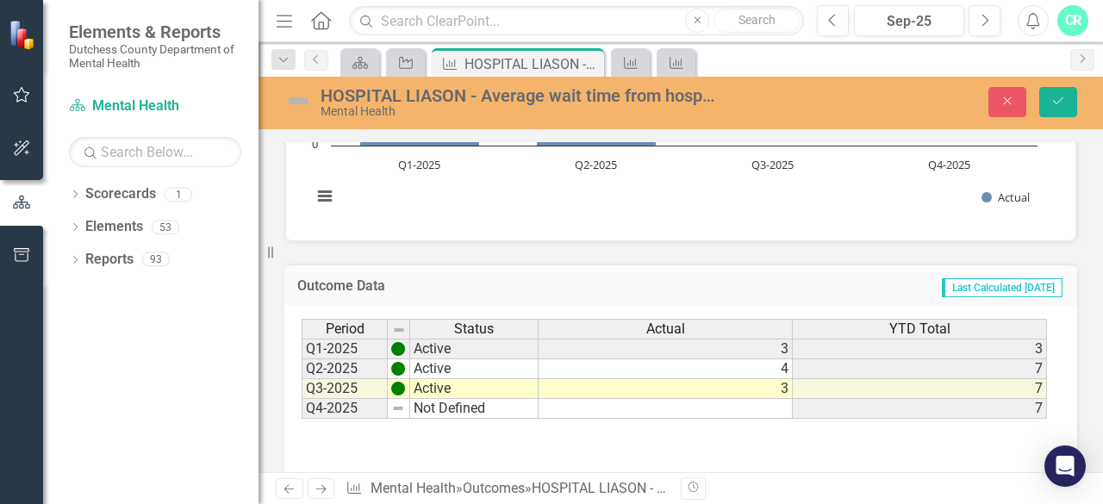
scroll to position [358, 0]
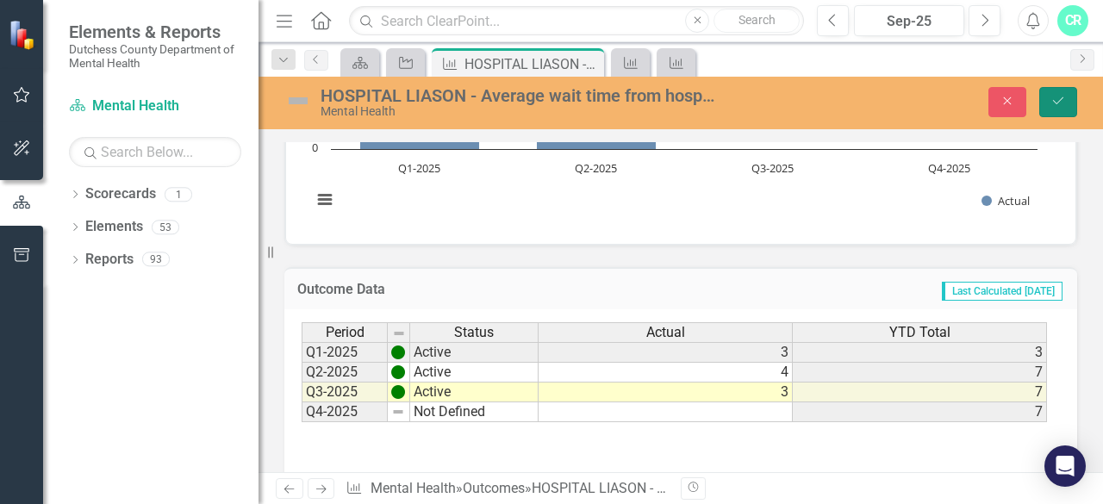
click at [1067, 96] on button "Save" at bounding box center [1058, 102] width 38 height 30
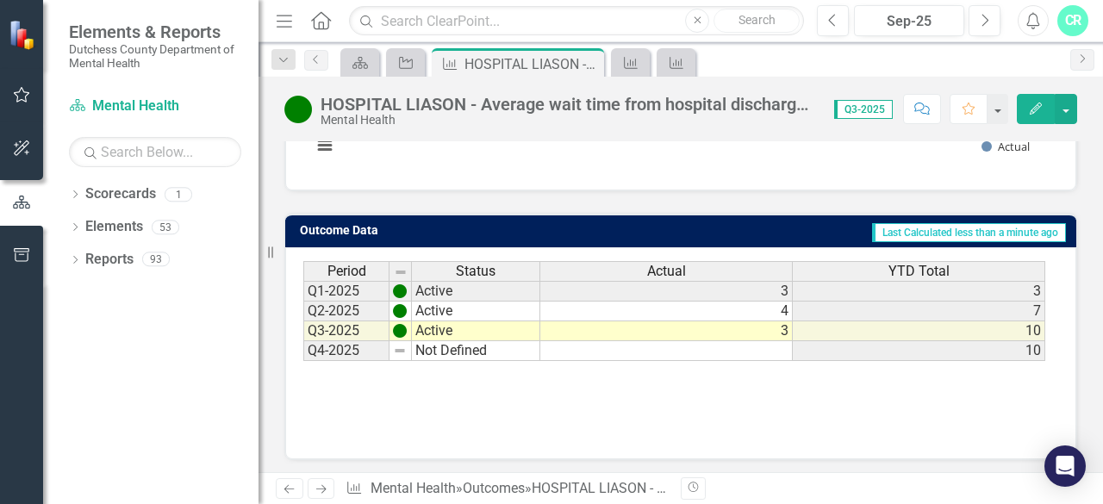
scroll to position [0, 0]
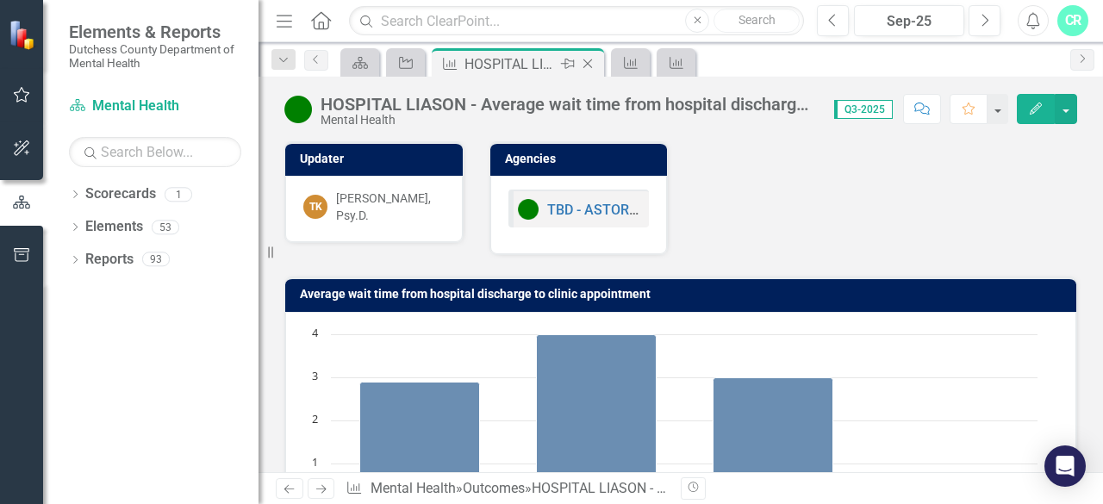
click at [592, 63] on icon "Close" at bounding box center [587, 64] width 17 height 14
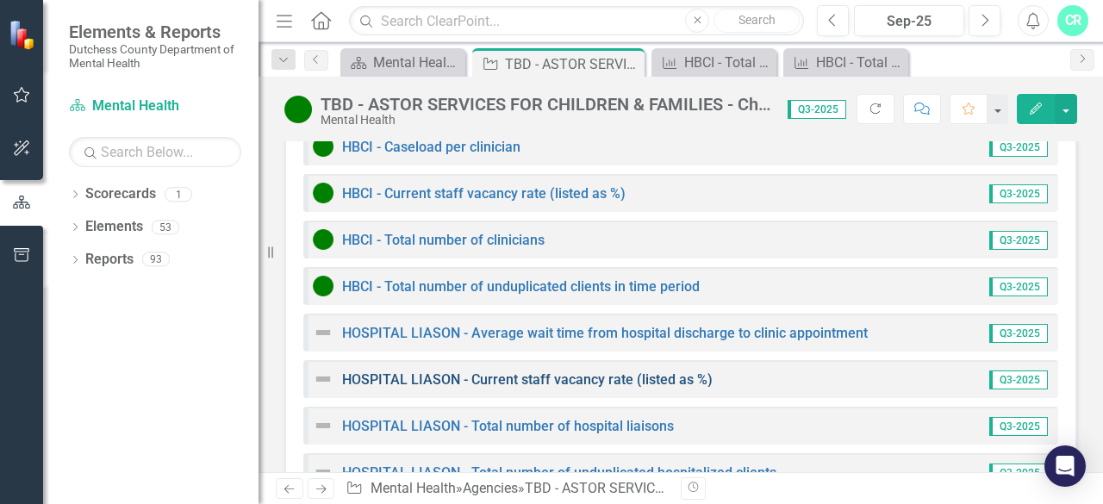
scroll to position [3605, 0]
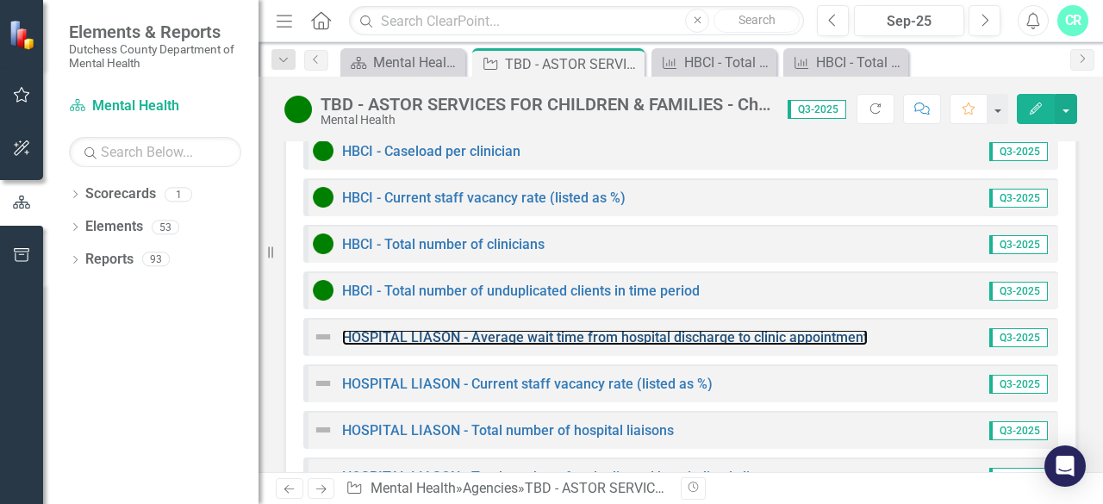
drag, startPoint x: 533, startPoint y: 283, endPoint x: 557, endPoint y: 16, distance: 268.1
click at [533, 329] on link "HOSPITAL LIASON - Average wait time from hospital discharge to clinic appointme…" at bounding box center [605, 337] width 526 height 16
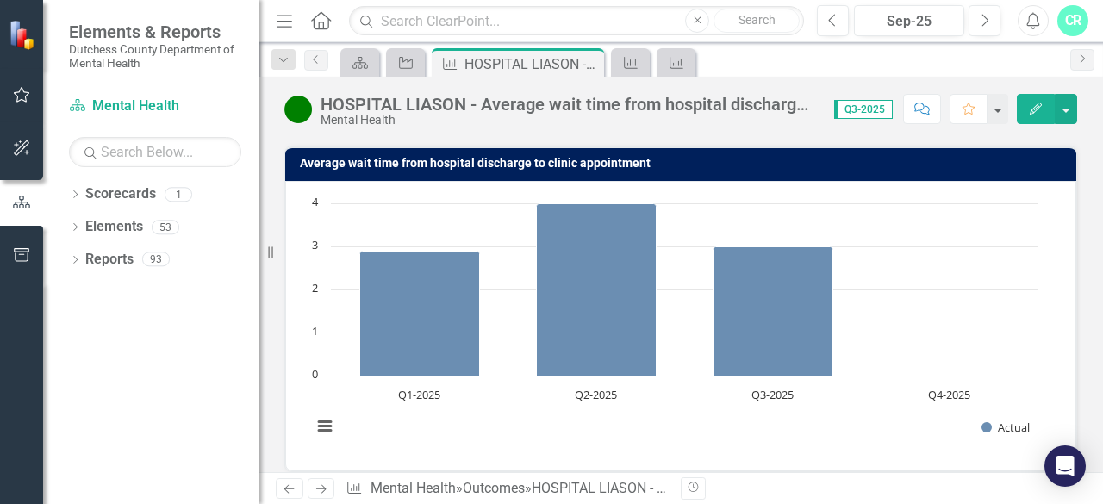
scroll to position [53, 0]
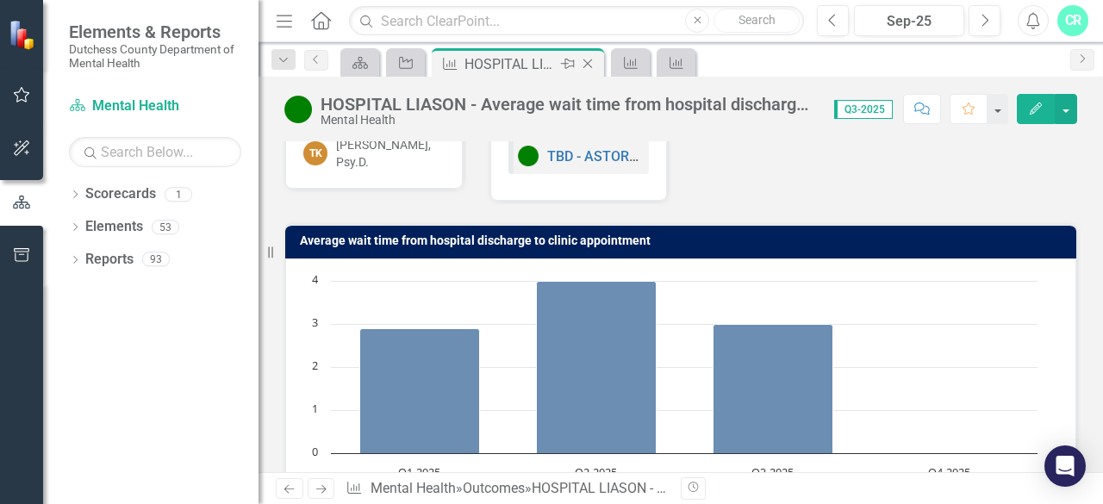
click at [589, 58] on icon "Close" at bounding box center [587, 64] width 17 height 14
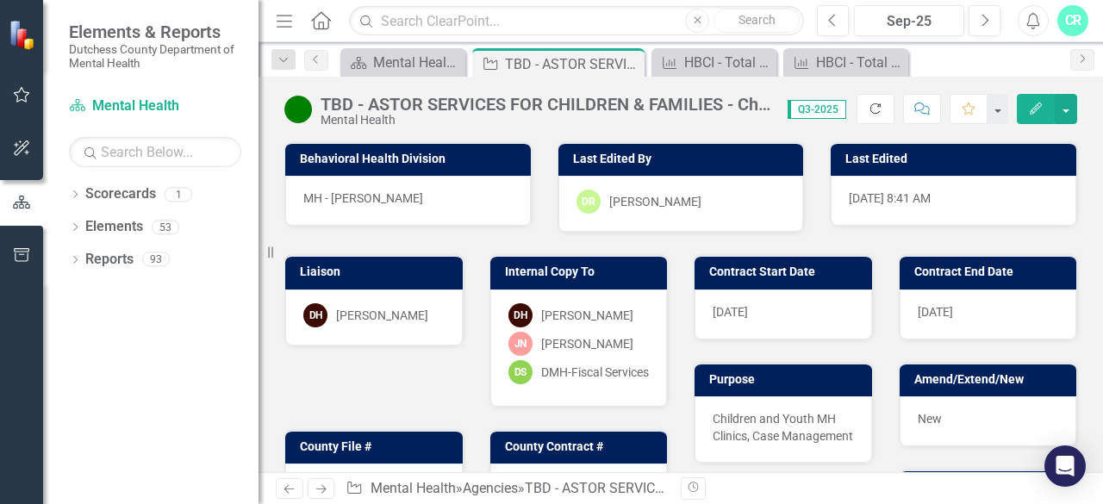
click at [883, 108] on icon "Refresh" at bounding box center [876, 109] width 16 height 12
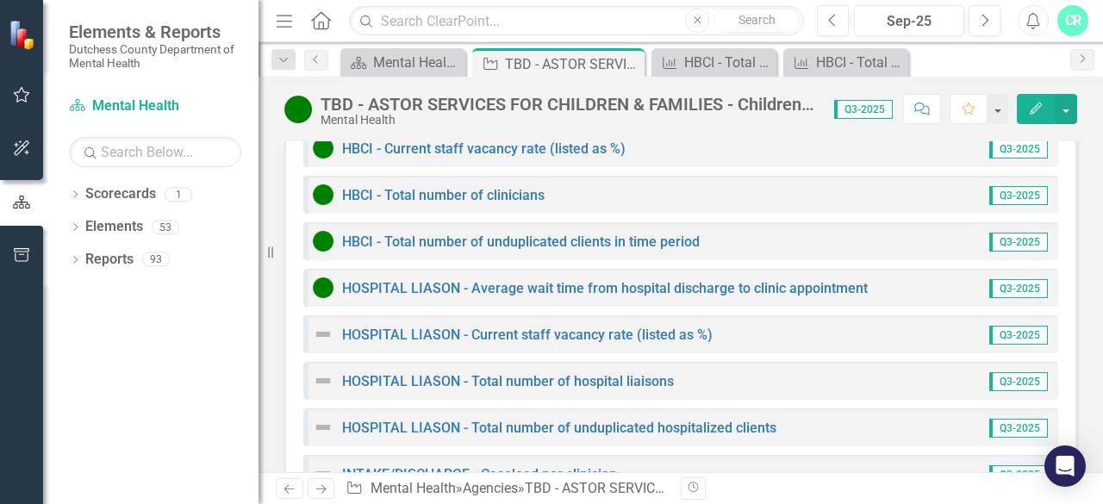
scroll to position [3655, 0]
click at [612, 326] on link "HOSPITAL LIASON - Current staff vacancy rate (listed as %)" at bounding box center [527, 334] width 370 height 16
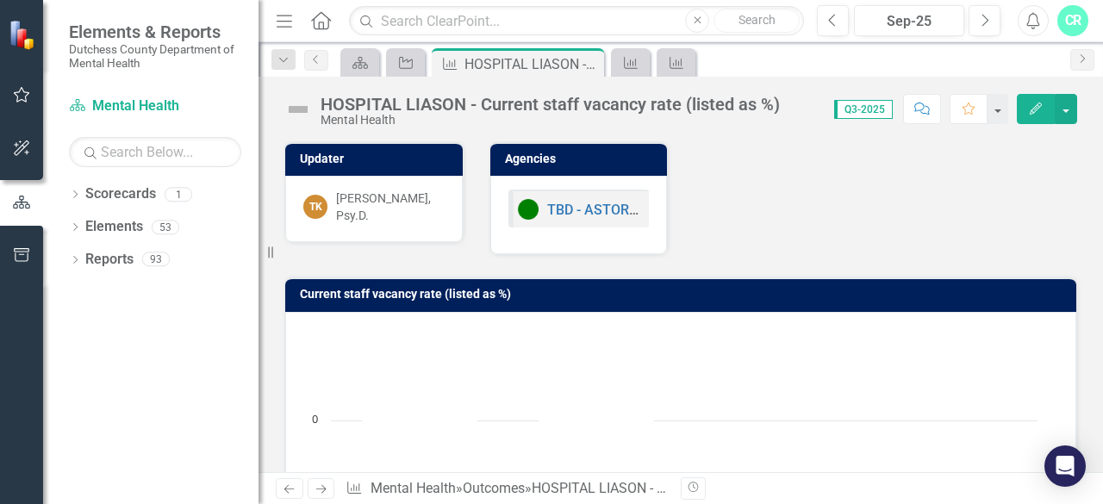
scroll to position [301, 0]
